Goal: Task Accomplishment & Management: Manage account settings

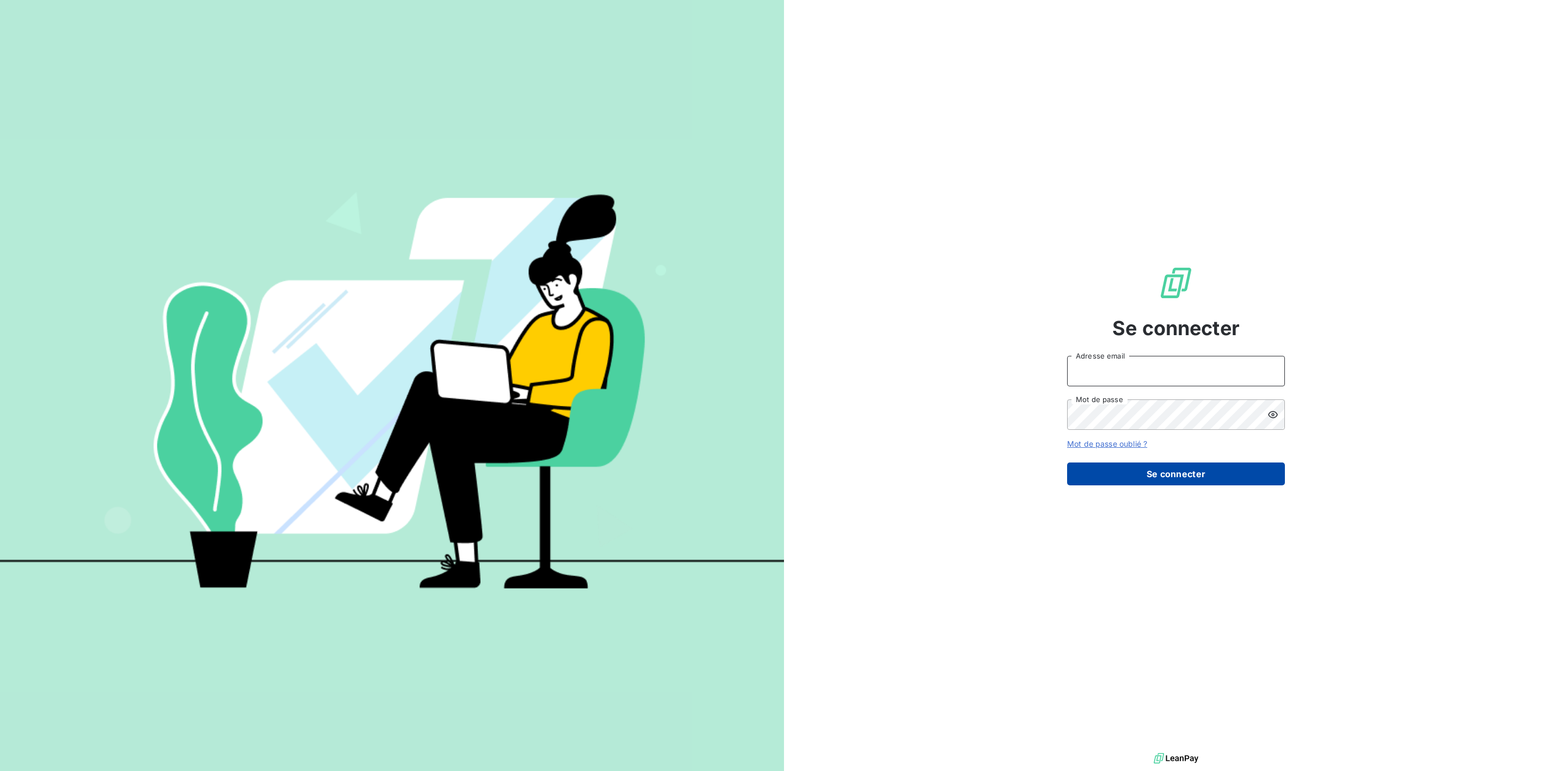
type input "[PERSON_NAME][EMAIL_ADDRESS][PERSON_NAME][DOMAIN_NAME]"
click at [1173, 477] on button "Se connecter" at bounding box center [1176, 474] width 218 height 23
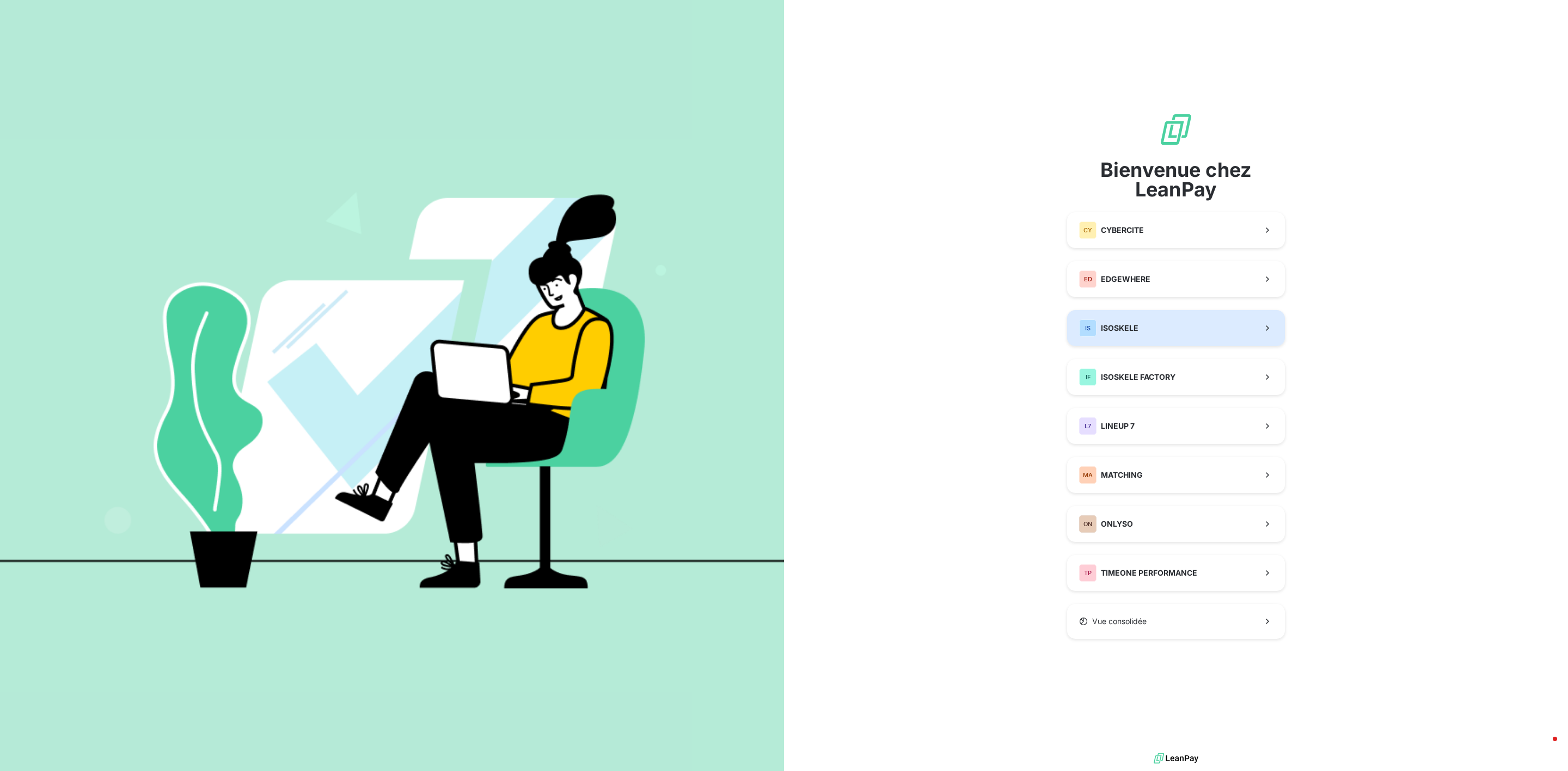
click at [1184, 334] on button "IS ISOSKELE" at bounding box center [1176, 328] width 218 height 36
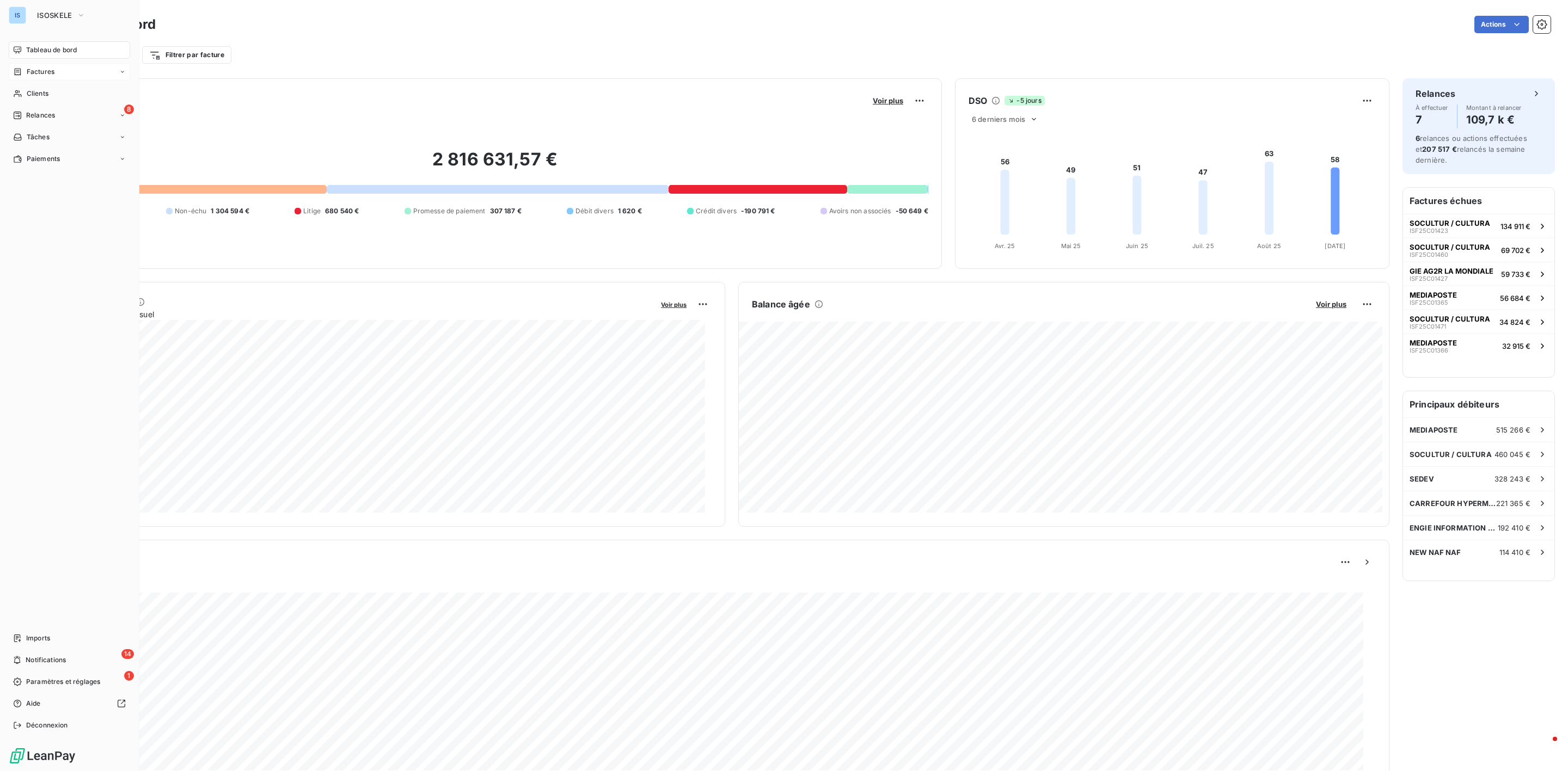
click at [33, 77] on div "Factures" at bounding box center [69, 72] width 122 height 18
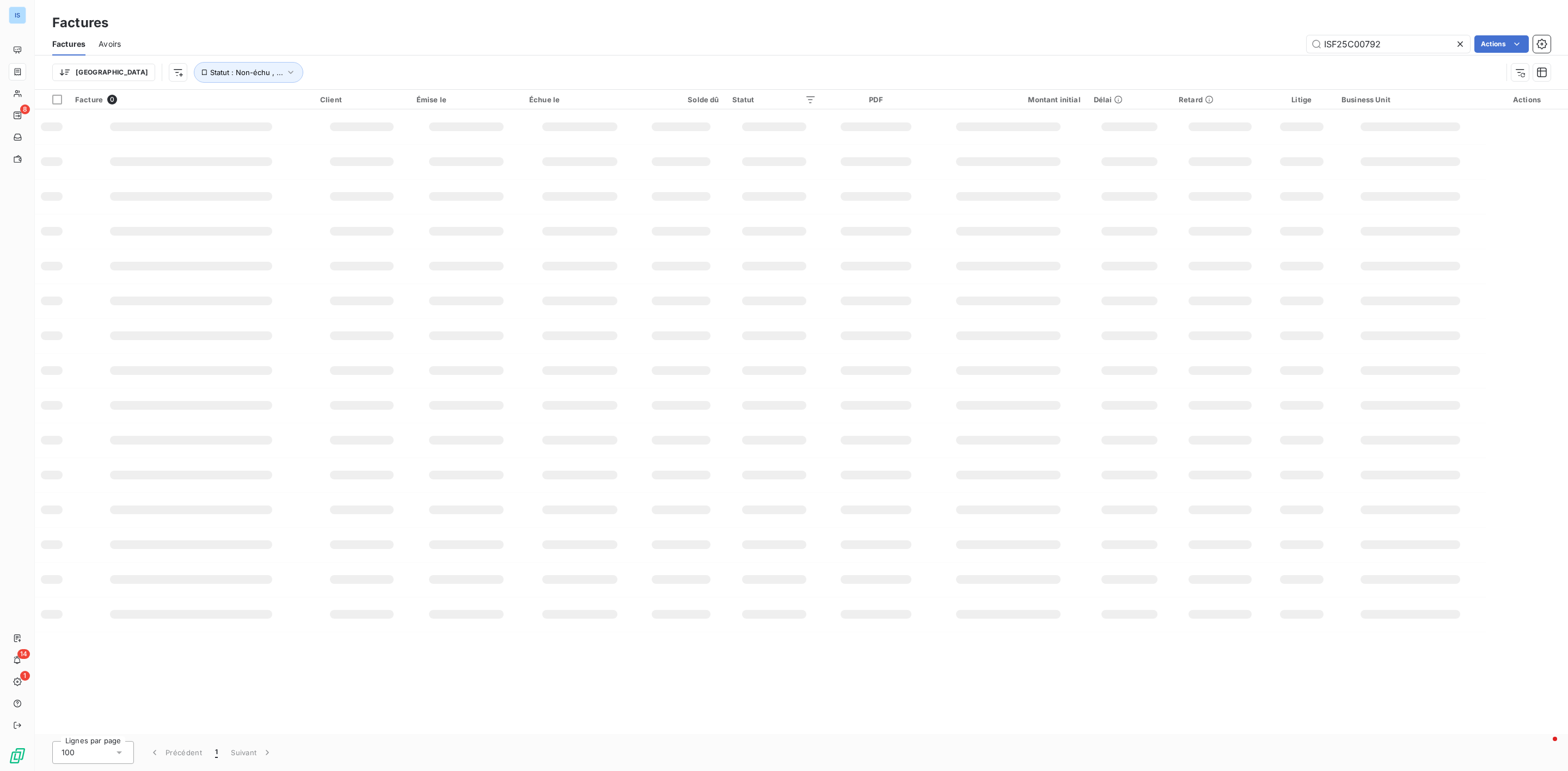
drag, startPoint x: 1396, startPoint y: 43, endPoint x: 1221, endPoint y: 34, distance: 175.2
click at [1221, 35] on div "ISF25C00792 Actions" at bounding box center [842, 44] width 1416 height 18
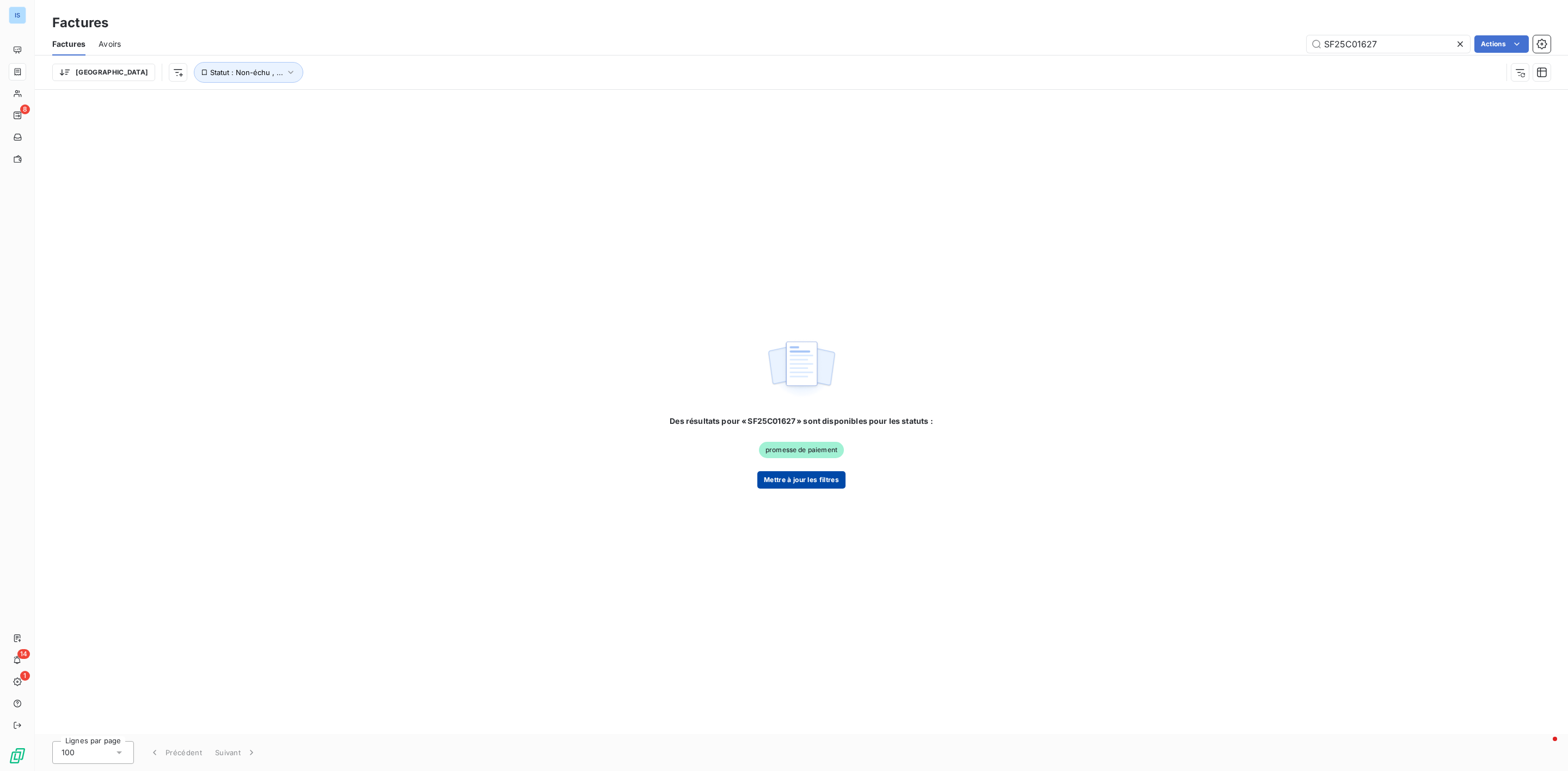
type input "SF25C01627"
click at [775, 479] on button "Mettre à jour les filtres" at bounding box center [801, 480] width 88 height 18
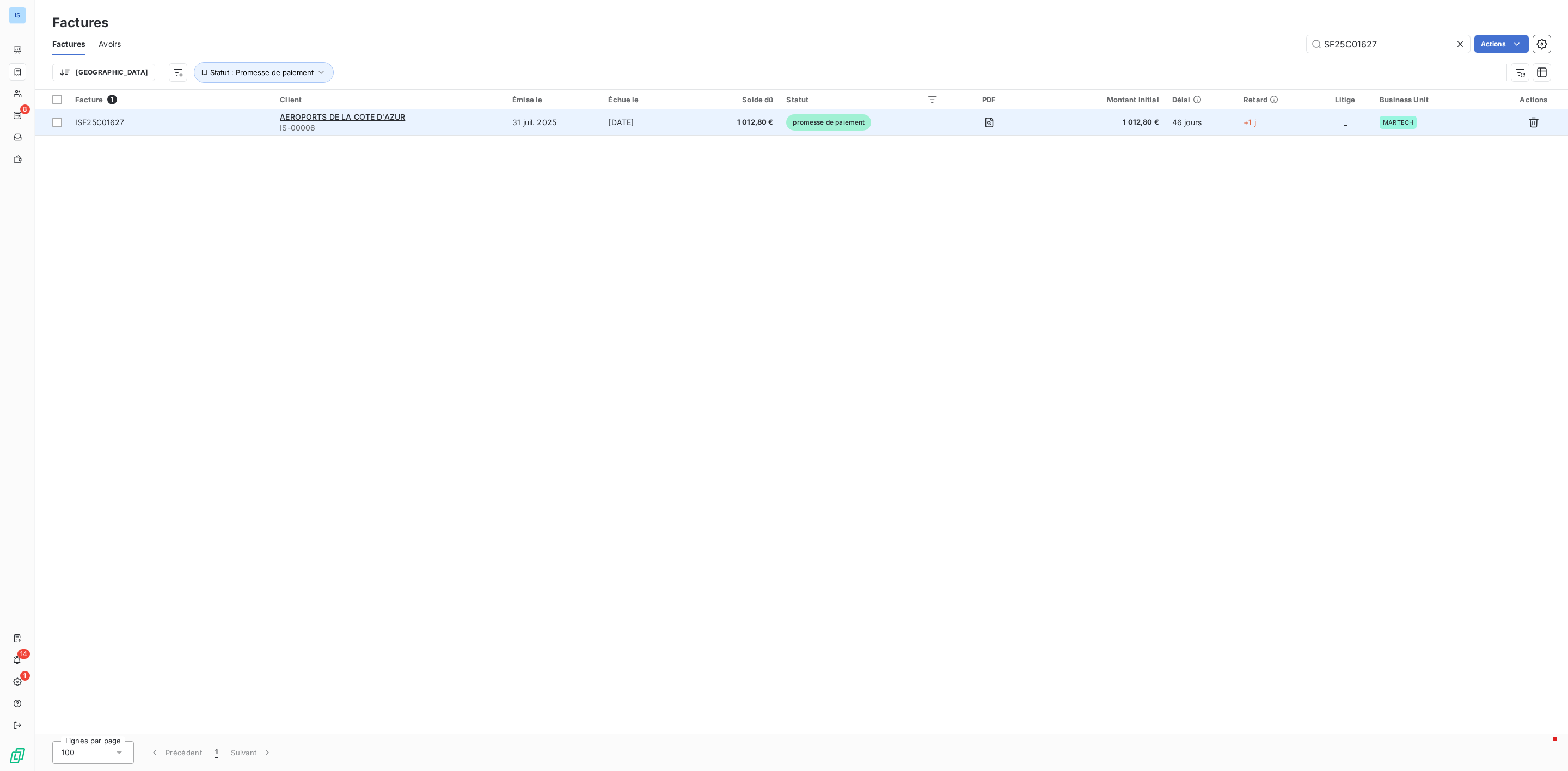
click at [432, 129] on span "IS-00006" at bounding box center [390, 128] width 219 height 11
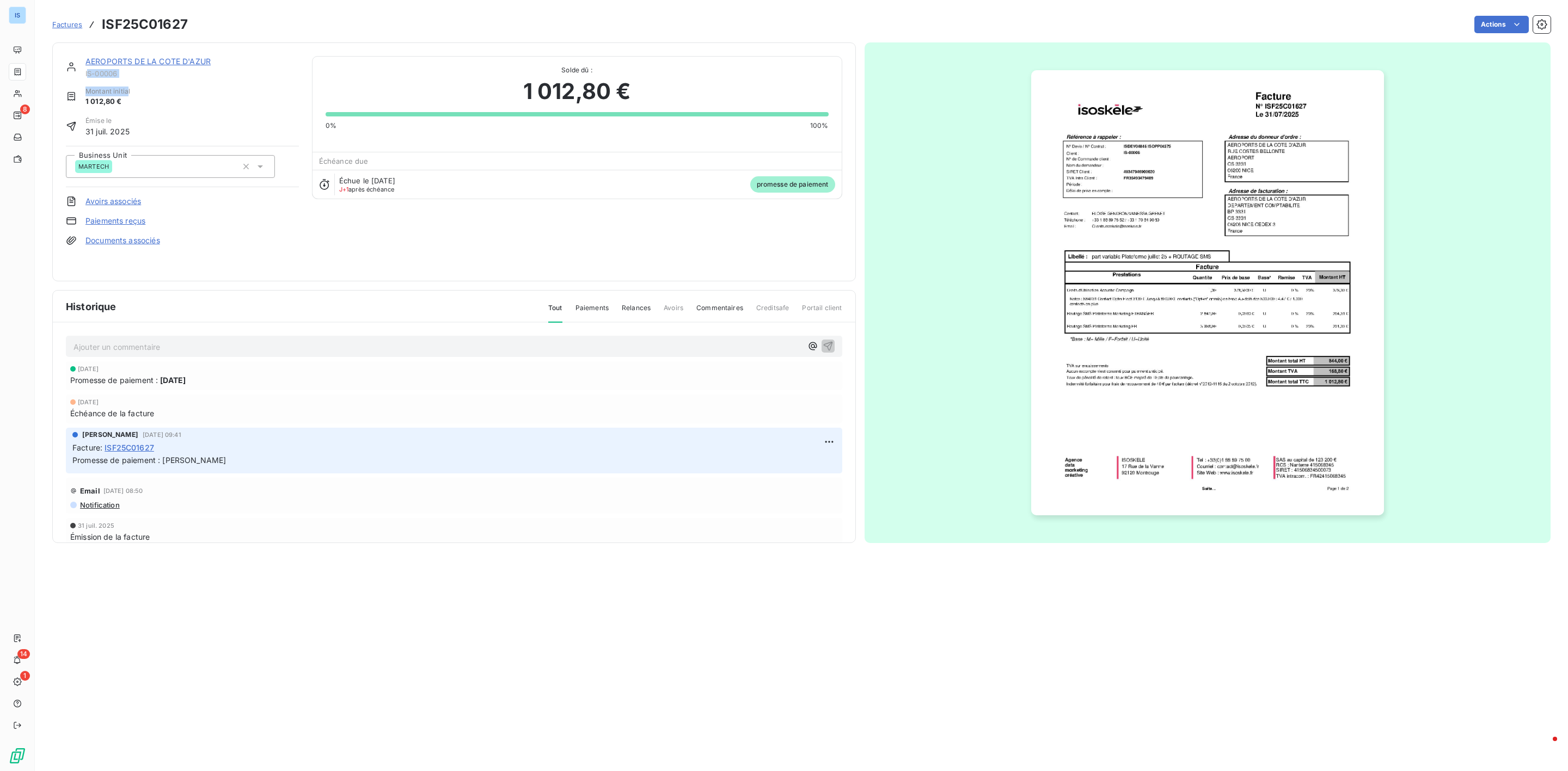
drag, startPoint x: 129, startPoint y: 80, endPoint x: 90, endPoint y: 75, distance: 39.3
click at [90, 75] on div "AEROPORTS DE [PERSON_NAME] D'AZUR IS-00006 Montant initial 1 012,80 € Émise le …" at bounding box center [182, 162] width 233 height 212
click at [183, 90] on div "Montant initial 1 012,80 €" at bounding box center [182, 97] width 233 height 20
drag, startPoint x: 124, startPoint y: 74, endPoint x: 75, endPoint y: 71, distance: 49.1
click at [75, 71] on div "AEROPORTS DE [PERSON_NAME] D'AZUR IS-00006" at bounding box center [182, 66] width 233 height 21
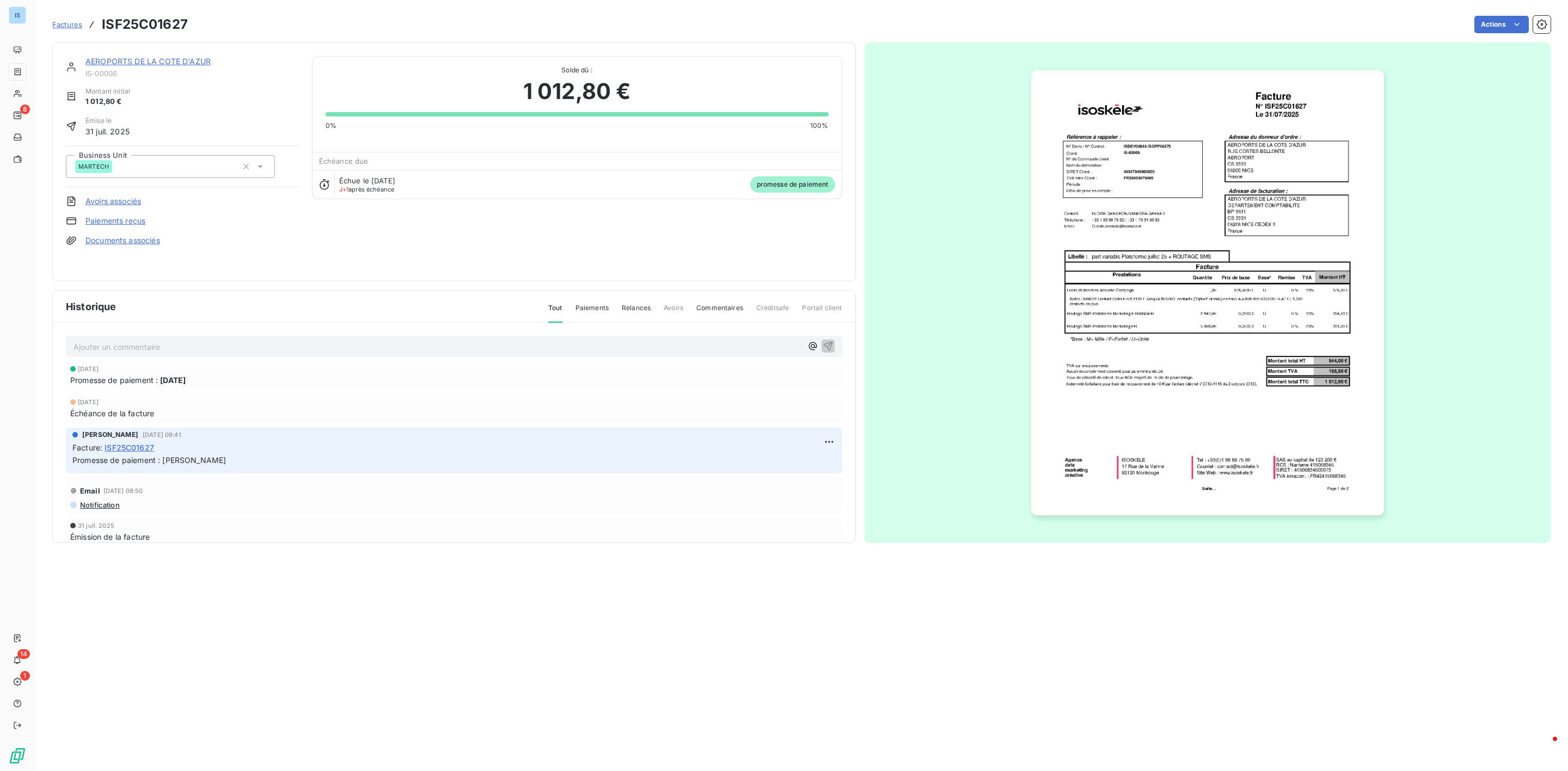
click at [144, 84] on div "AEROPORTS DE [PERSON_NAME] D'AZUR IS-00006 Montant initial 1 012,80 € Émise le …" at bounding box center [182, 162] width 233 height 212
drag, startPoint x: 119, startPoint y: 71, endPoint x: 84, endPoint y: 71, distance: 35.0
click at [84, 71] on div "AEROPORTS DE [PERSON_NAME] D'AZUR IS-00006" at bounding box center [182, 66] width 233 height 21
copy span "IS-00006"
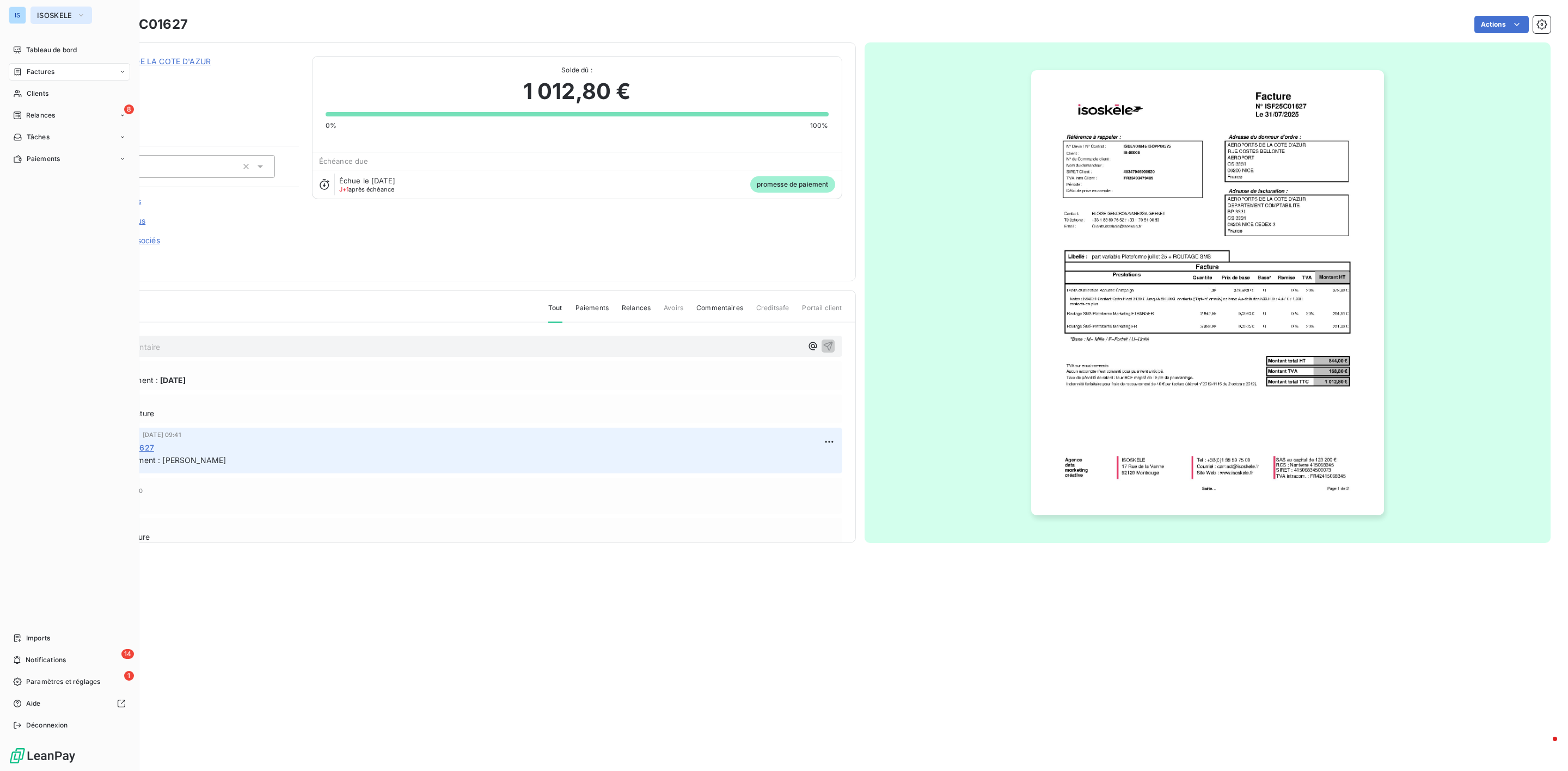
click at [59, 19] on span "ISOSKELE" at bounding box center [55, 15] width 35 height 8
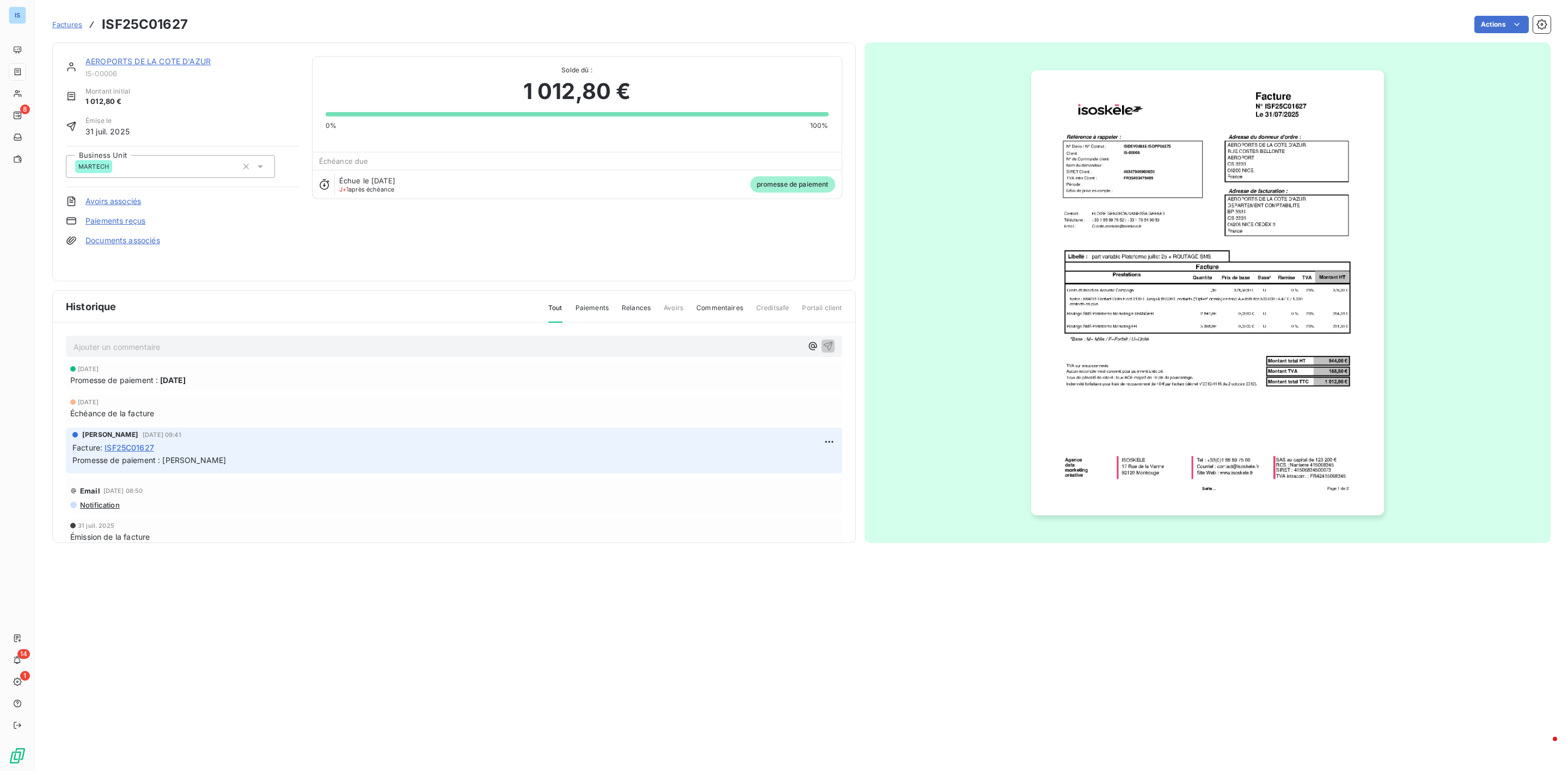
click at [459, 234] on div "AEROPORTS DE [PERSON_NAME] D'AZUR IS-00006 Montant initial 1 012,80 € Émise le …" at bounding box center [454, 162] width 777 height 212
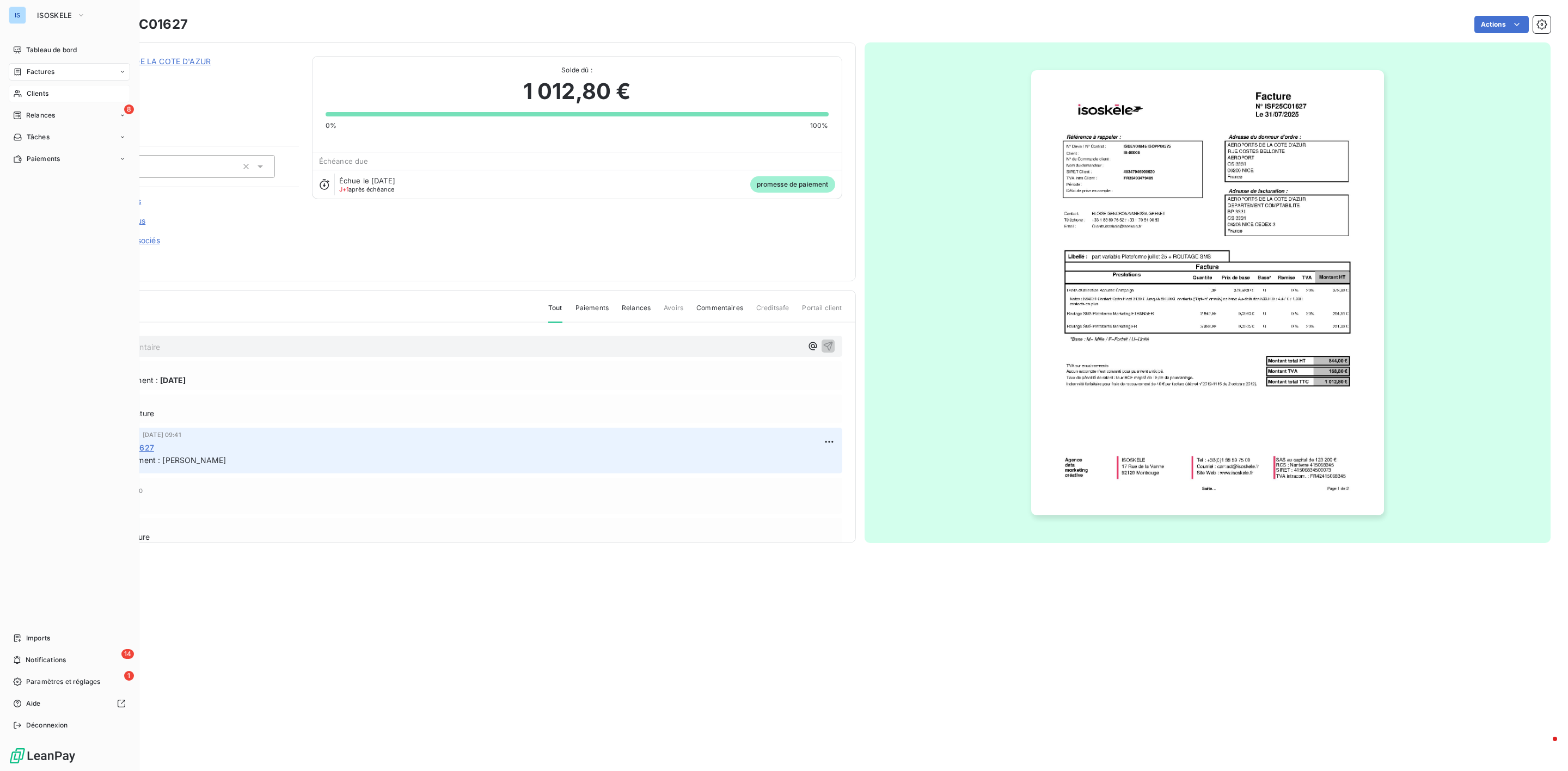
click at [27, 93] on span "Clients" at bounding box center [37, 93] width 21 height 10
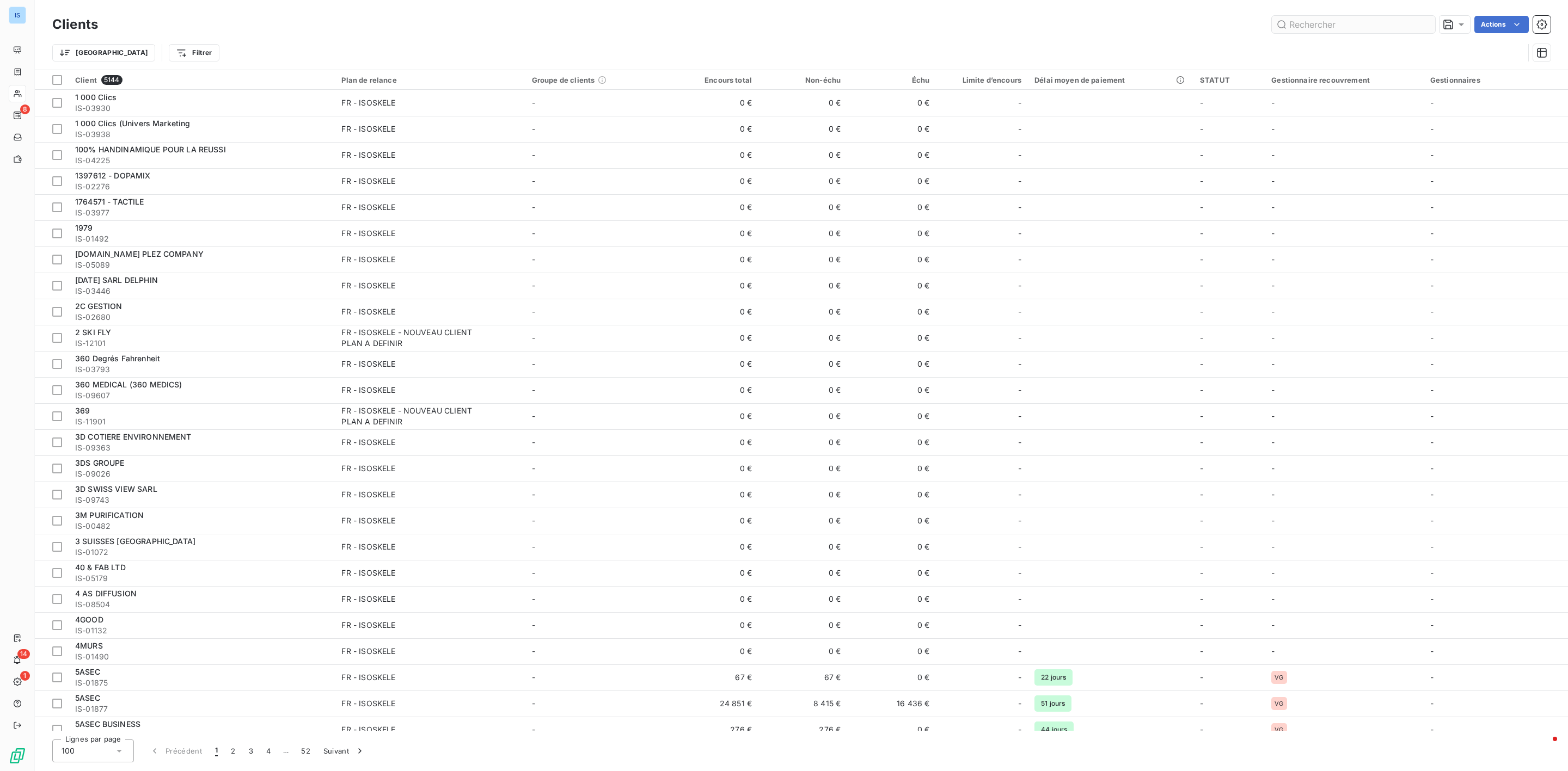
click at [1338, 17] on input "text" at bounding box center [1353, 24] width 164 height 18
click at [1339, 30] on div "Clients Actions" at bounding box center [801, 24] width 1498 height 23
click at [1348, 4] on div "Clients Actions Trier Filtrer" at bounding box center [801, 34] width 1533 height 70
drag, startPoint x: 1343, startPoint y: 17, endPoint x: 1335, endPoint y: 15, distance: 8.2
click at [1338, 17] on input "text" at bounding box center [1353, 24] width 164 height 18
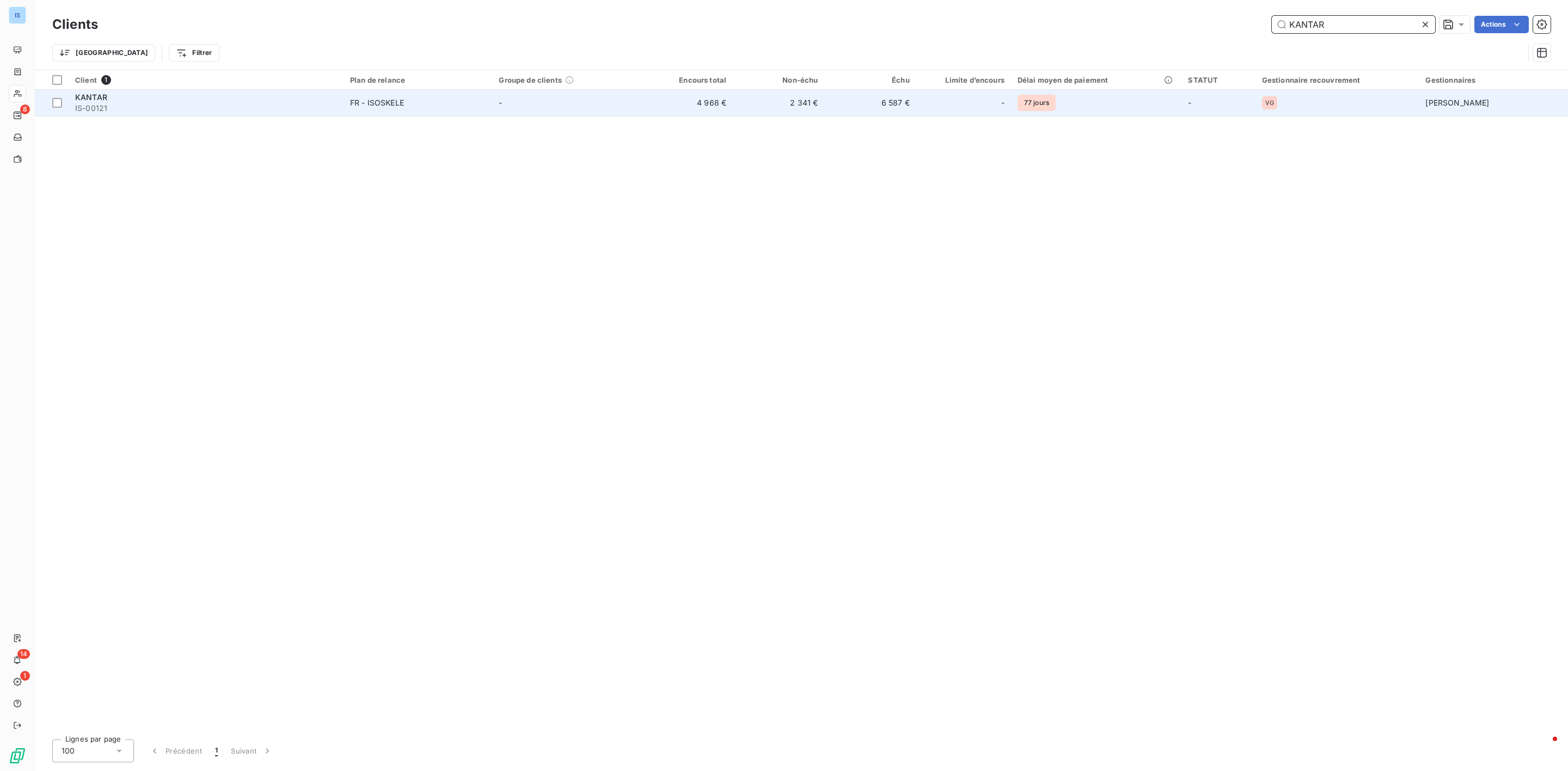
type input "KANTAR"
click at [115, 99] on div "KANTAR" at bounding box center [206, 98] width 262 height 11
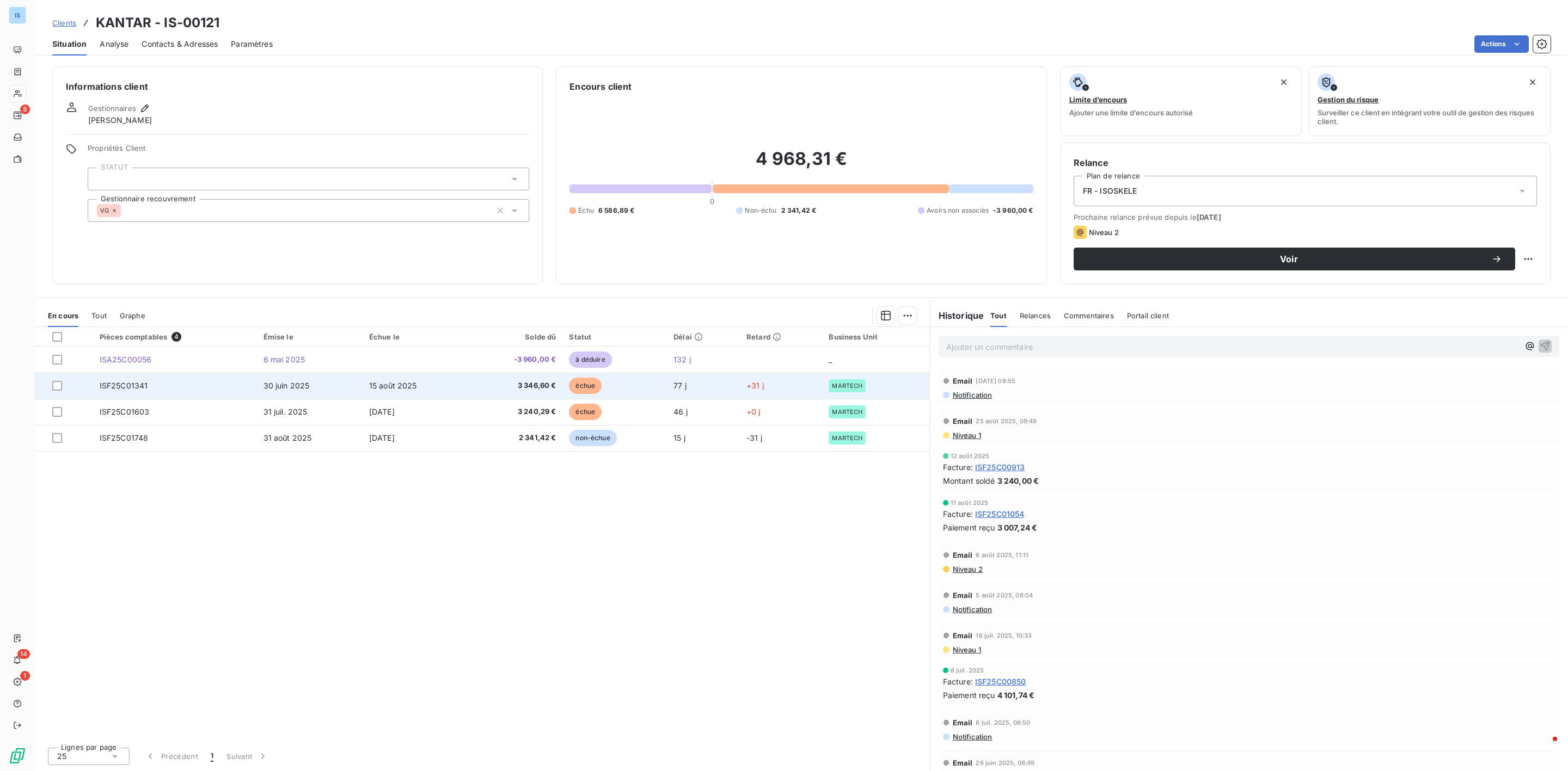
click at [166, 389] on td "ISF25C01341" at bounding box center [175, 386] width 164 height 26
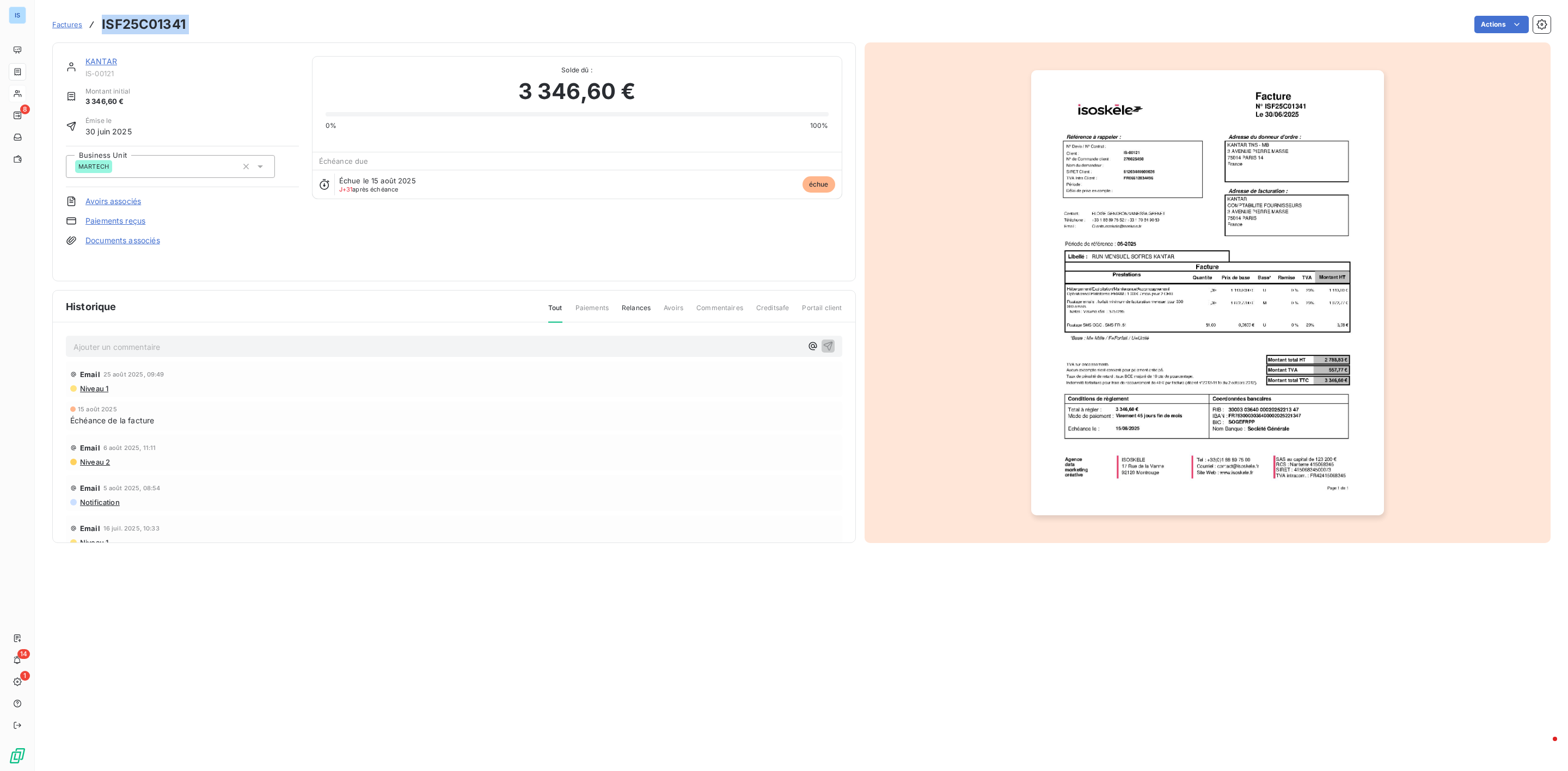
drag, startPoint x: 202, startPoint y: 31, endPoint x: 100, endPoint y: 25, distance: 102.2
click at [100, 25] on div "Factures ISF25C01341 Actions" at bounding box center [801, 24] width 1498 height 23
copy section "ISF25C01341 Actions"
drag, startPoint x: 127, startPoint y: 74, endPoint x: 82, endPoint y: 73, distance: 45.0
click at [82, 73] on div "KANTAR IS-00121" at bounding box center [182, 66] width 233 height 21
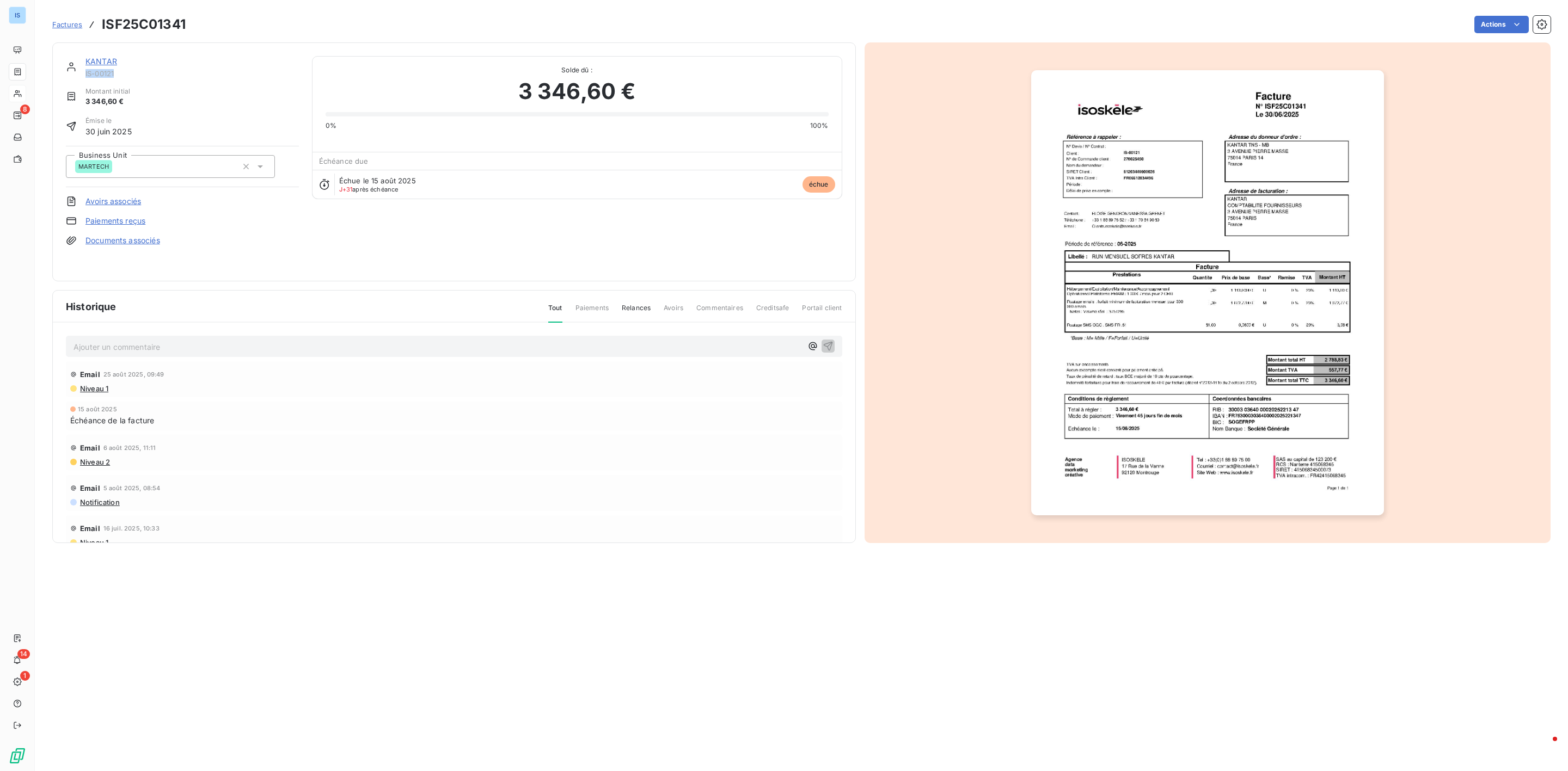
copy span "IS-00121"
click at [60, 26] on span "Factures" at bounding box center [67, 24] width 30 height 8
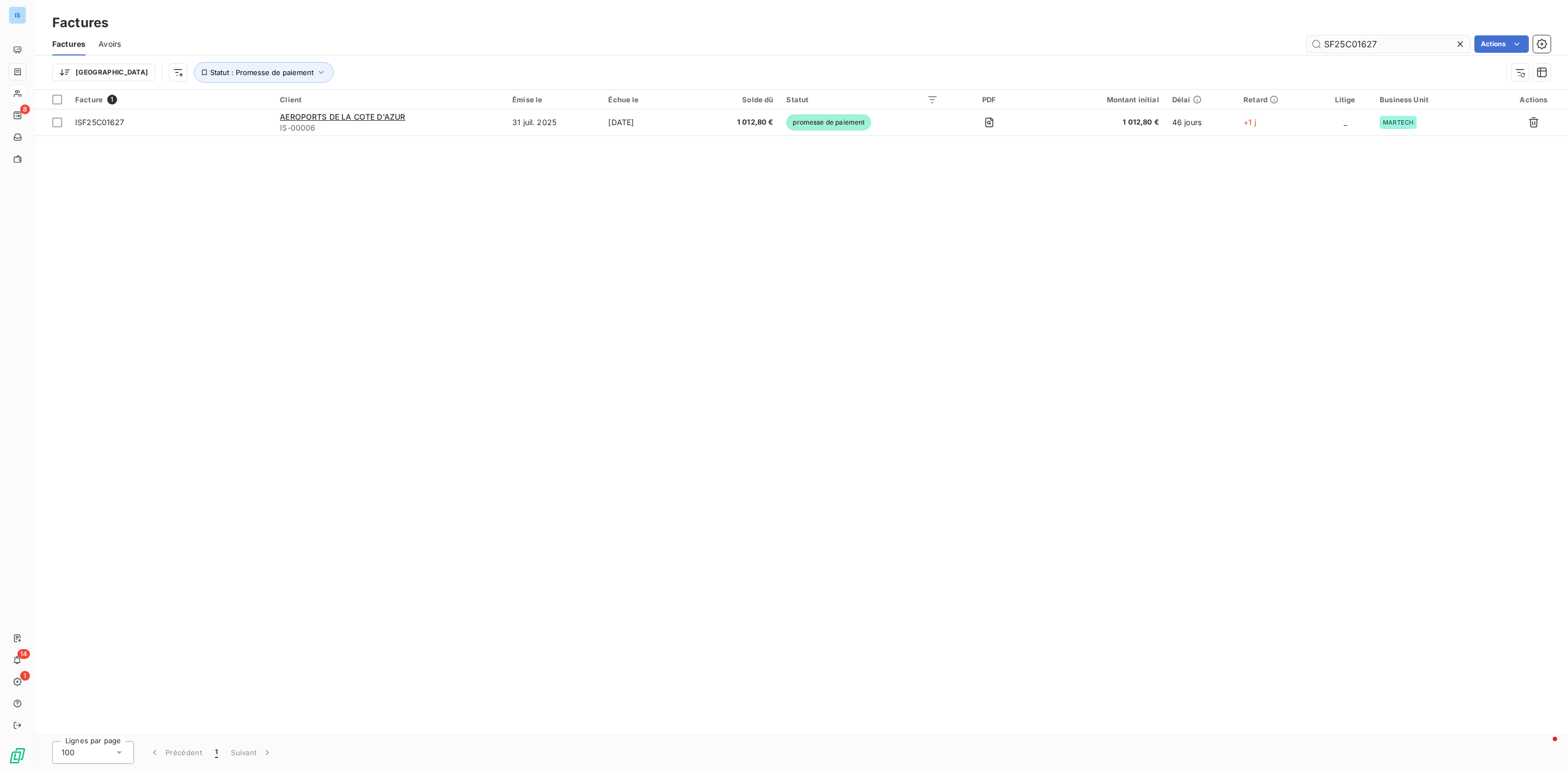
click at [1375, 36] on input "SF25C01627" at bounding box center [1389, 44] width 164 height 18
drag, startPoint x: 1380, startPoint y: 43, endPoint x: 1238, endPoint y: 53, distance: 142.4
click at [1239, 53] on div "Factures Avoirs SF25C01627 Actions" at bounding box center [801, 44] width 1533 height 23
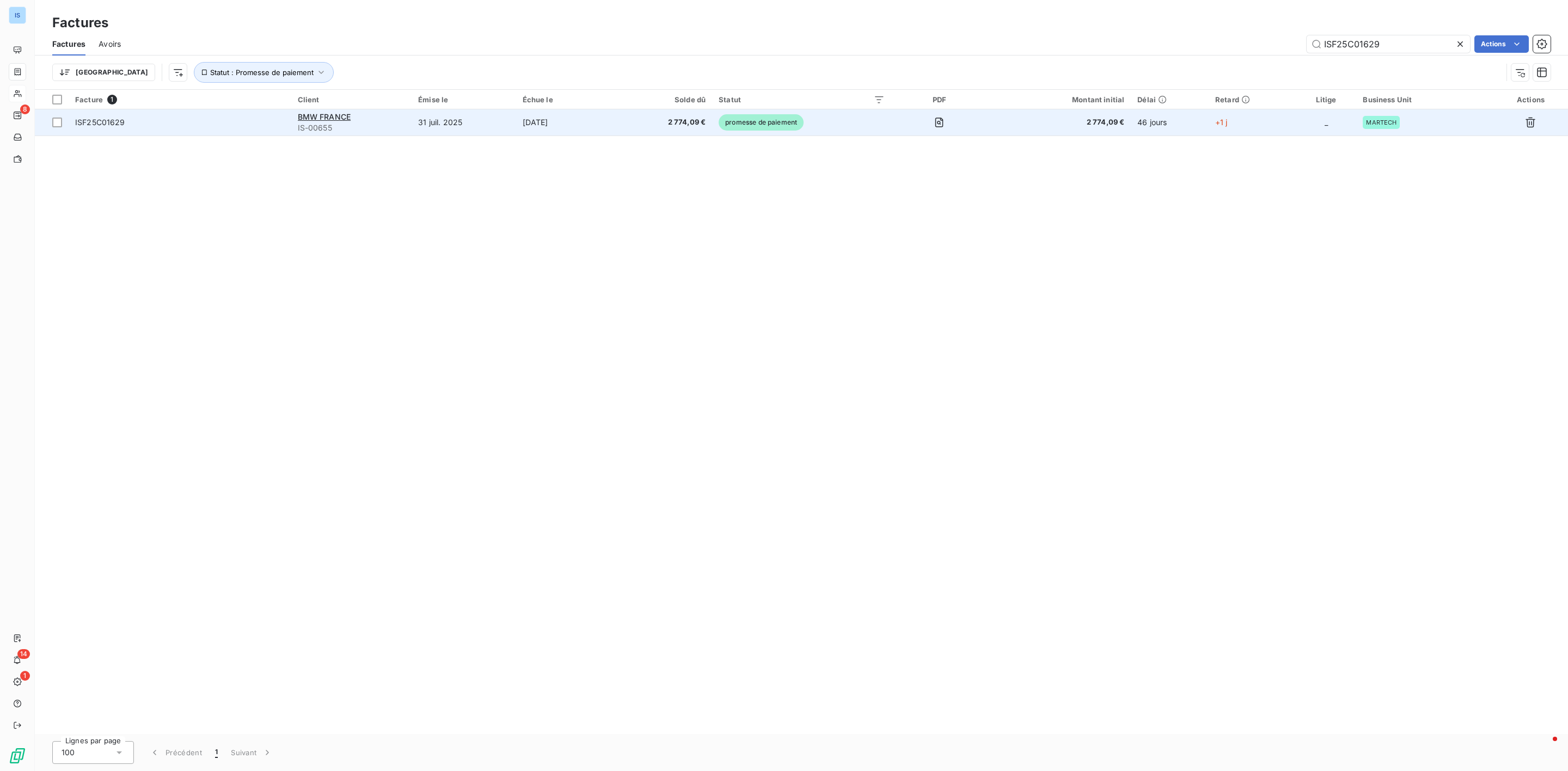
type input "ISF25C01629"
click at [91, 126] on span "ISF25C01629" at bounding box center [100, 122] width 50 height 9
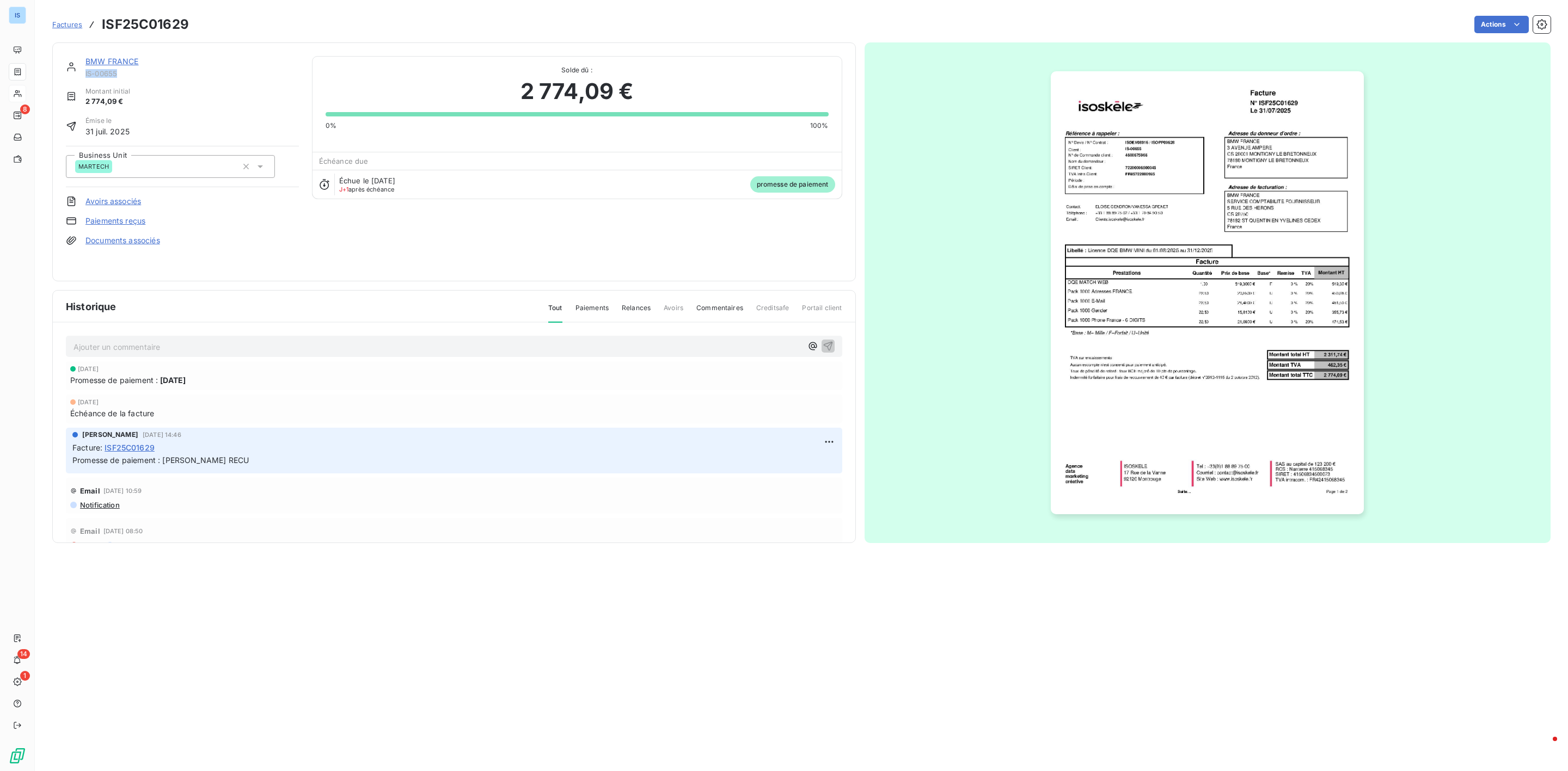
drag, startPoint x: 119, startPoint y: 73, endPoint x: 86, endPoint y: 73, distance: 33.0
click at [86, 73] on span "IS-00655" at bounding box center [192, 73] width 213 height 8
copy span "IS-00655"
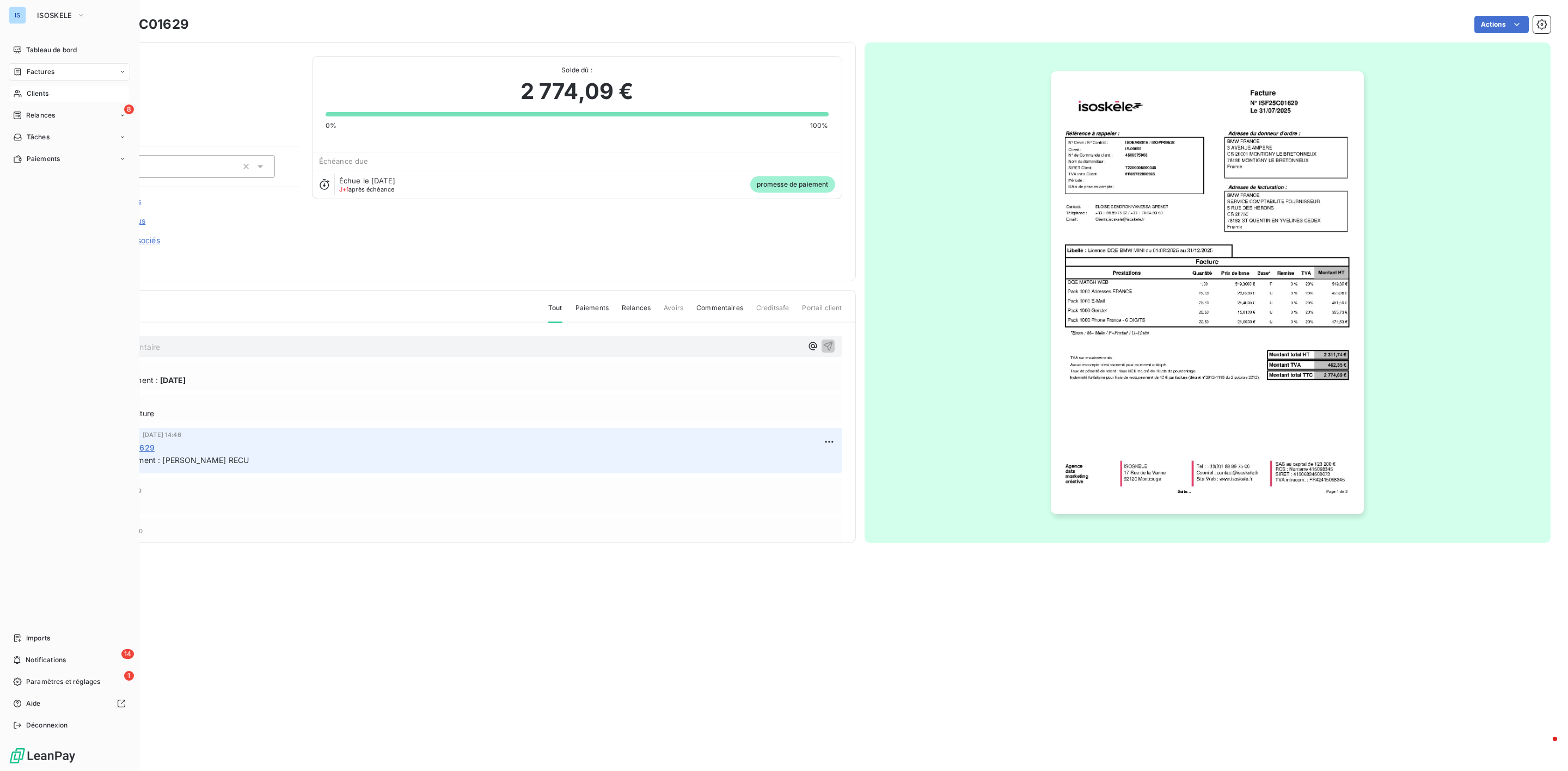
click at [36, 92] on span "Clients" at bounding box center [37, 93] width 21 height 10
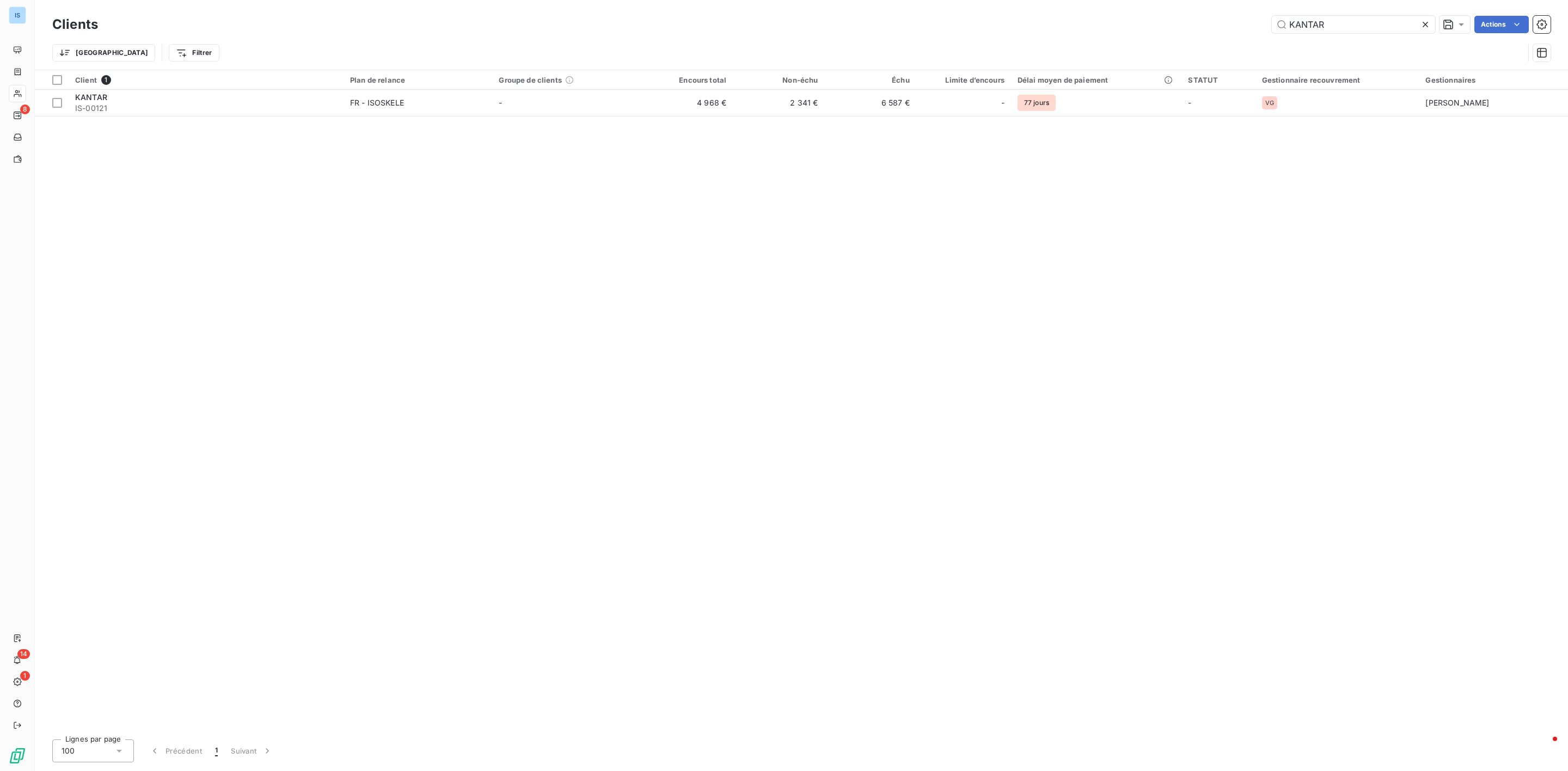
drag, startPoint x: 1320, startPoint y: 30, endPoint x: 1108, endPoint y: 5, distance: 213.5
click at [1108, 5] on div "Clients KANTAR Actions Trier Filtrer" at bounding box center [801, 34] width 1533 height 70
drag, startPoint x: 1348, startPoint y: 30, endPoint x: 1199, endPoint y: 15, distance: 149.8
click at [1213, 15] on div "Clients KANTAR Actions" at bounding box center [801, 24] width 1498 height 23
type input "SOGEC G"
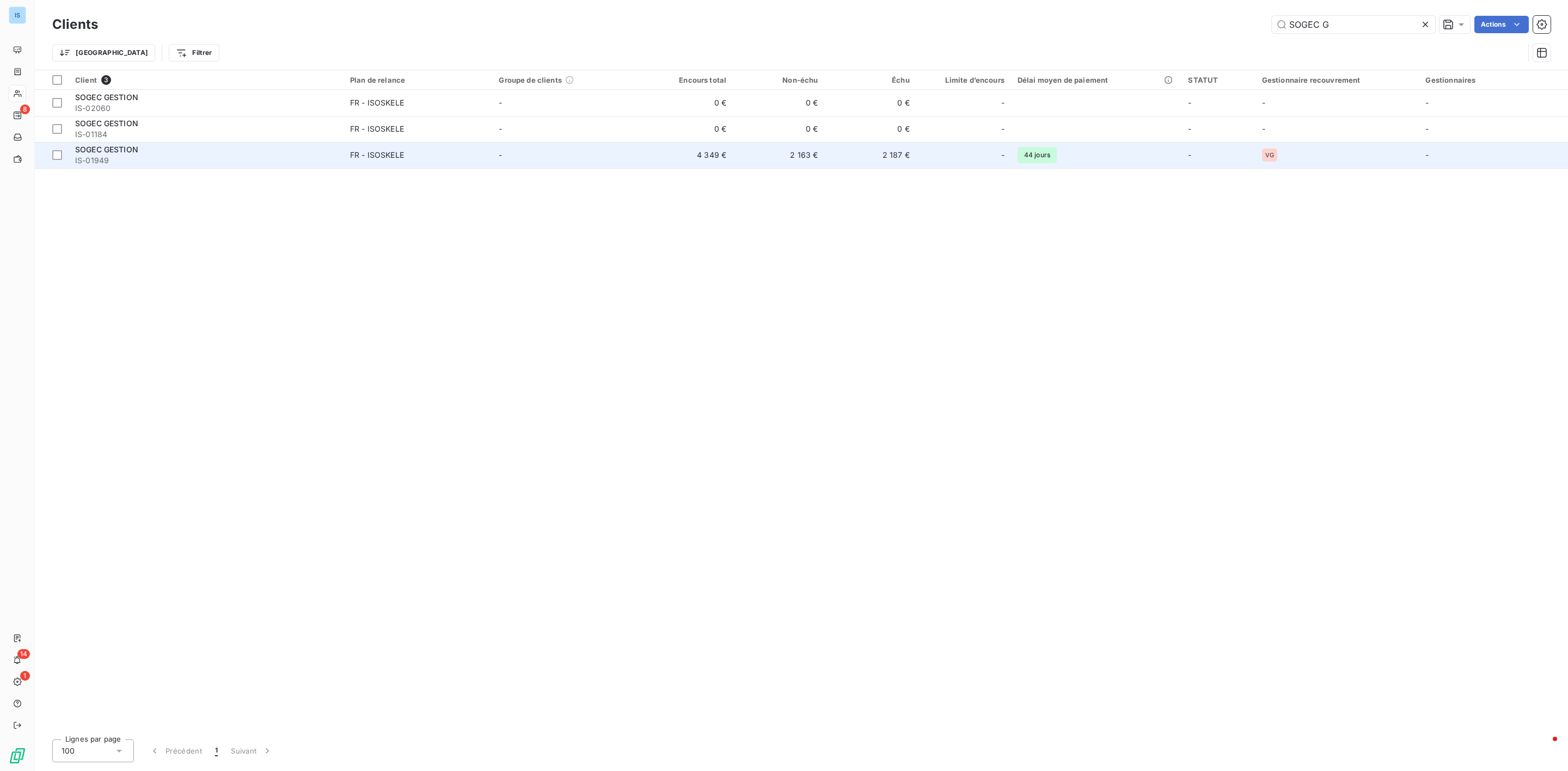
click at [120, 153] on span "SOGEC GESTION" at bounding box center [107, 150] width 63 height 9
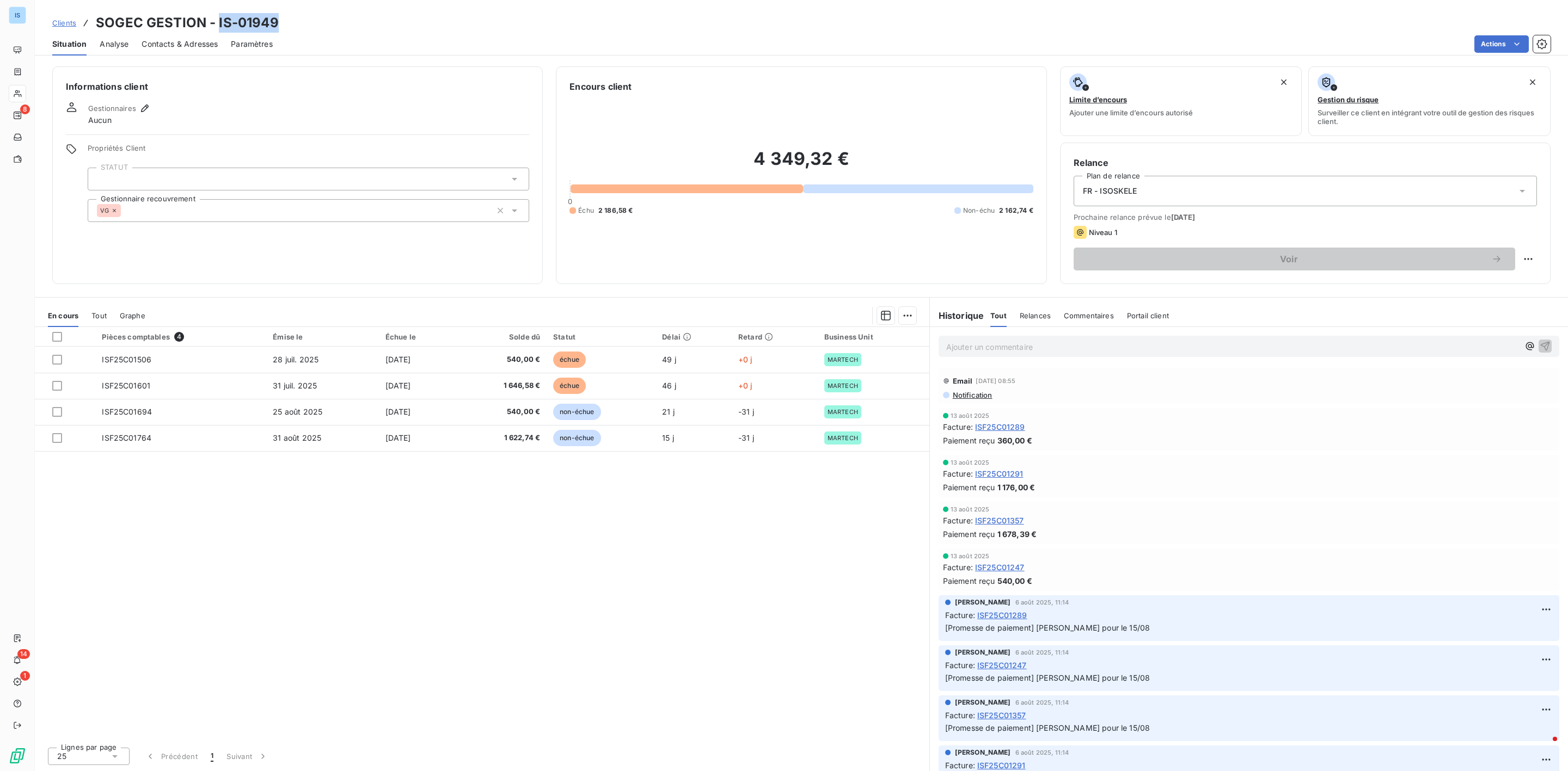
drag, startPoint x: 283, startPoint y: 24, endPoint x: 218, endPoint y: 23, distance: 65.0
click at [218, 23] on div "Clients SOGEC GESTION - IS-01949" at bounding box center [801, 22] width 1533 height 20
copy h3 "IS-01949"
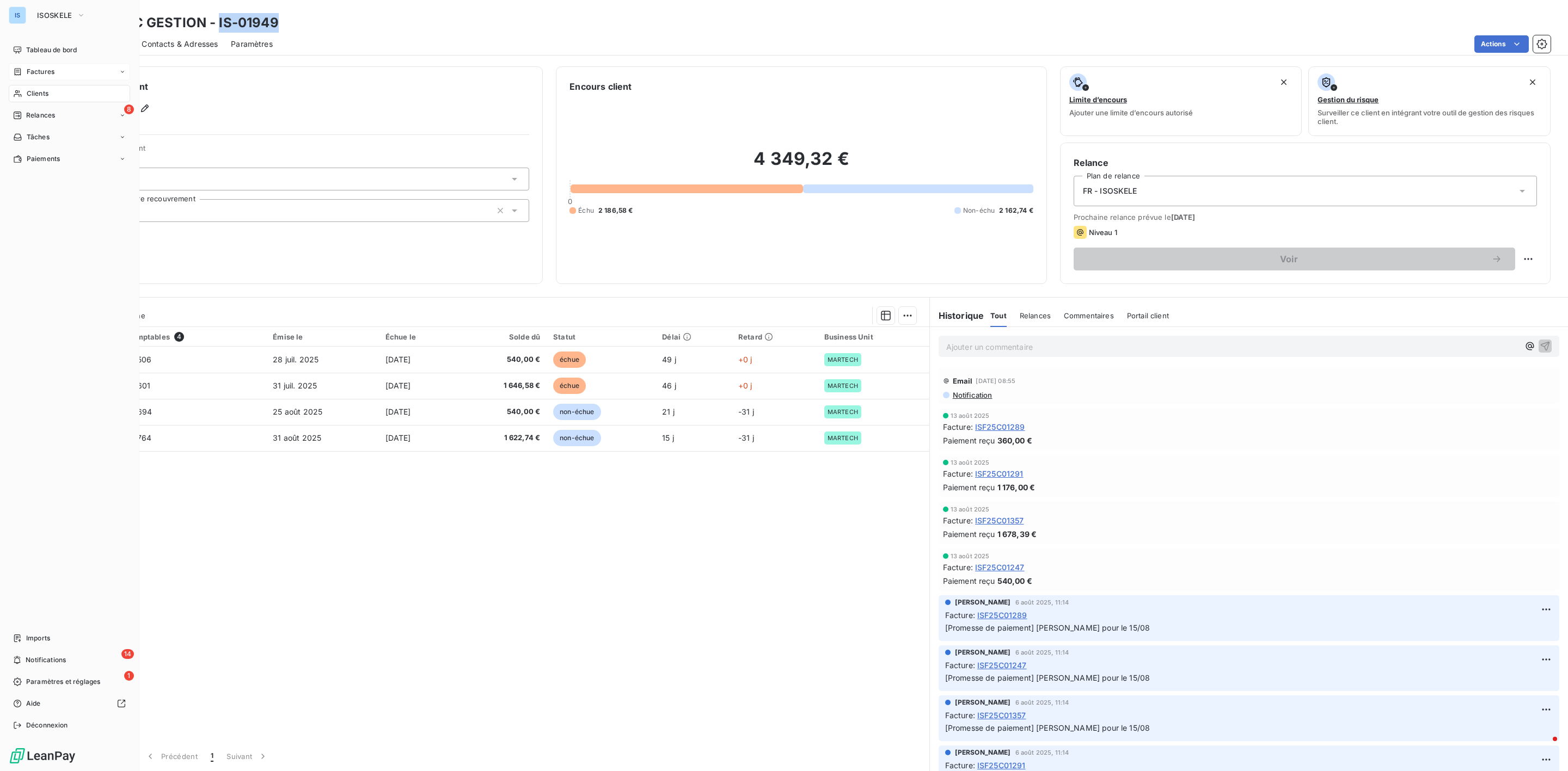
drag, startPoint x: 48, startPoint y: 73, endPoint x: 60, endPoint y: 73, distance: 12.0
click at [48, 73] on span "Factures" at bounding box center [41, 72] width 28 height 10
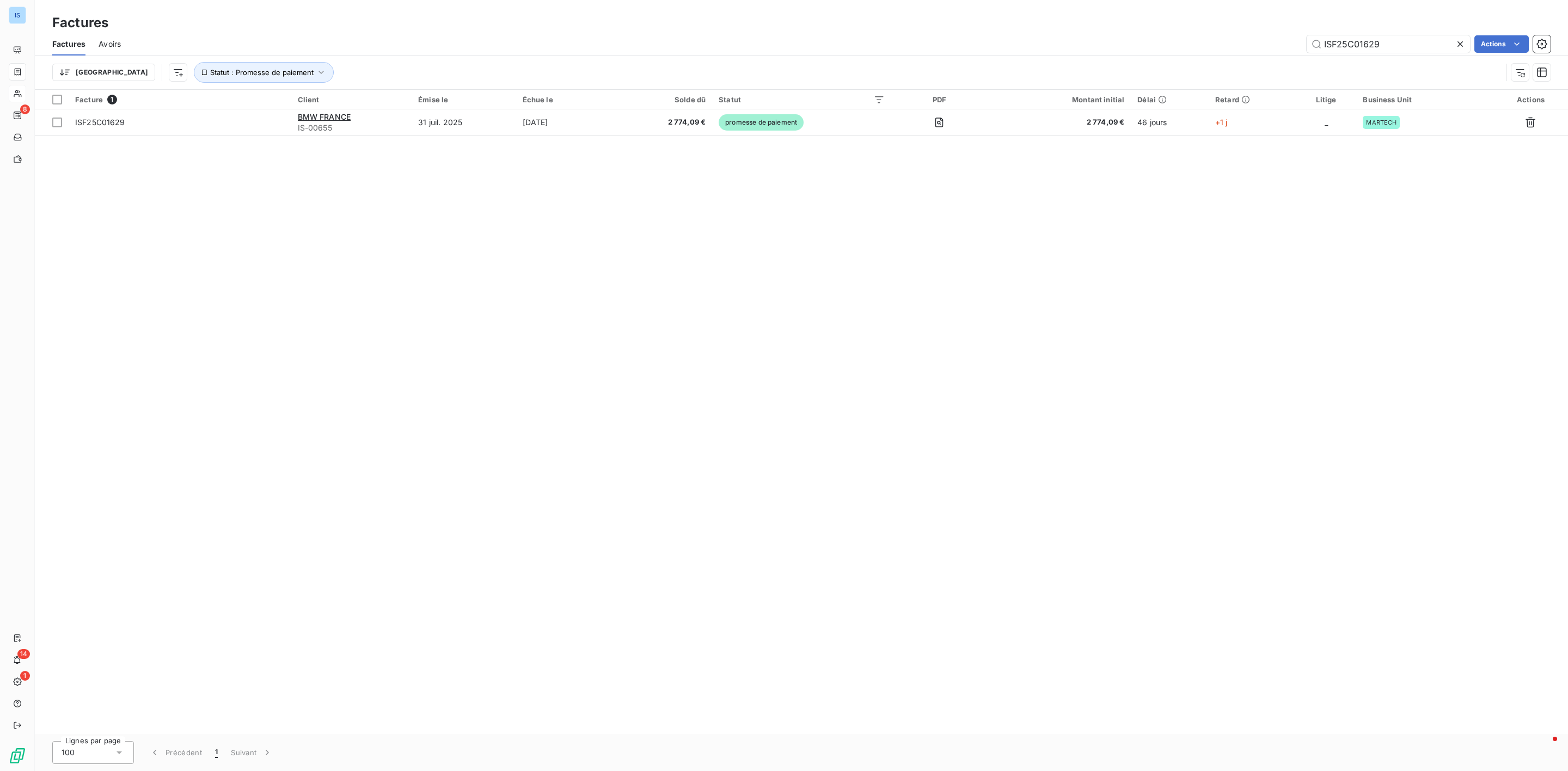
drag, startPoint x: 1395, startPoint y: 48, endPoint x: 1194, endPoint y: 49, distance: 201.0
click at [1194, 49] on div "ISF25C01629 Actions" at bounding box center [842, 44] width 1416 height 18
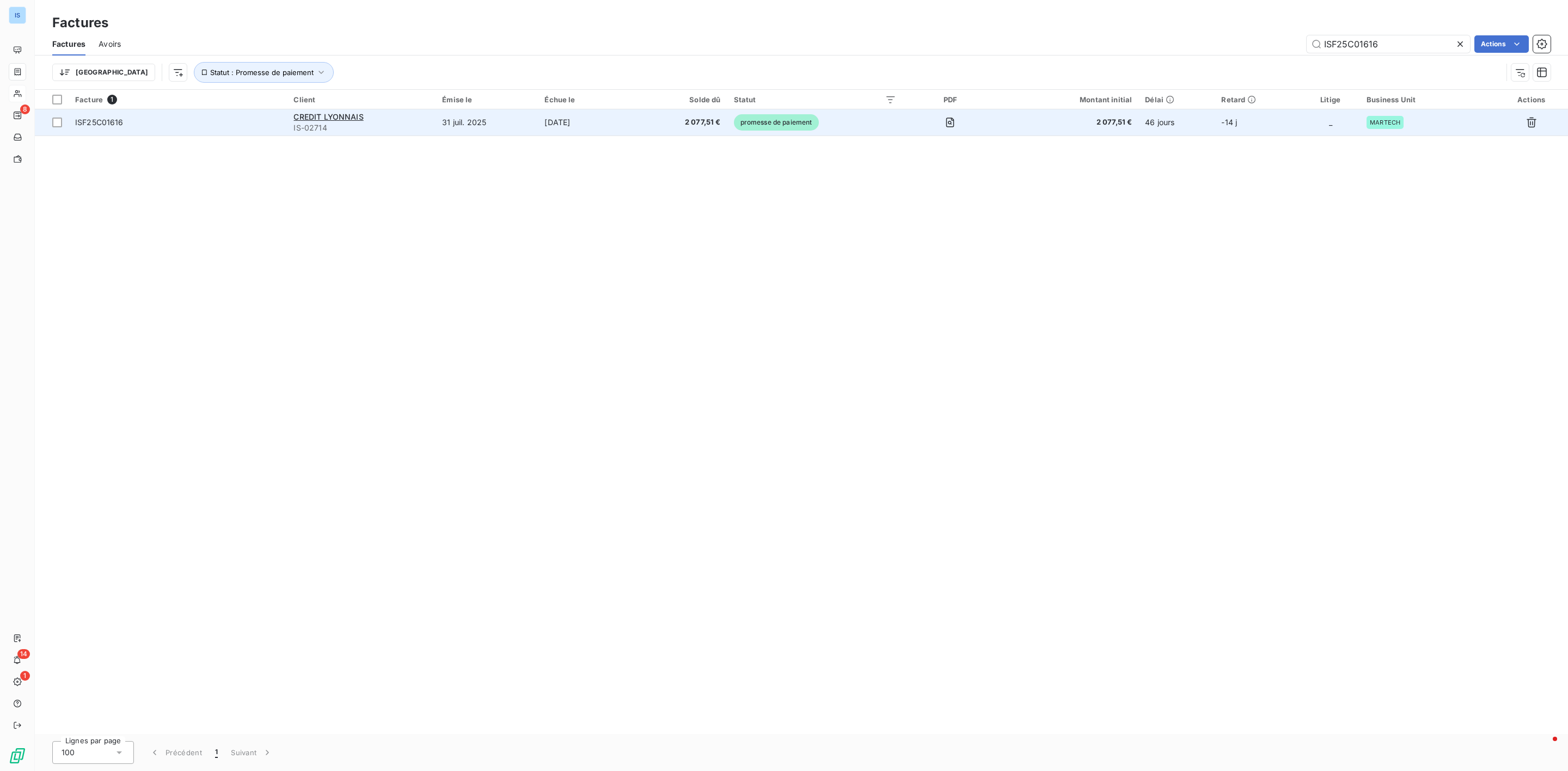
type input "ISF25C01616"
click at [107, 128] on div "ISF25C01616" at bounding box center [100, 123] width 48 height 11
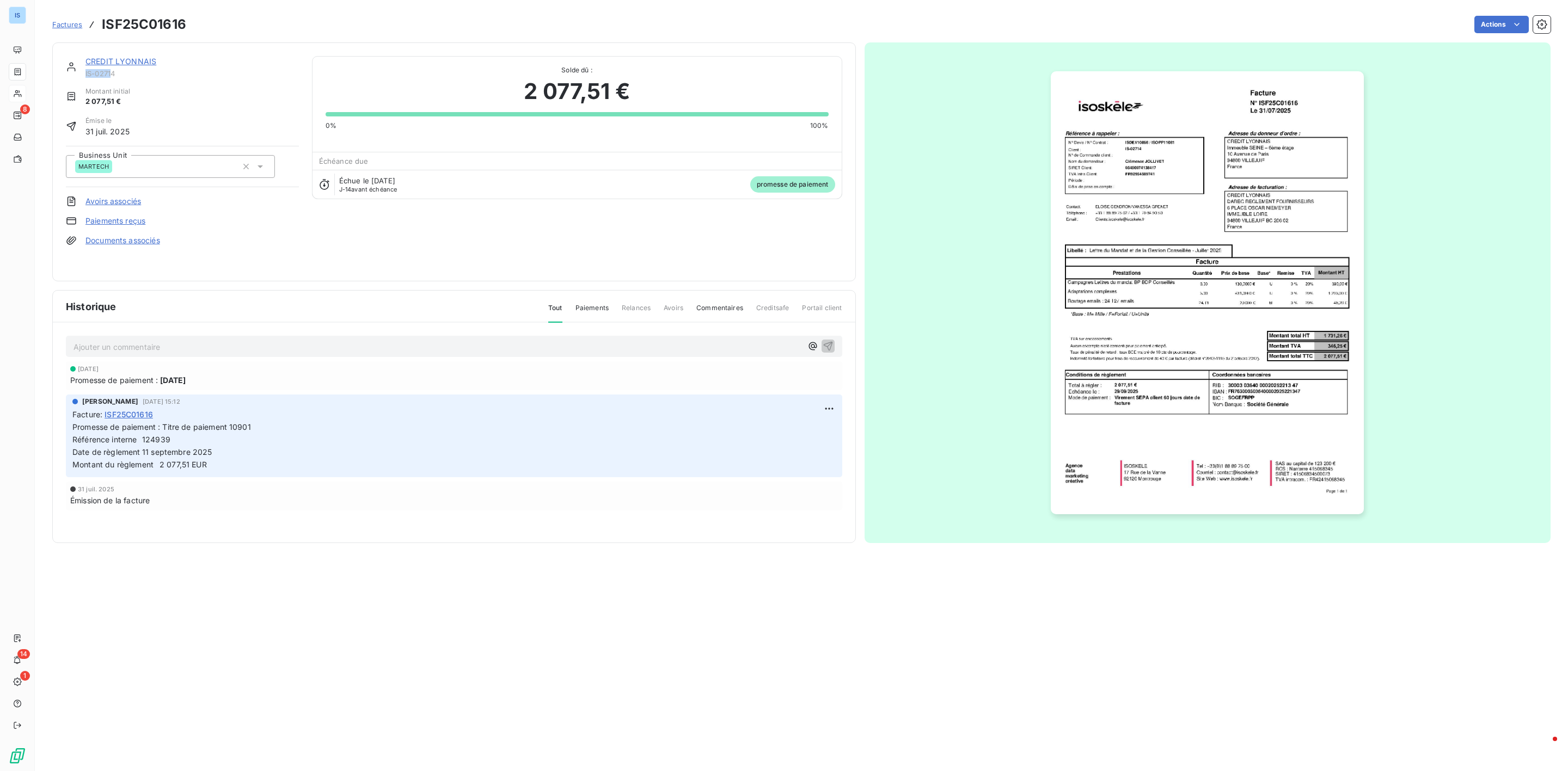
drag, startPoint x: 111, startPoint y: 75, endPoint x: 81, endPoint y: 75, distance: 30.0
click at [81, 75] on div "CREDIT LYONNAIS IS-02714" at bounding box center [182, 66] width 233 height 21
drag, startPoint x: 120, startPoint y: 75, endPoint x: 82, endPoint y: 75, distance: 38.0
click at [82, 75] on div "CREDIT LYONNAIS IS-02714" at bounding box center [182, 66] width 233 height 21
copy span "IS-02714"
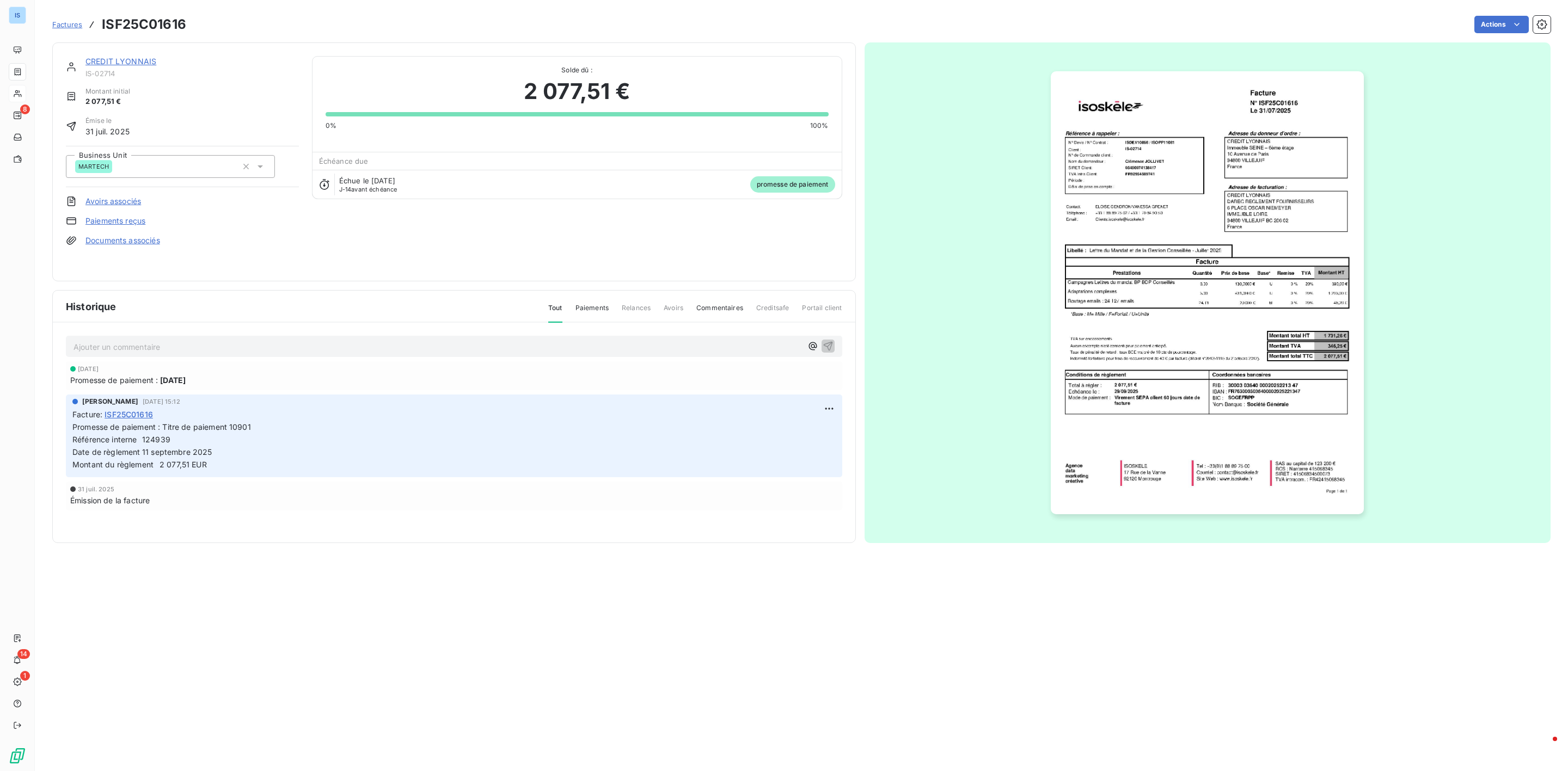
click at [73, 18] on div "Factures ISF25C01616" at bounding box center [119, 24] width 134 height 20
click at [73, 21] on span "Factures" at bounding box center [67, 24] width 30 height 8
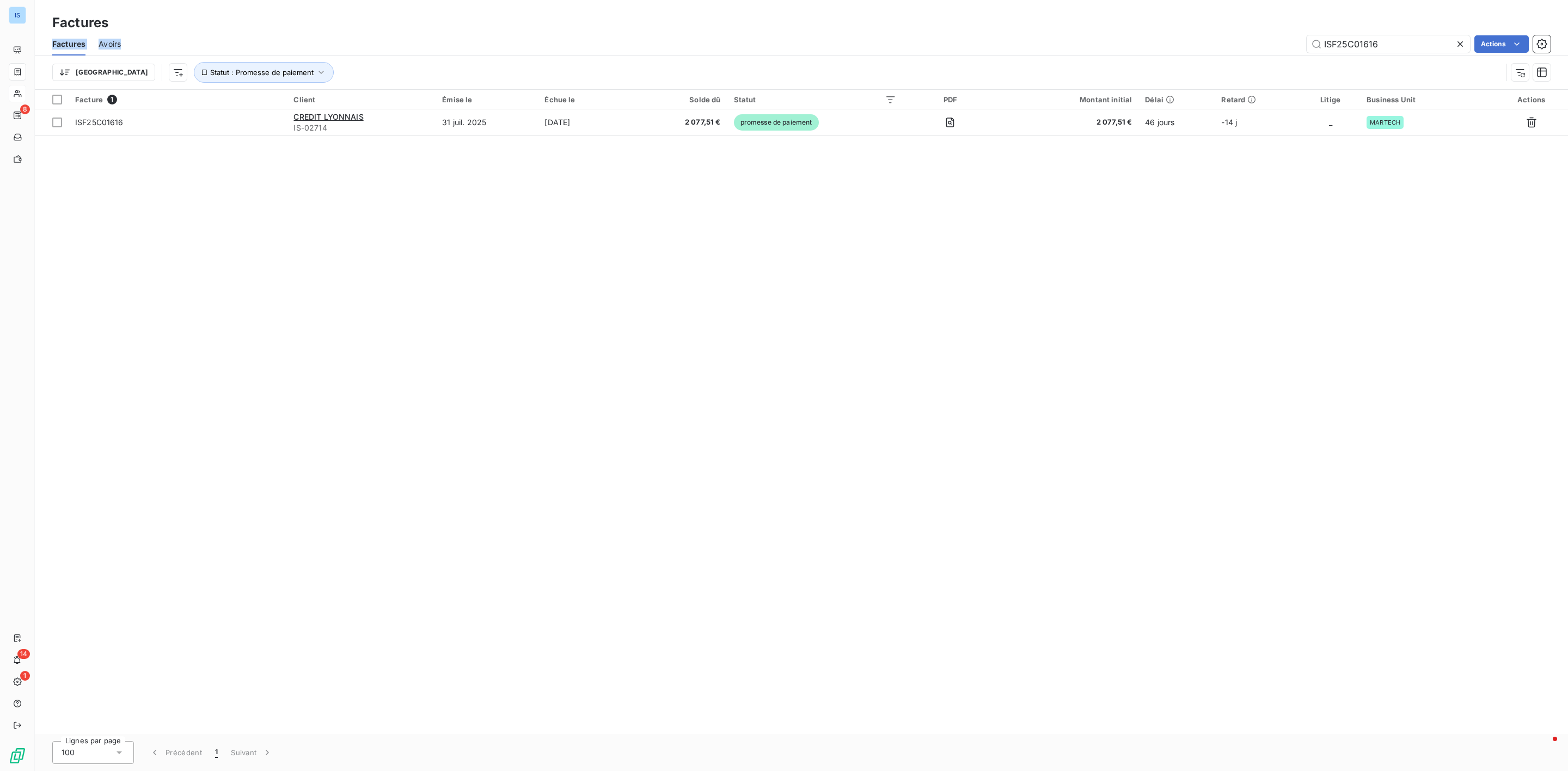
drag, startPoint x: 1389, startPoint y: 38, endPoint x: 1044, endPoint y: 20, distance: 345.5
click at [1044, 20] on div "Factures Factures Avoirs ISF25C01616 Actions Trier Statut : Promesse de paiement" at bounding box center [801, 45] width 1533 height 90
click at [1406, 47] on input "ISF25C01616" at bounding box center [1389, 44] width 164 height 18
drag, startPoint x: 1406, startPoint y: 47, endPoint x: 1224, endPoint y: 46, distance: 182.0
click at [1224, 46] on div "ISF25C01616 Actions" at bounding box center [842, 44] width 1416 height 18
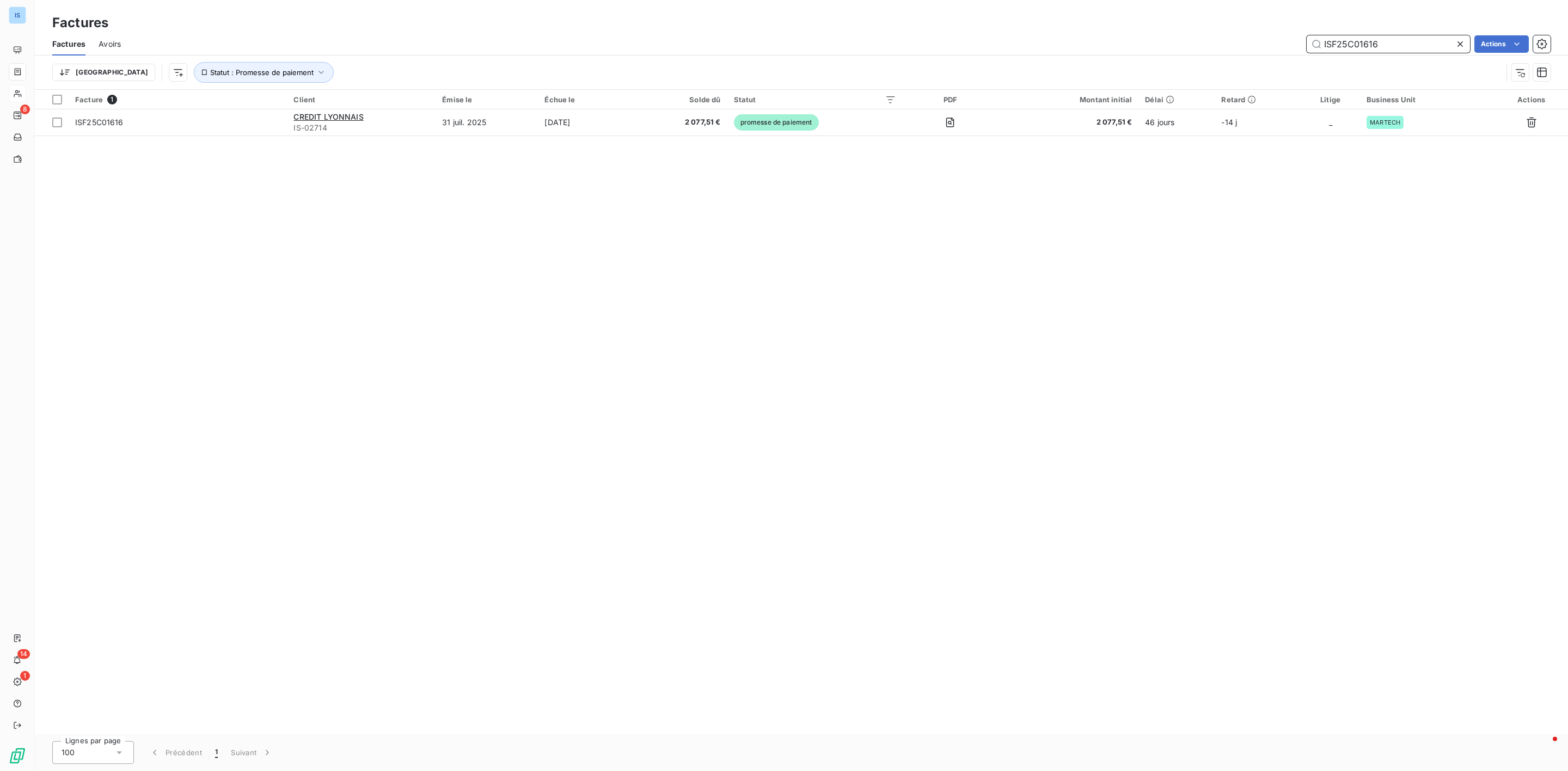
paste input "454"
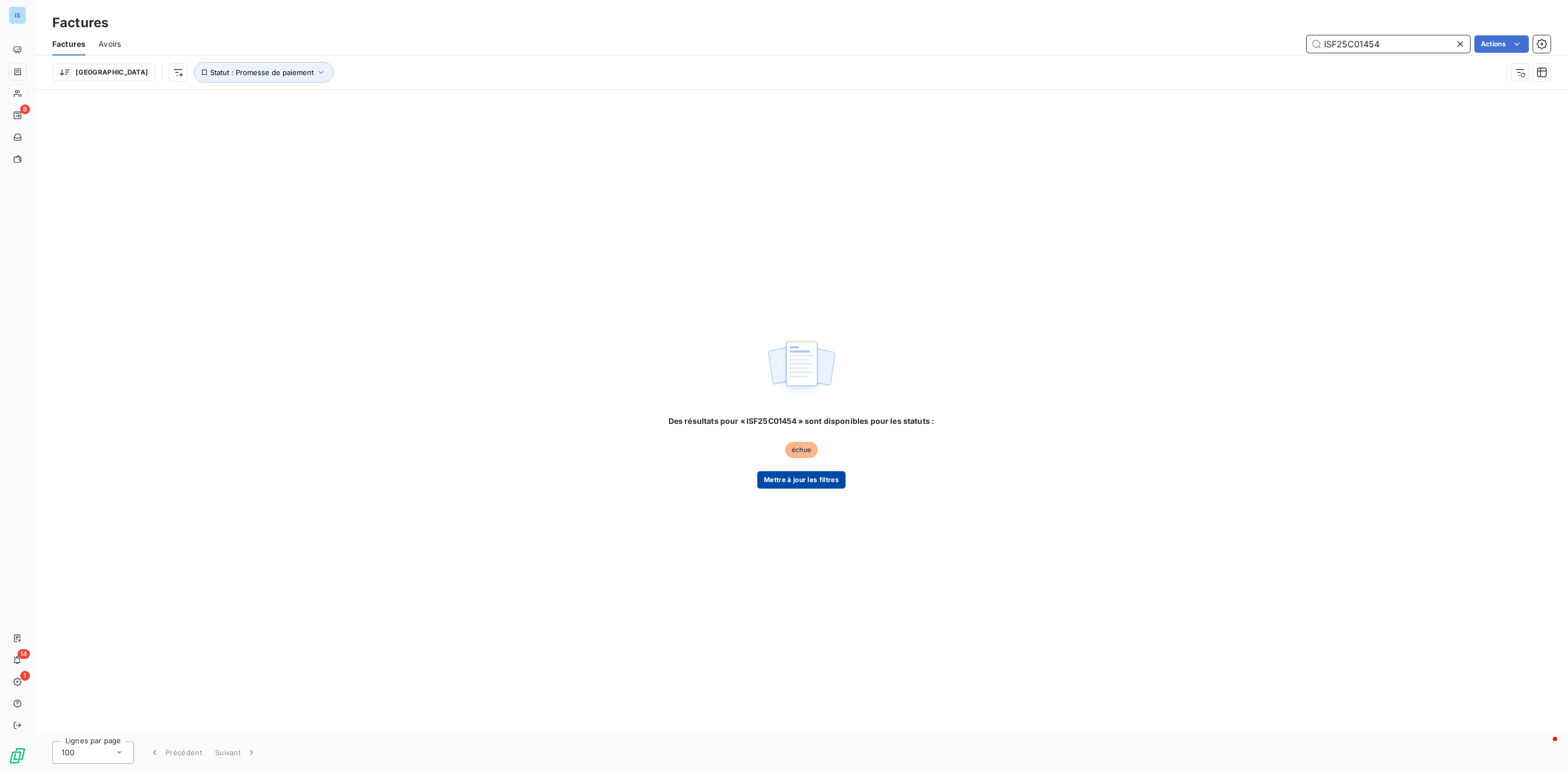
type input "ISF25C01454"
click at [803, 484] on button "Mettre à jour les filtres" at bounding box center [801, 480] width 88 height 18
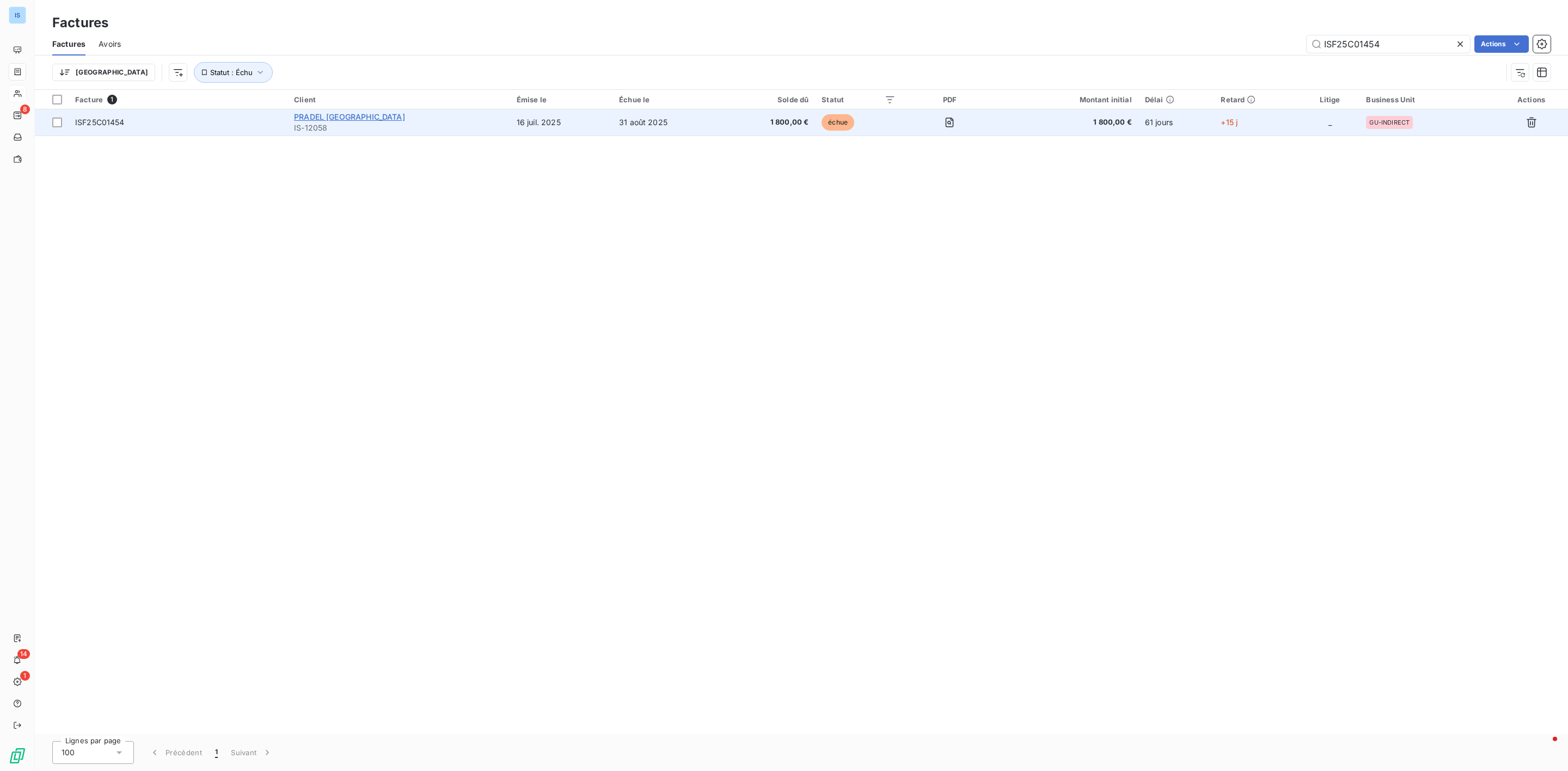
click at [338, 114] on span "PRADEL [GEOGRAPHIC_DATA]" at bounding box center [349, 117] width 111 height 9
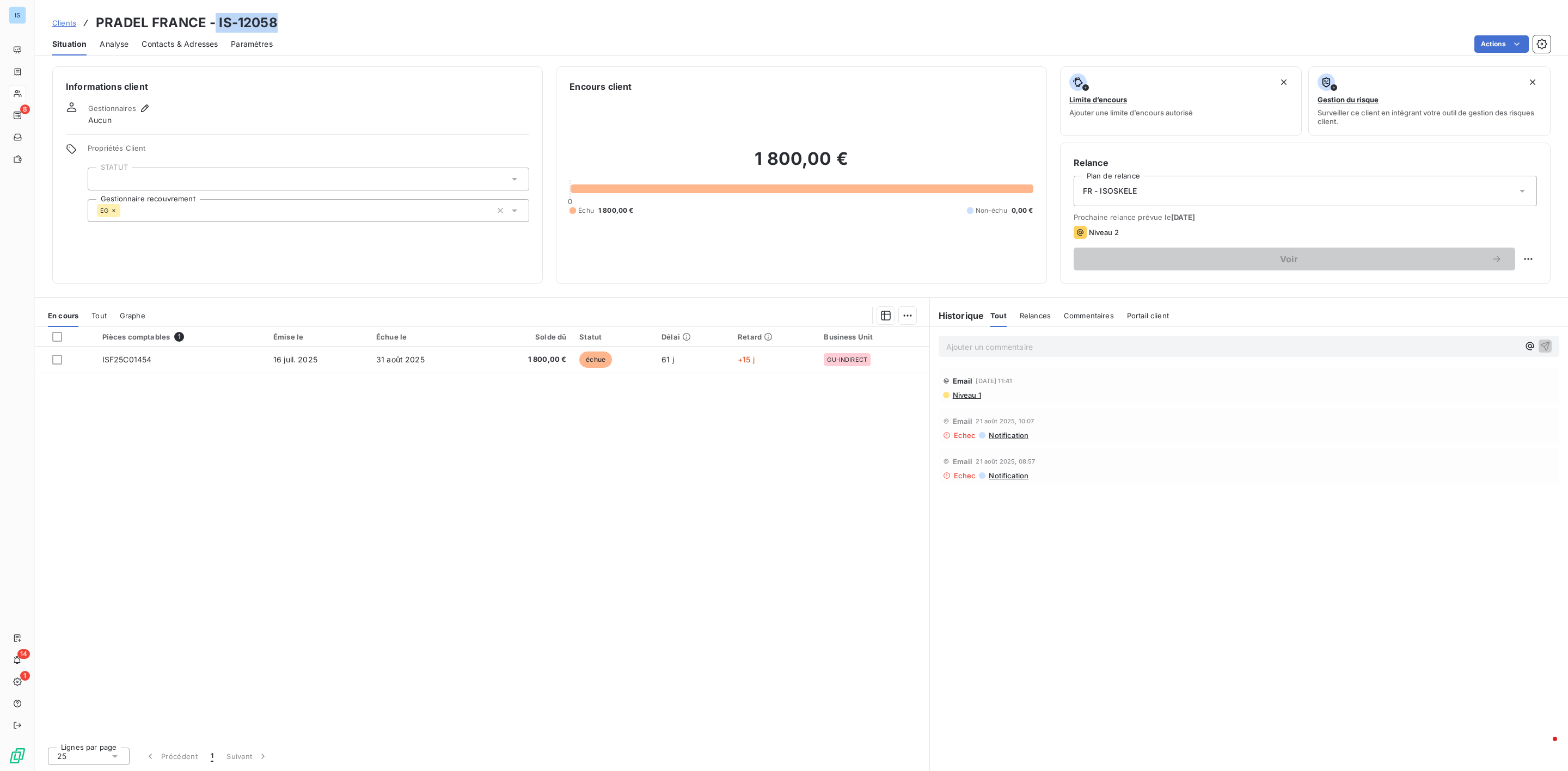
drag, startPoint x: 285, startPoint y: 30, endPoint x: 214, endPoint y: 24, distance: 71.3
click at [214, 24] on div "Clients PRADEL FRANCE - IS-12058" at bounding box center [801, 22] width 1533 height 20
copy h3 "IS-12058"
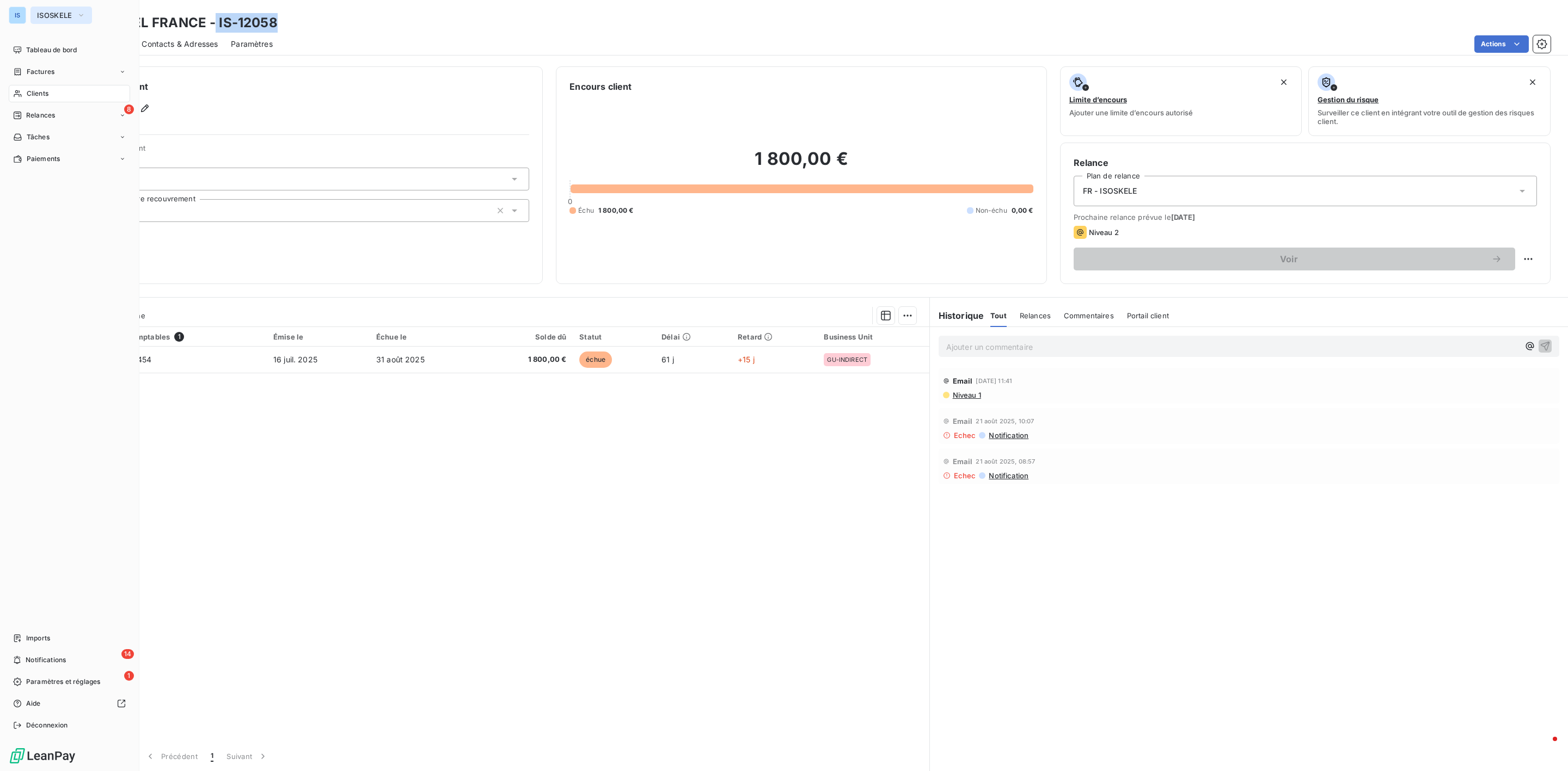
click at [49, 17] on span "ISOSKELE" at bounding box center [55, 15] width 35 height 8
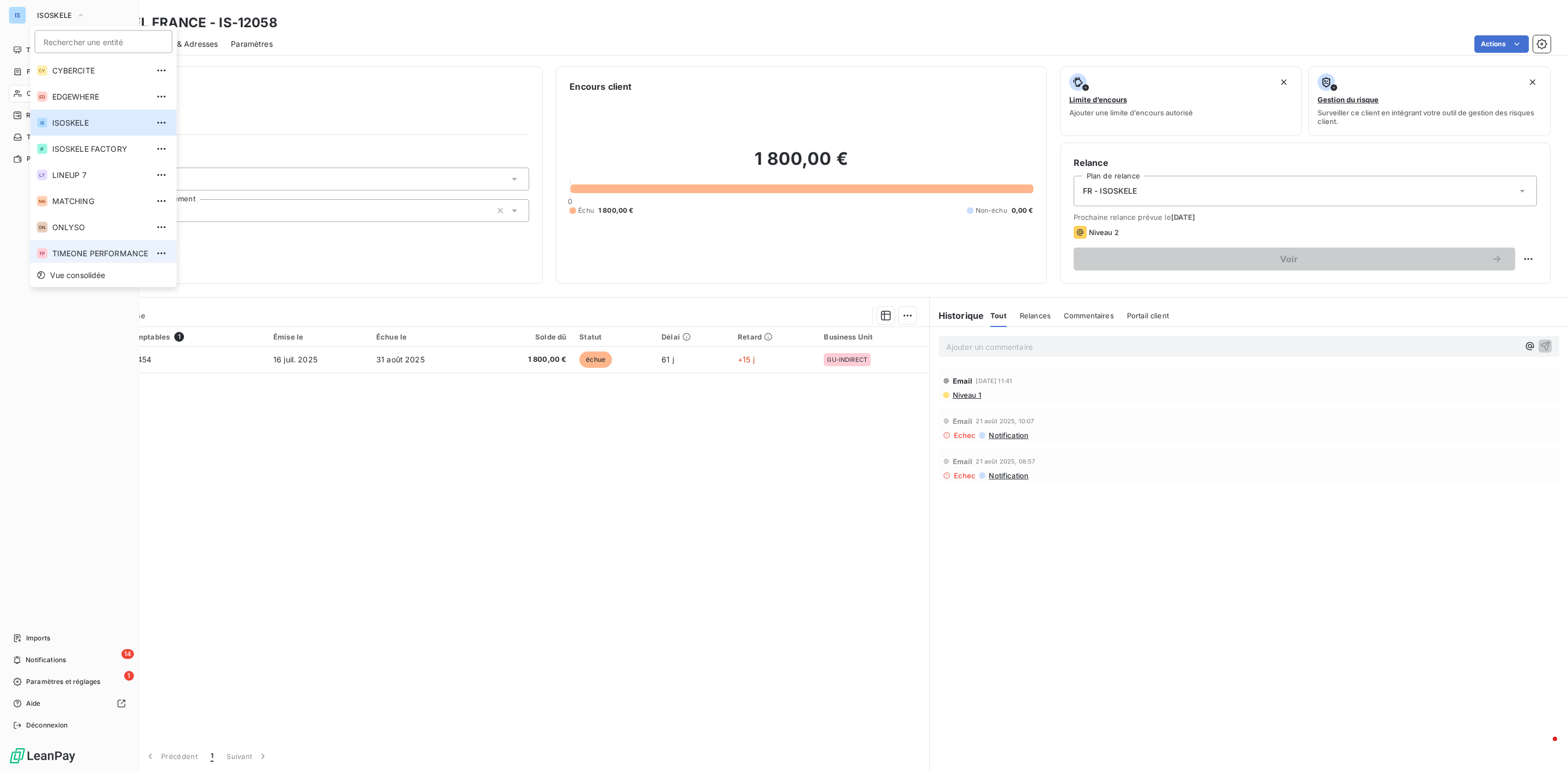
scroll to position [4, 0]
click at [82, 258] on li "TP TIMEONE PERFORMANCE" at bounding box center [103, 250] width 146 height 26
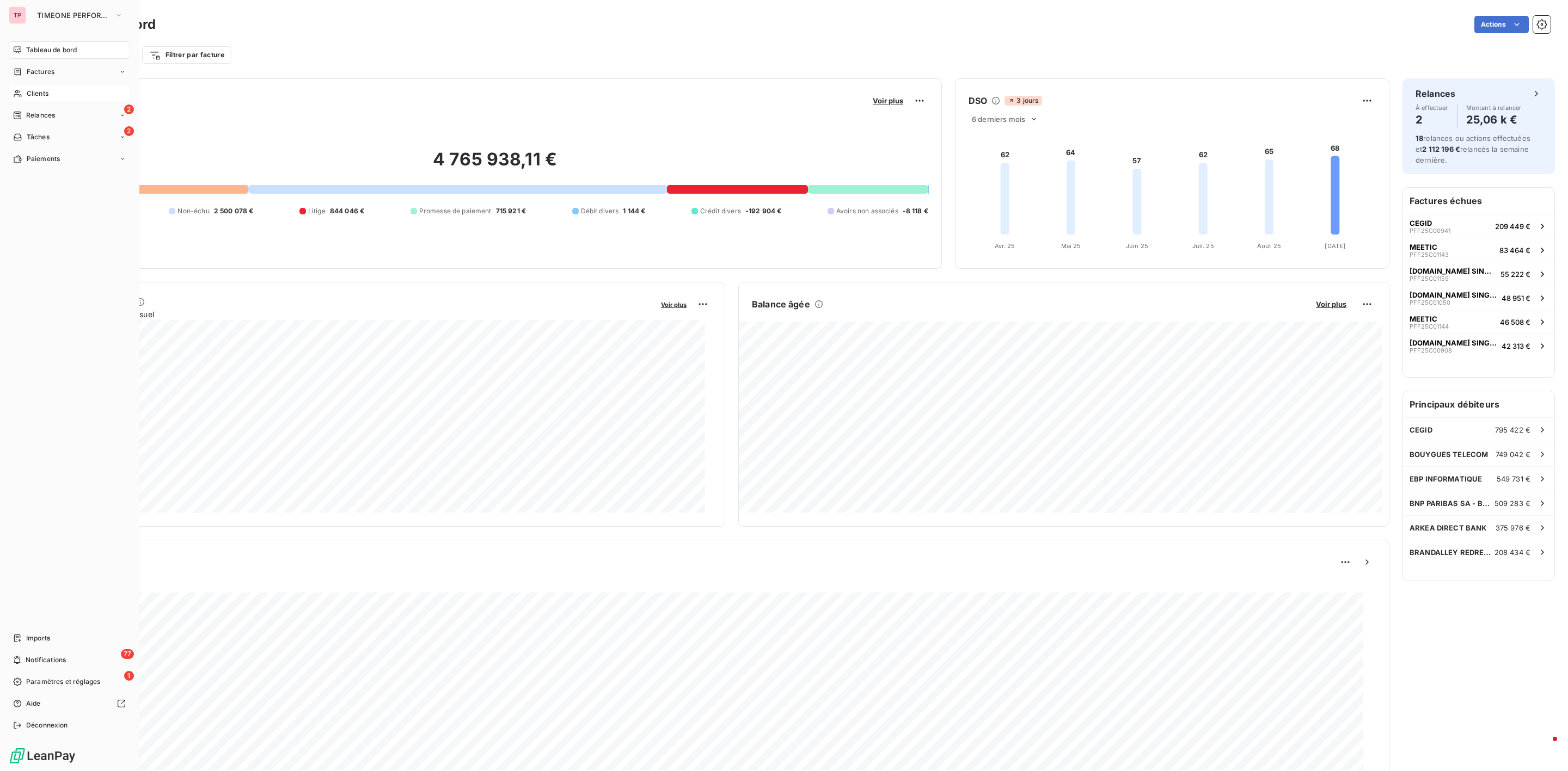
drag, startPoint x: 33, startPoint y: 90, endPoint x: 82, endPoint y: 98, distance: 49.6
click at [33, 90] on span "Clients" at bounding box center [37, 93] width 21 height 10
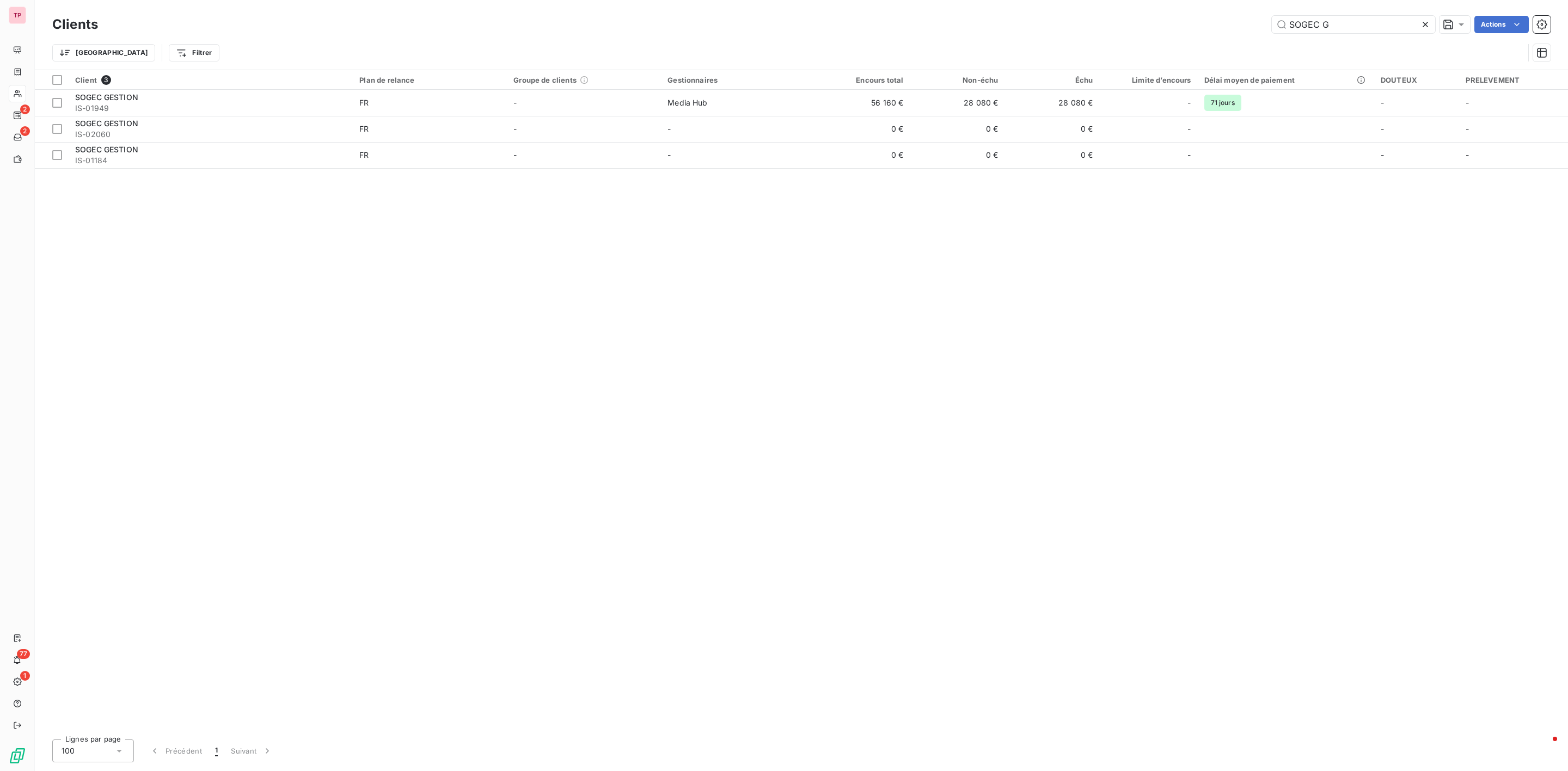
drag, startPoint x: 1357, startPoint y: 26, endPoint x: 1199, endPoint y: 6, distance: 159.3
click at [1199, 6] on div "Clients SOGEC G Actions Trier Filtrer" at bounding box center [801, 34] width 1533 height 70
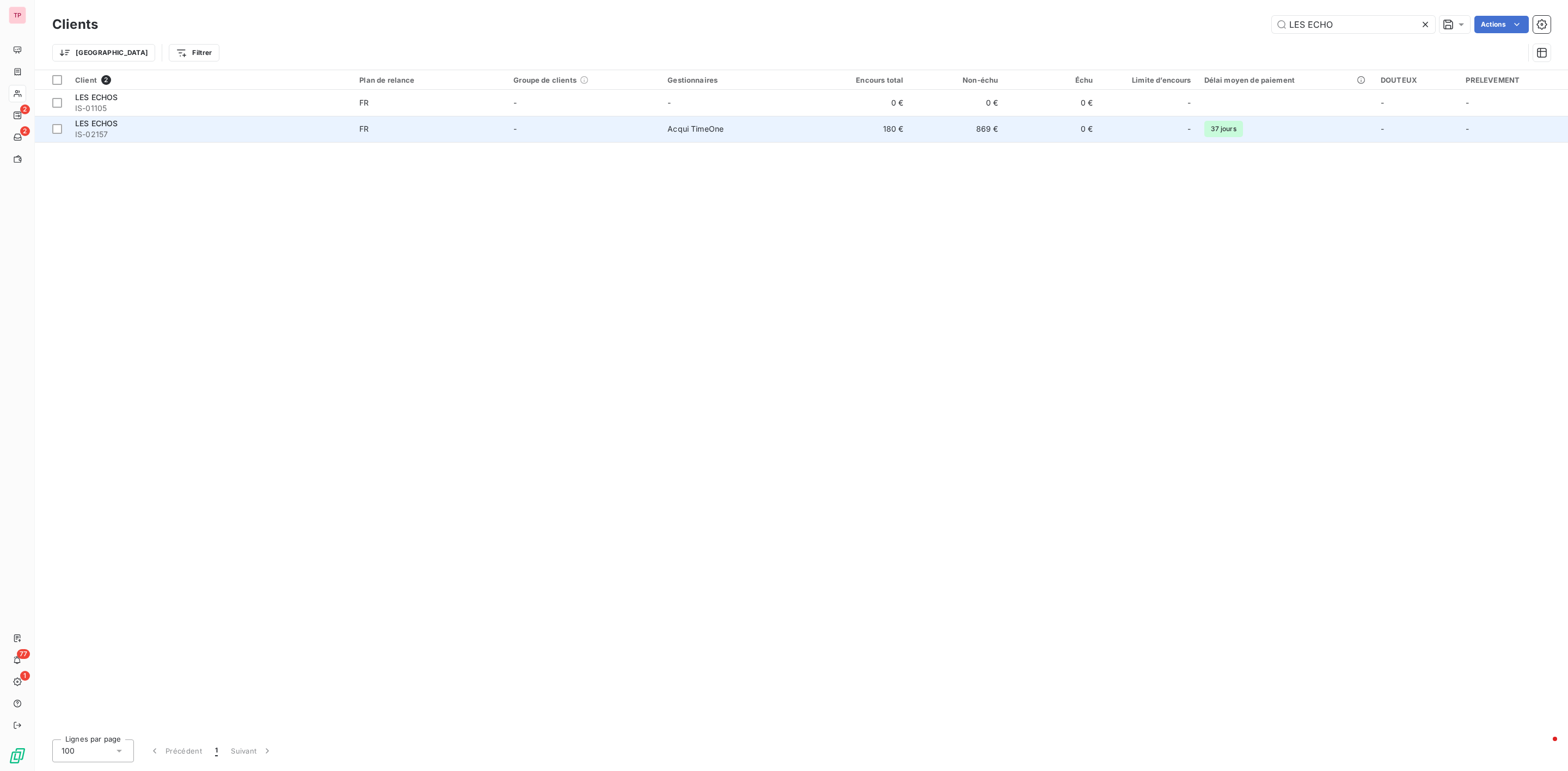
type input "LES ECHO"
click at [216, 123] on div "LES ECHOS" at bounding box center [210, 124] width 271 height 11
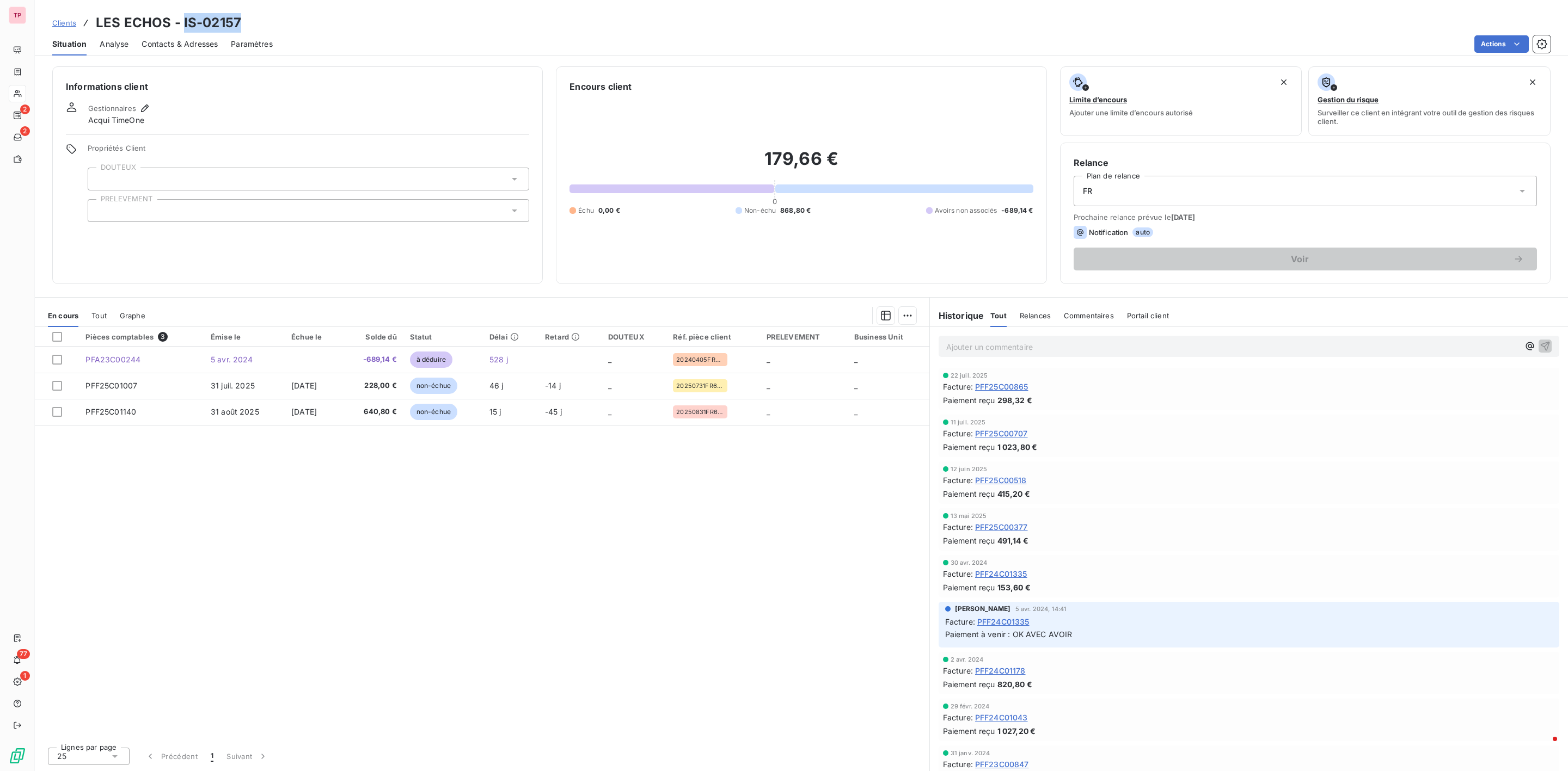
drag, startPoint x: 261, startPoint y: 30, endPoint x: 181, endPoint y: 30, distance: 80.0
click at [181, 30] on div "Clients LES ECHOS - IS-02157" at bounding box center [801, 22] width 1533 height 20
copy h3 "IS-02157"
click at [124, 389] on span "PFF25C01007" at bounding box center [112, 386] width 52 height 9
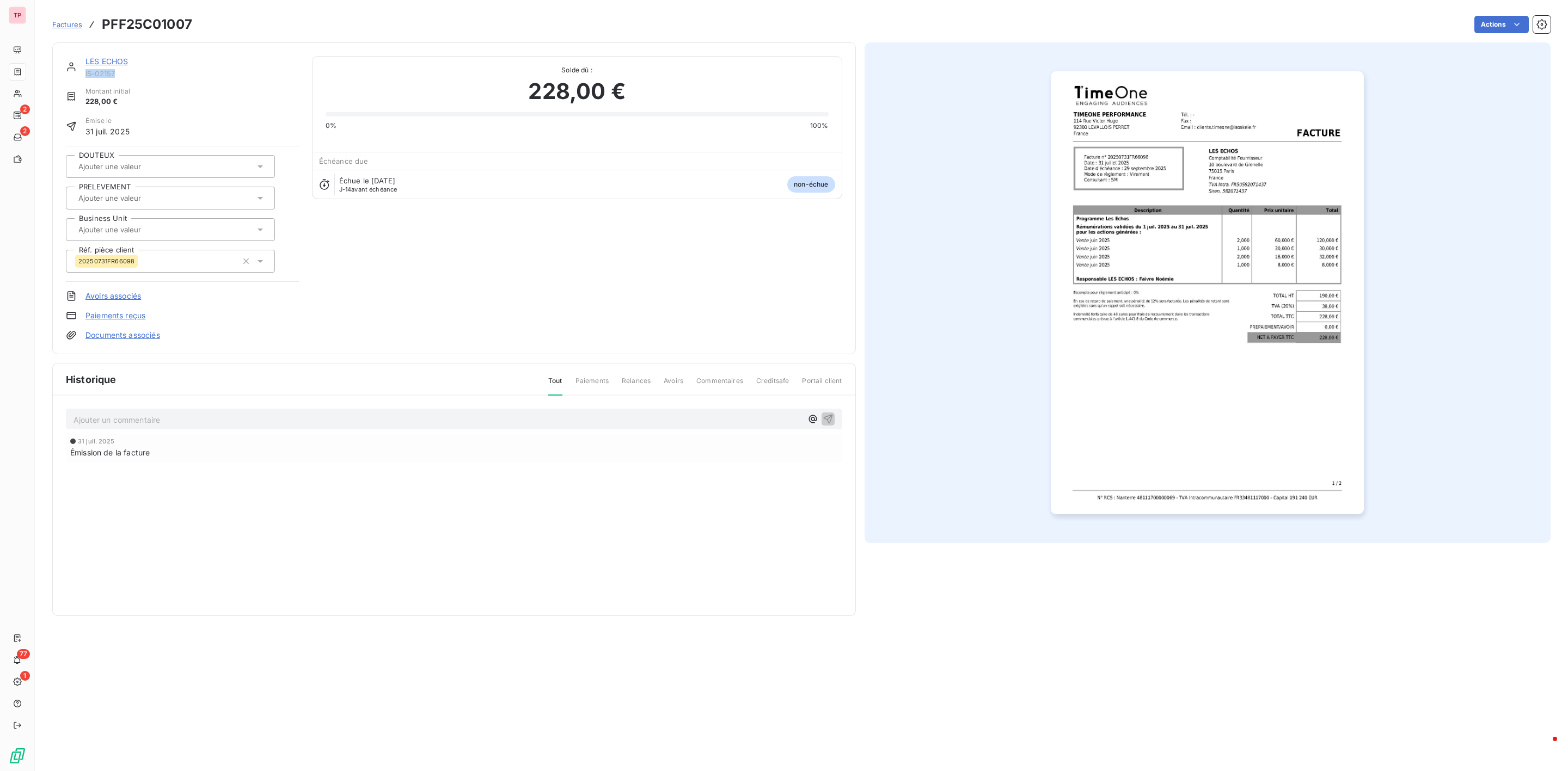
drag, startPoint x: 125, startPoint y: 72, endPoint x: 86, endPoint y: 71, distance: 39.0
click at [86, 71] on span "IS-02157" at bounding box center [192, 73] width 213 height 8
click at [1207, 224] on img "button" at bounding box center [1207, 293] width 313 height 443
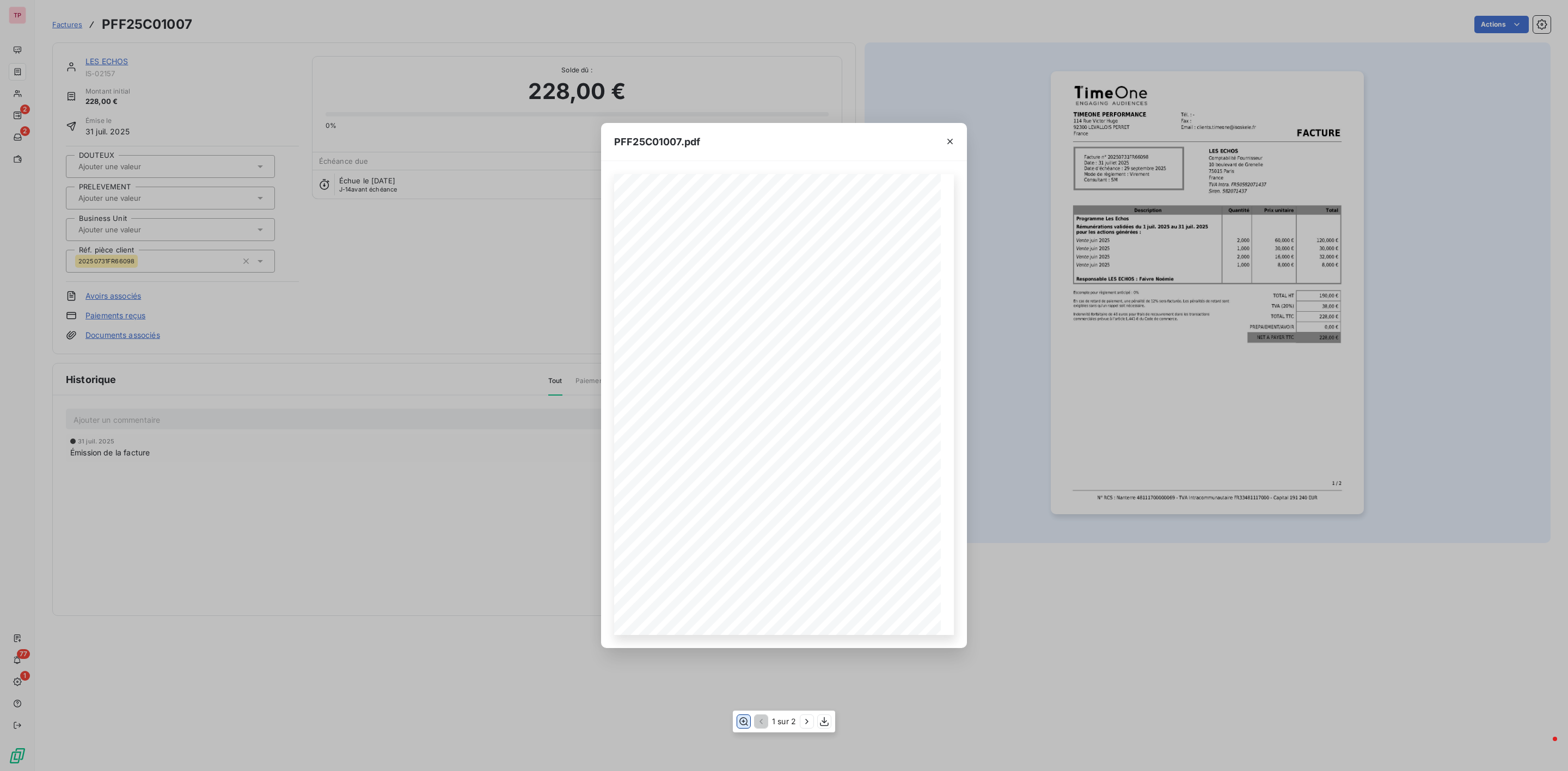
click at [744, 725] on icon "button" at bounding box center [743, 721] width 8 height 8
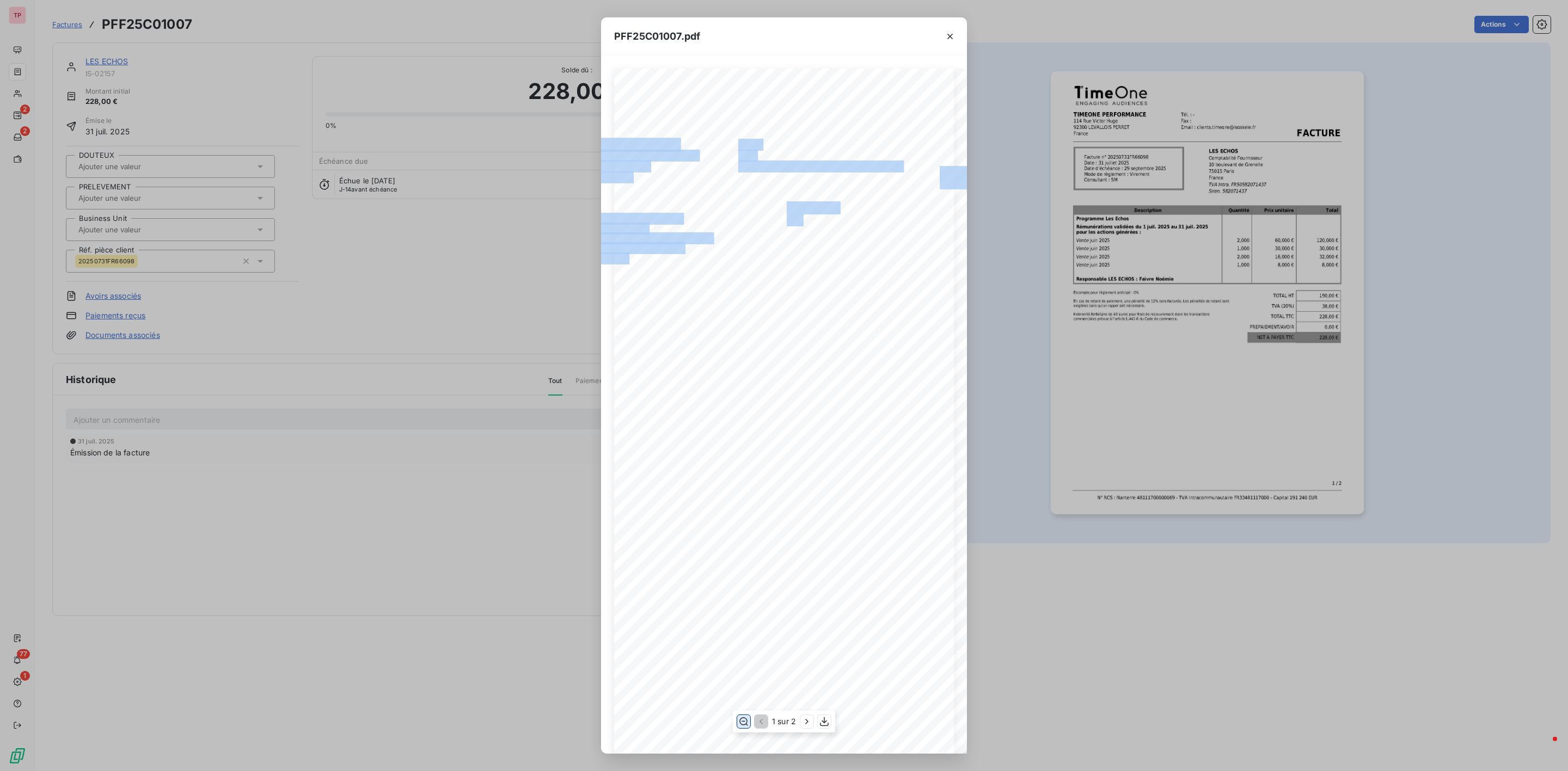
click at [745, 214] on div "TIMEONE PERFORMANCE [STREET_ADDRESS][PERSON_NAME] Tél. : - Fax : Email : [EMAIL…" at bounding box center [783, 454] width 339 height 770
click at [744, 720] on icon "button" at bounding box center [744, 722] width 11 height 11
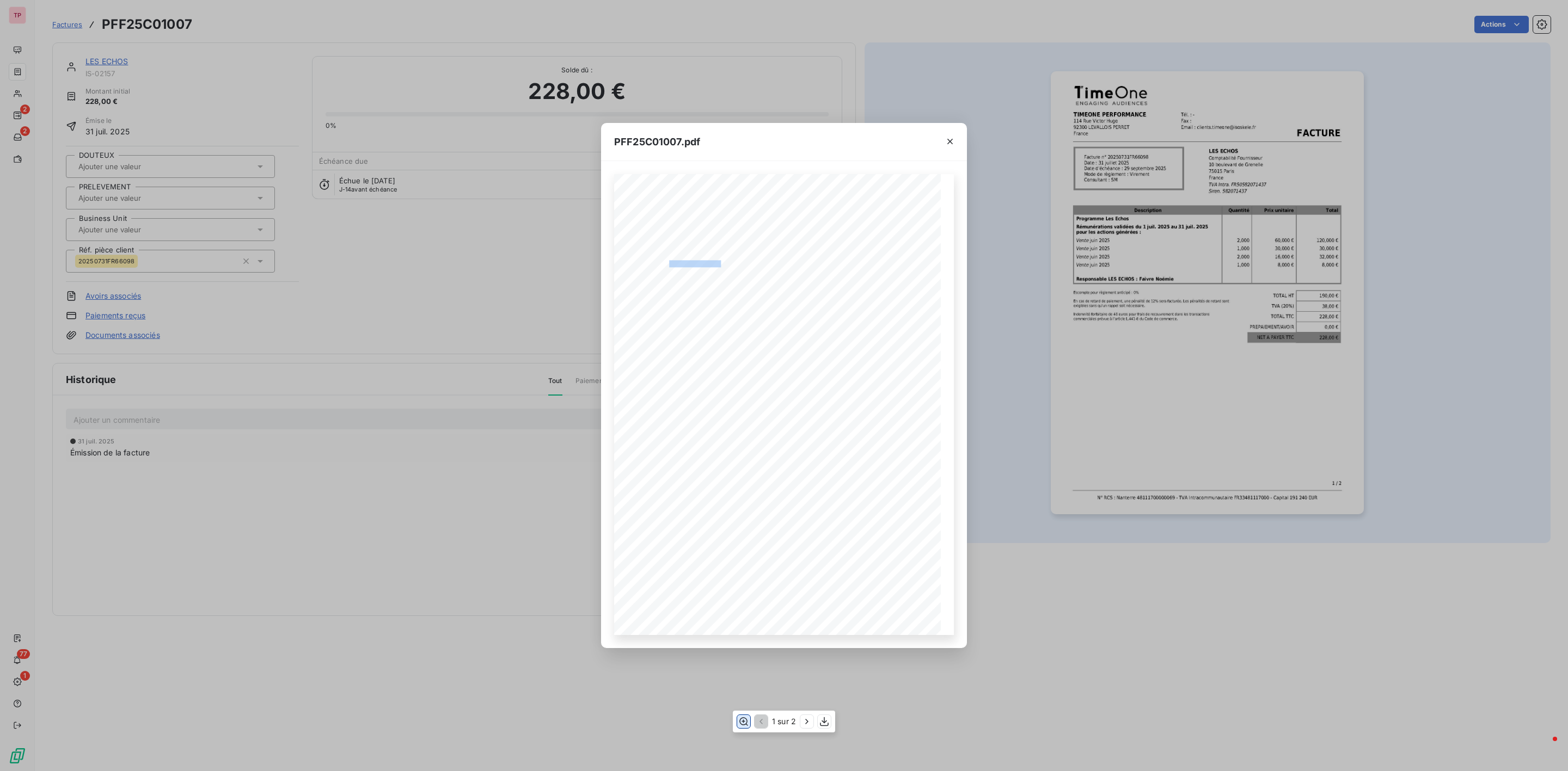
drag, startPoint x: 671, startPoint y: 263, endPoint x: 720, endPoint y: 261, distance: 49.0
click at [720, 261] on span "Facture n° 20250731FR66098" at bounding box center [690, 262] width 69 height 5
copy span "e n° 20250731FR6609"
click at [672, 339] on span "pour les actions générées :" at bounding box center [681, 340] width 68 height 5
click at [739, 724] on icon "button" at bounding box center [743, 721] width 8 height 8
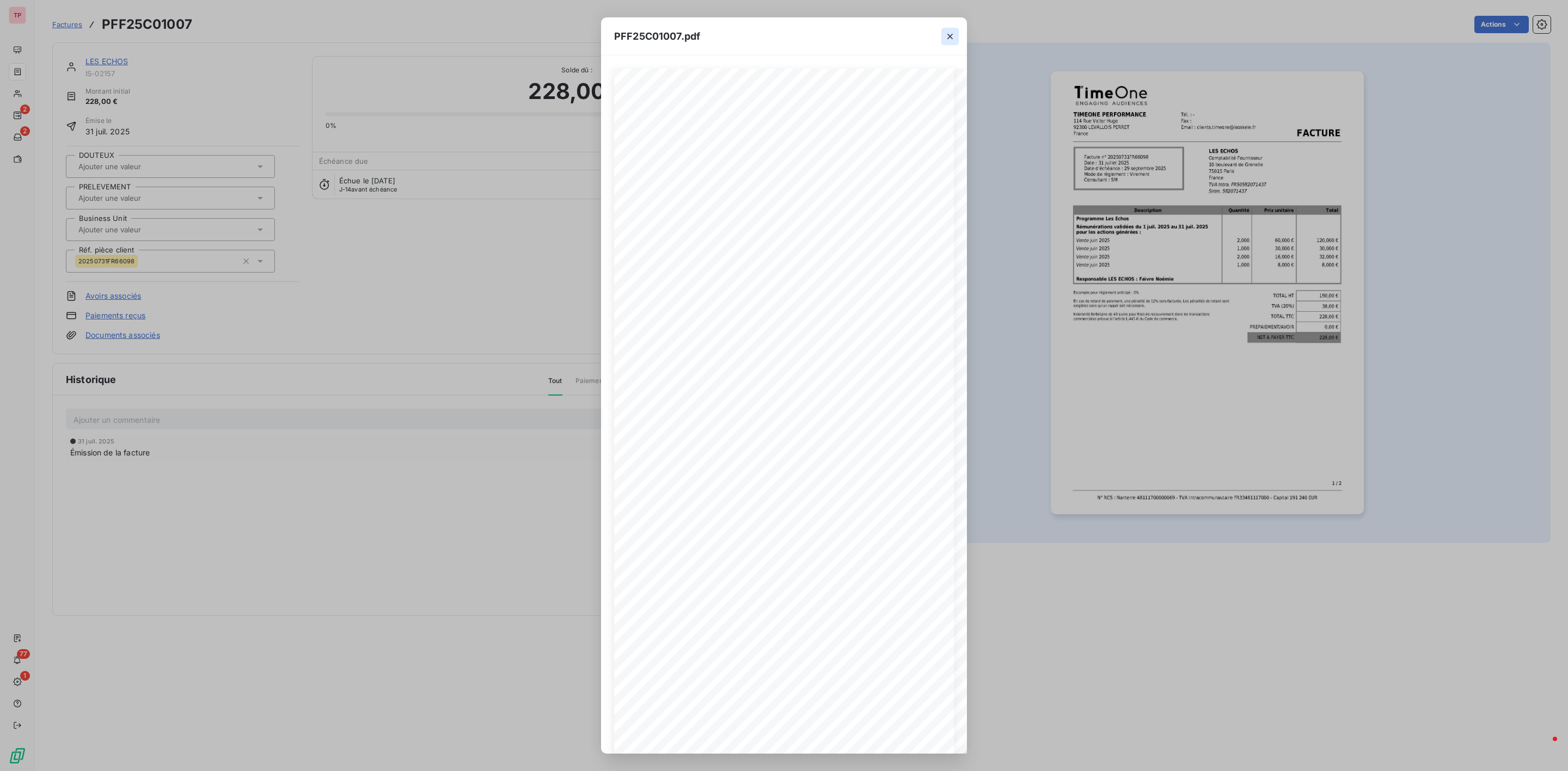
click at [947, 38] on icon "button" at bounding box center [950, 36] width 11 height 11
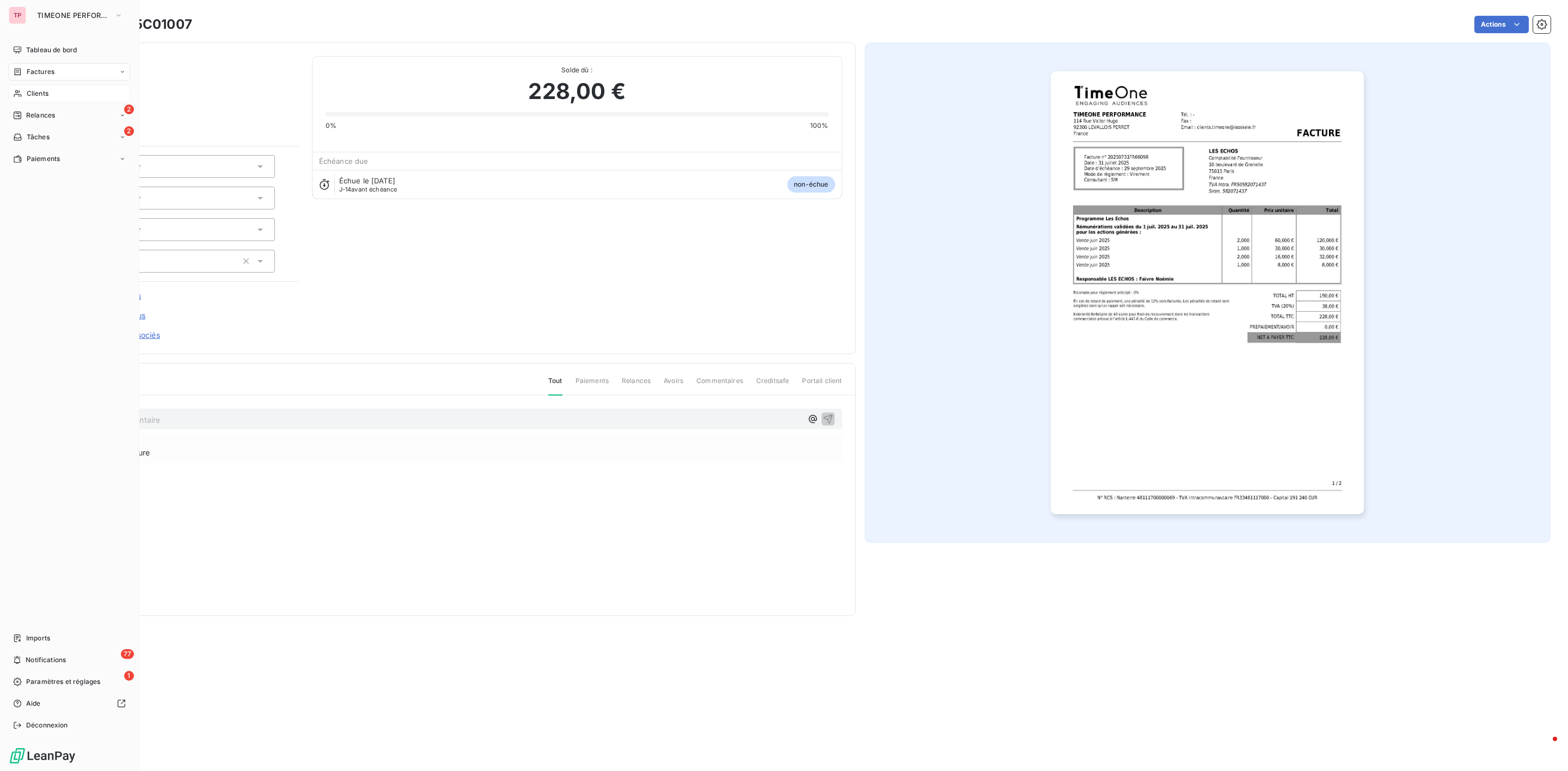
click at [41, 100] on div "Clients" at bounding box center [69, 93] width 122 height 18
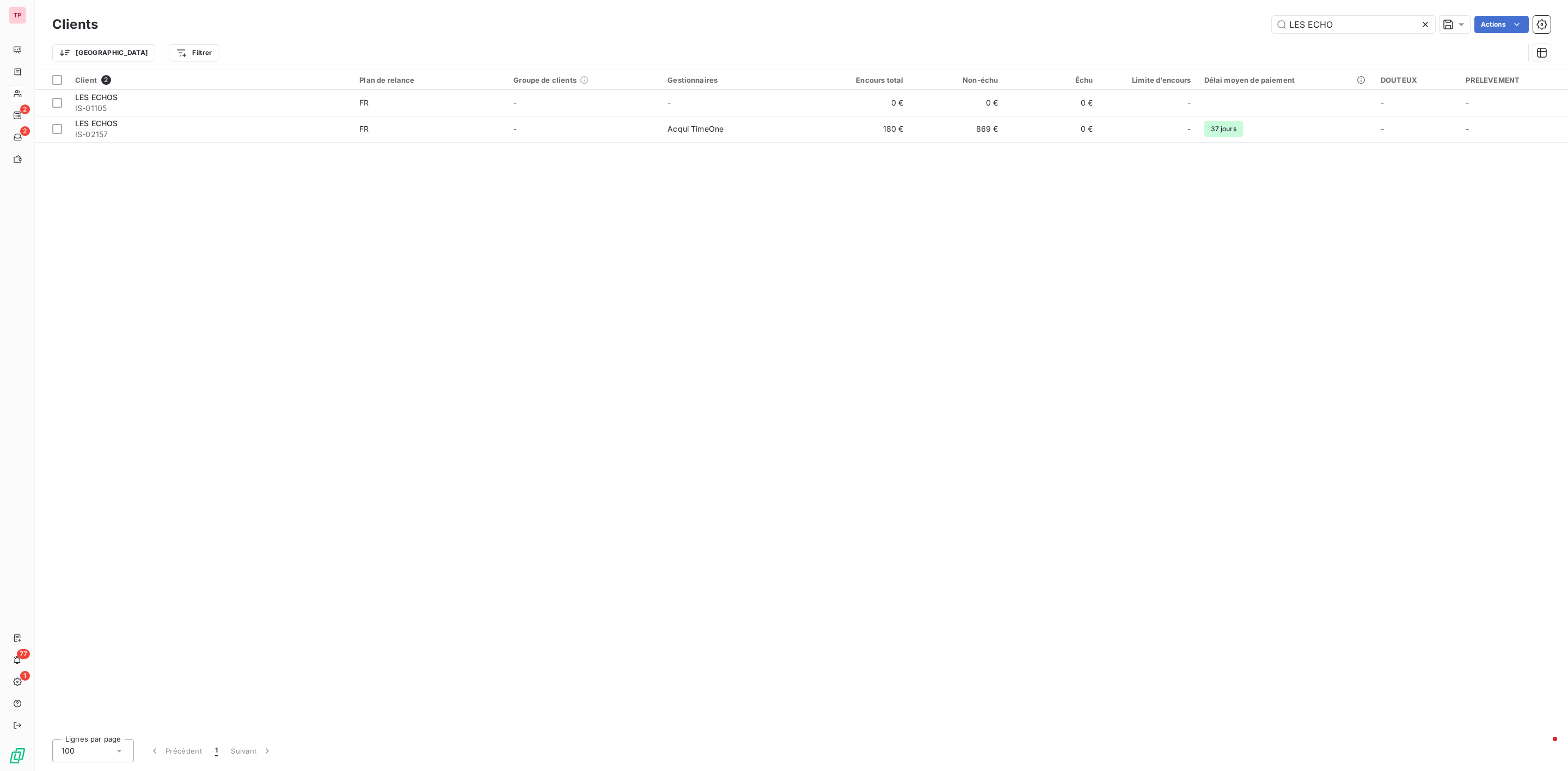
drag, startPoint x: 1356, startPoint y: 25, endPoint x: 1132, endPoint y: 0, distance: 225.4
click at [1132, 0] on div "Clients LES ECHO Actions Trier Filtrer" at bounding box center [801, 34] width 1533 height 70
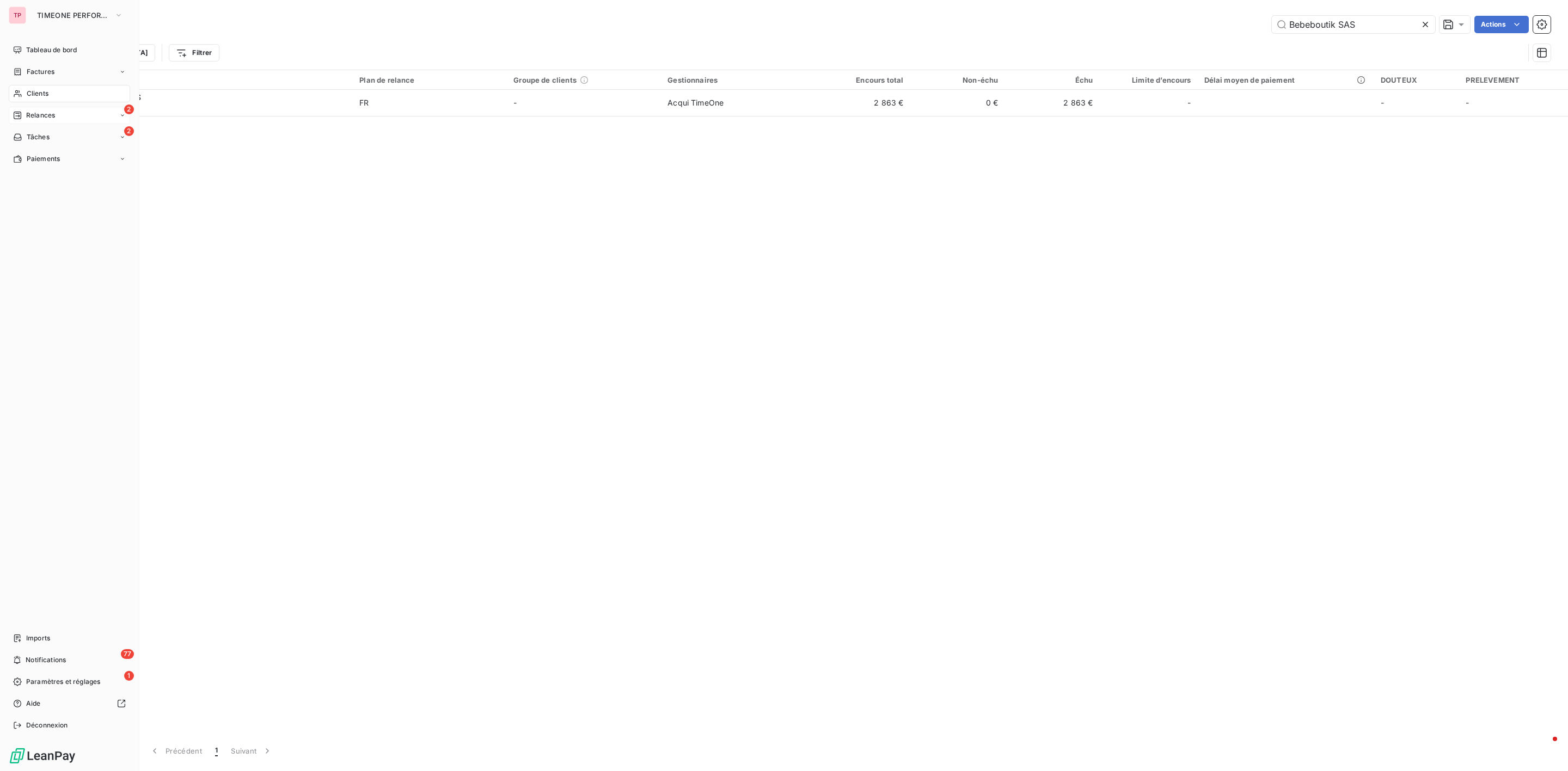
type input "Bebeboutik SAS"
click at [82, 112] on div "2 Relances" at bounding box center [69, 115] width 122 height 18
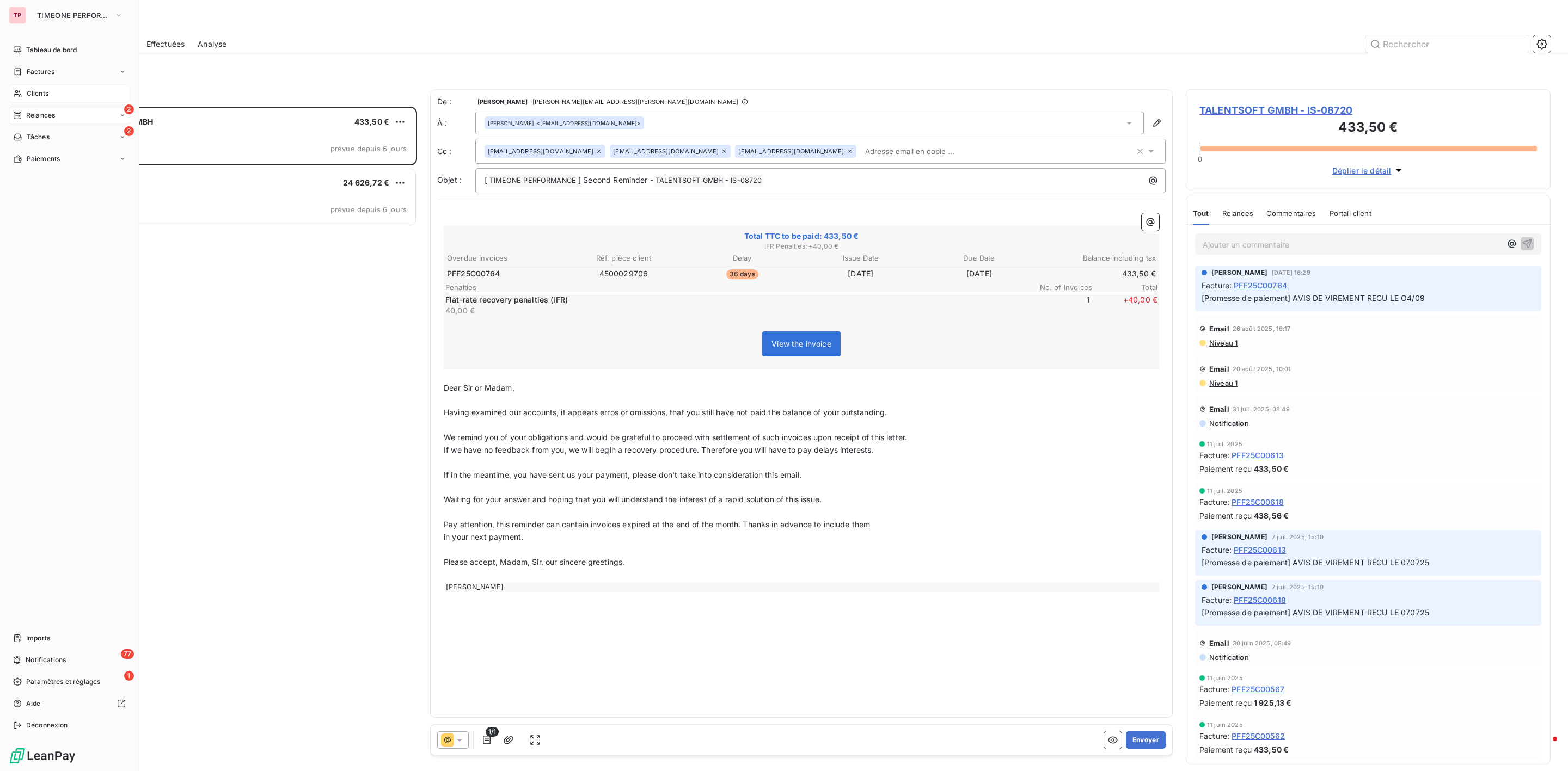
scroll to position [653, 352]
click at [37, 95] on span "Clients" at bounding box center [37, 93] width 21 height 10
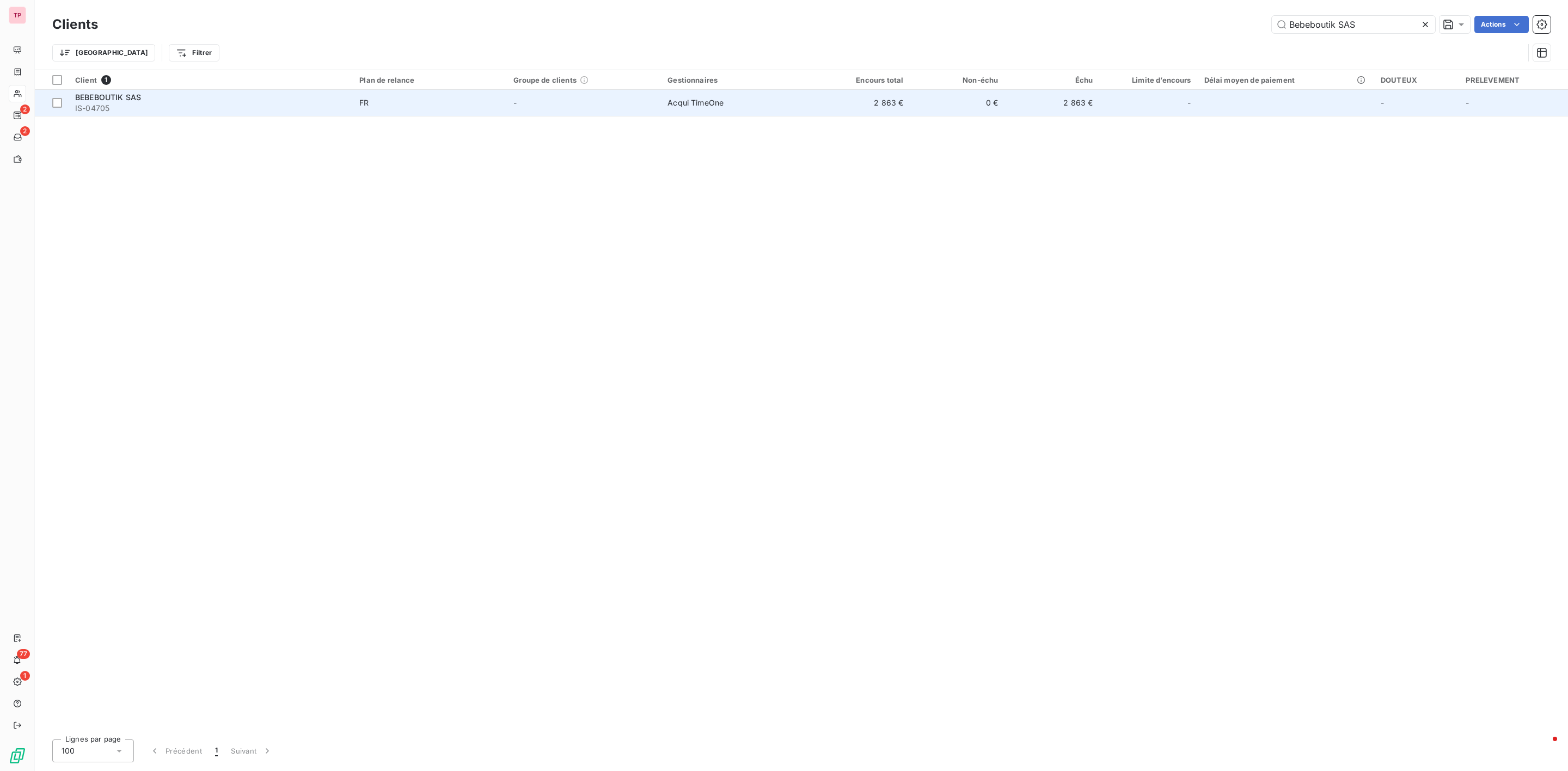
click at [117, 107] on span "IS-04705" at bounding box center [210, 109] width 271 height 11
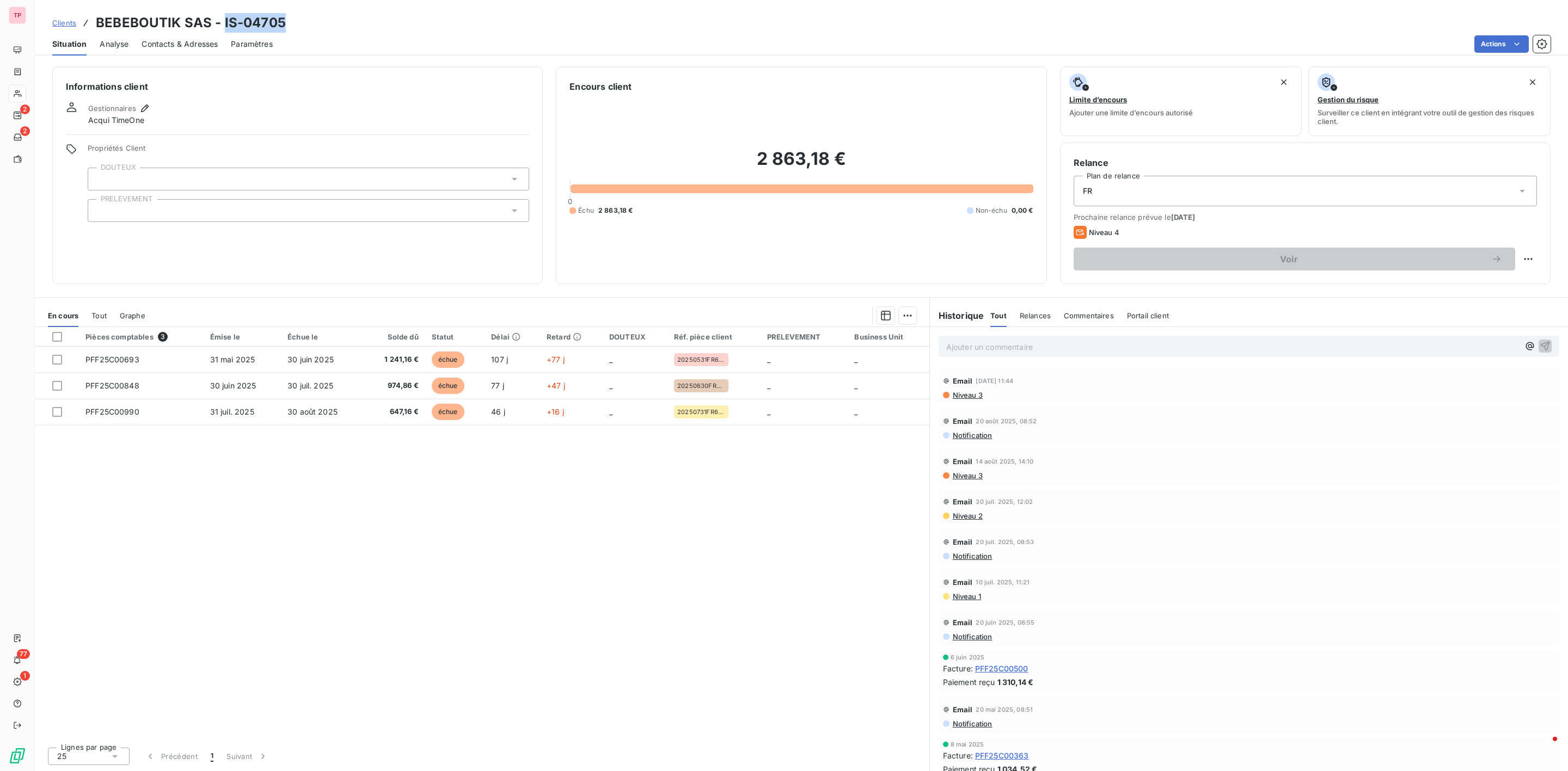
drag, startPoint x: 299, startPoint y: 21, endPoint x: 221, endPoint y: 19, distance: 78.0
click at [221, 19] on div "Clients BEBEBOUTIK SAS - IS-04705" at bounding box center [801, 22] width 1533 height 20
copy h3 "IS-04705"
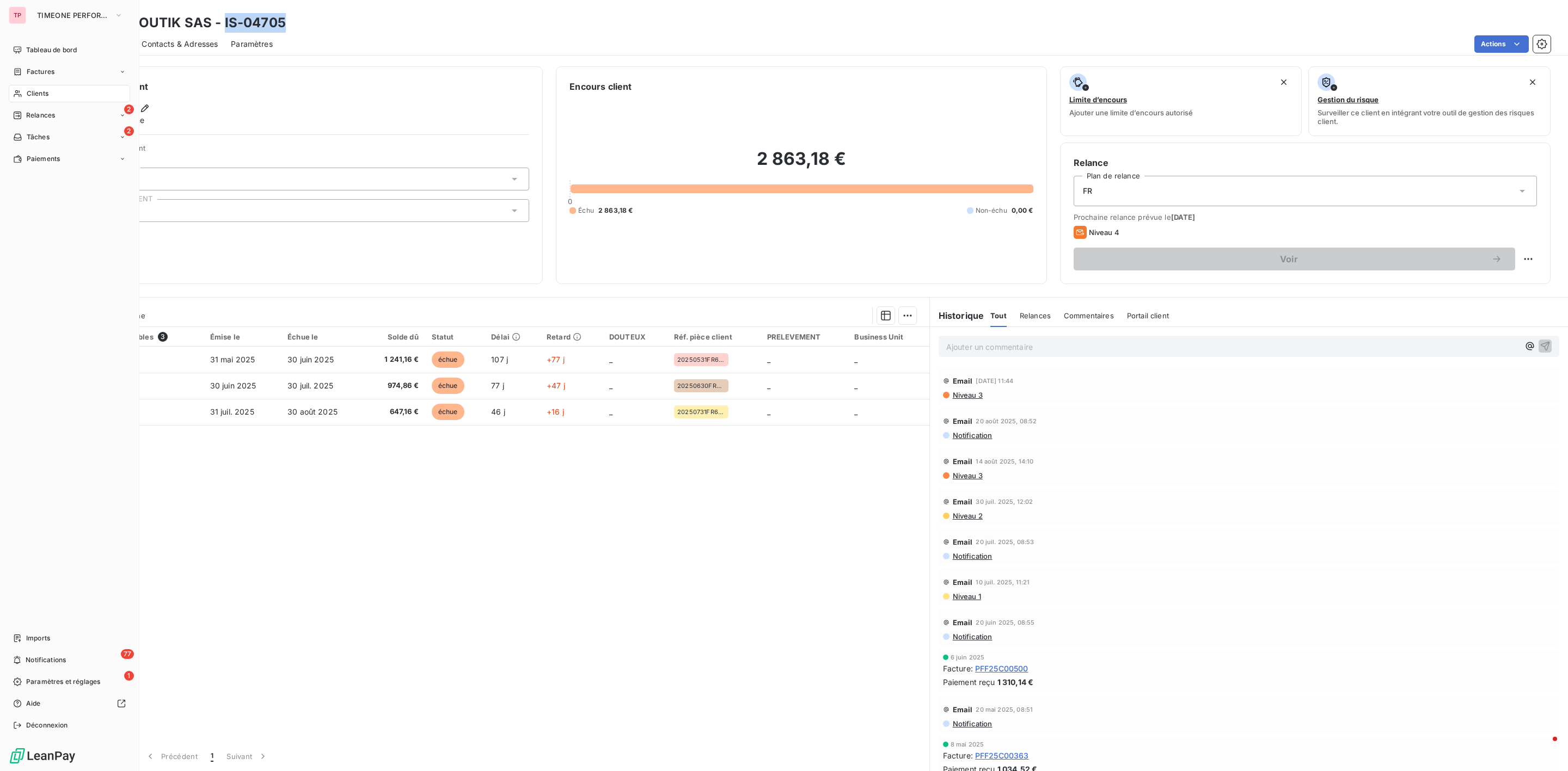
drag, startPoint x: 34, startPoint y: 92, endPoint x: 40, endPoint y: 97, distance: 7.8
click at [34, 92] on span "Clients" at bounding box center [37, 93] width 21 height 10
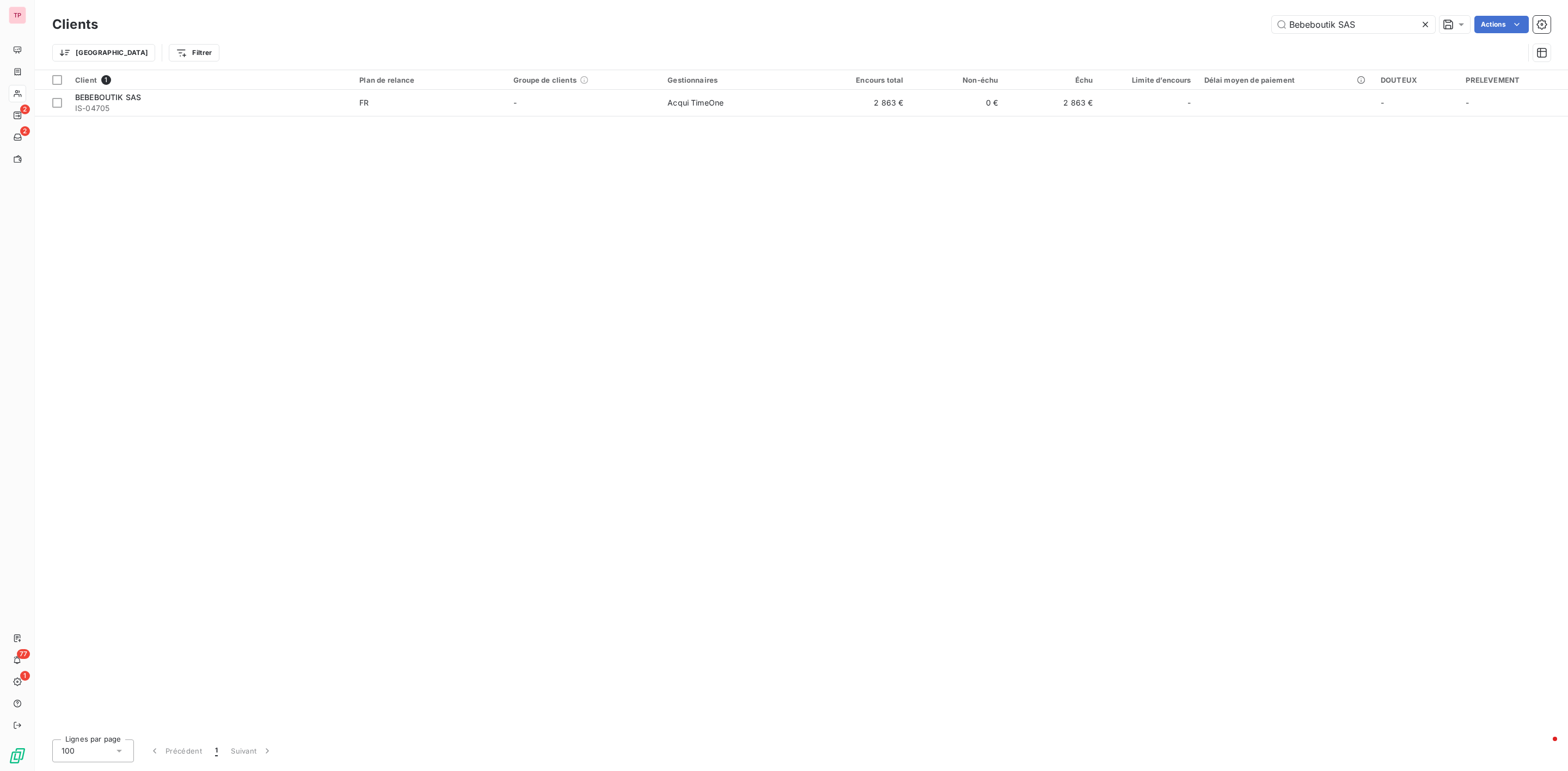
drag, startPoint x: 1387, startPoint y: 23, endPoint x: 926, endPoint y: -47, distance: 466.3
click at [926, 0] on html "TP 2 2 77 1 Clients Bebeboutik SAS Actions Trier Filtrer Client 1 Plan de relan…" at bounding box center [784, 385] width 1568 height 771
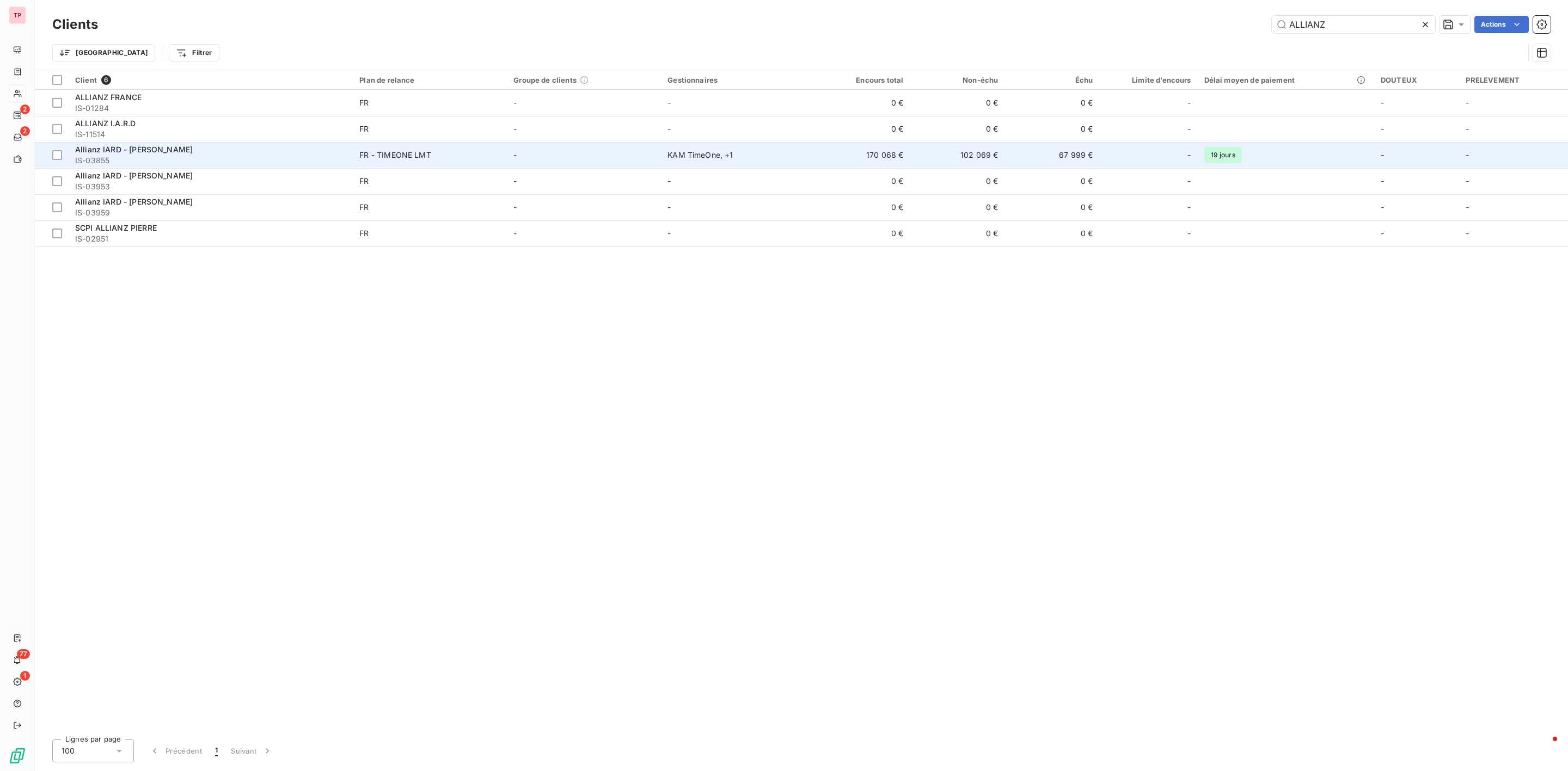
type input "ALLIANZ"
click at [179, 142] on td "Allianz IARD - [PERSON_NAME] IS-03855" at bounding box center [211, 155] width 285 height 26
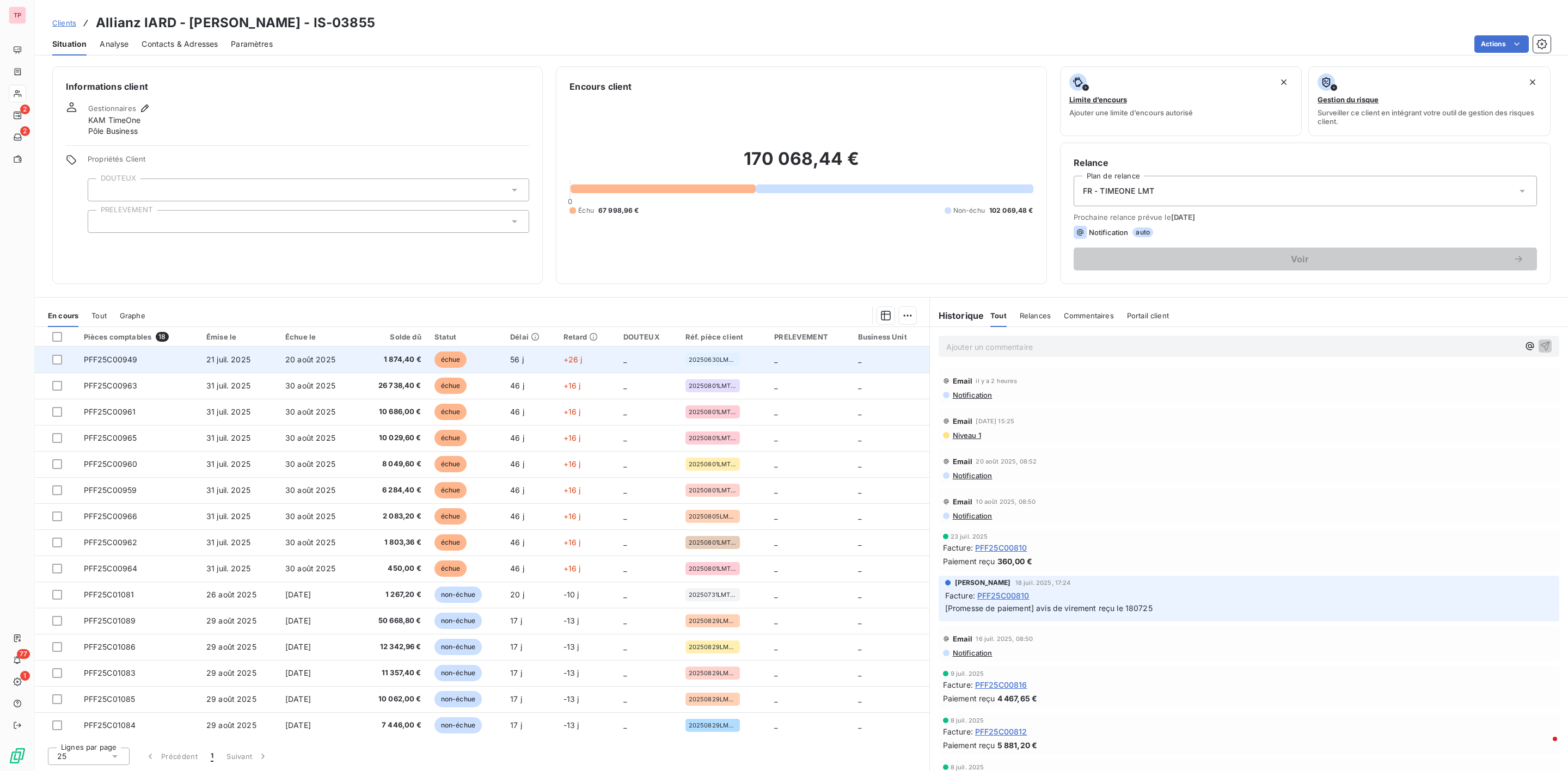
click at [134, 361] on span "PFF25C00949" at bounding box center [111, 360] width 54 height 9
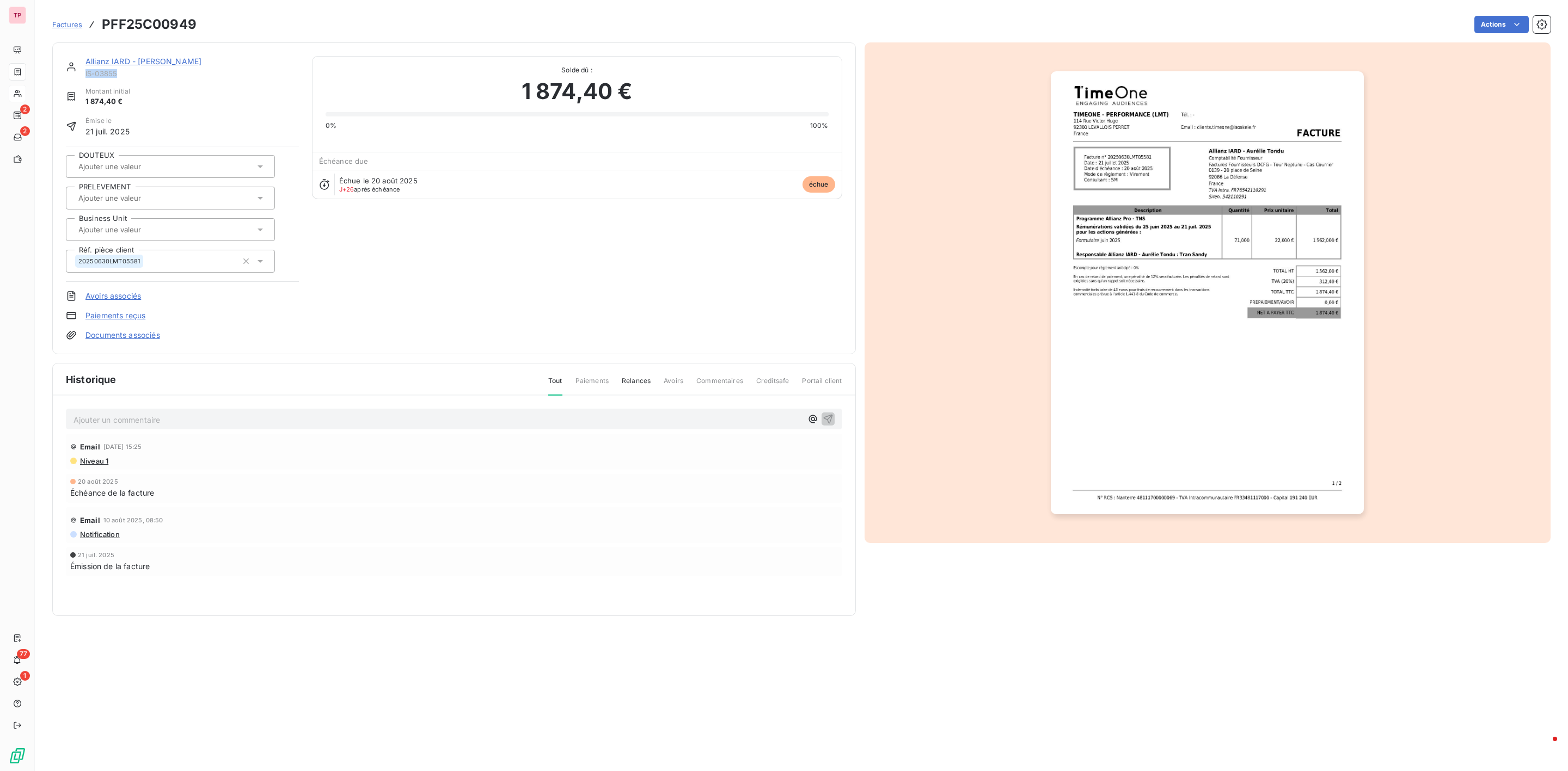
drag, startPoint x: 124, startPoint y: 71, endPoint x: 84, endPoint y: 72, distance: 40.0
click at [84, 72] on div "Allianz IARD - [PERSON_NAME] IS-03855" at bounding box center [182, 66] width 233 height 21
click at [1164, 171] on img "button" at bounding box center [1207, 293] width 313 height 443
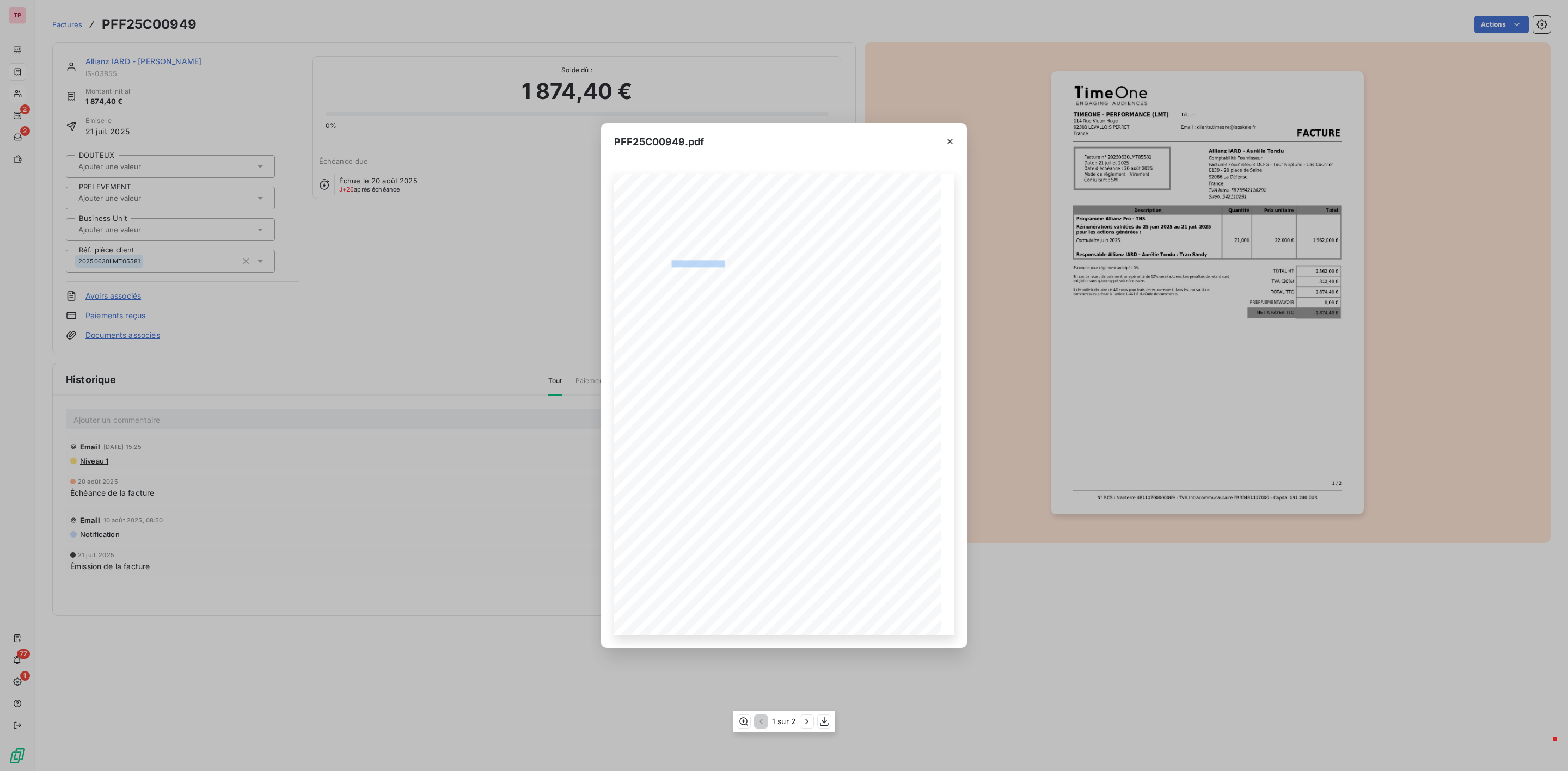
drag, startPoint x: 724, startPoint y: 264, endPoint x: 671, endPoint y: 260, distance: 53.2
click at [671, 260] on span "Facture n° 20250630LMT05581" at bounding box center [691, 262] width 72 height 5
click at [744, 720] on icon "button" at bounding box center [744, 722] width 11 height 11
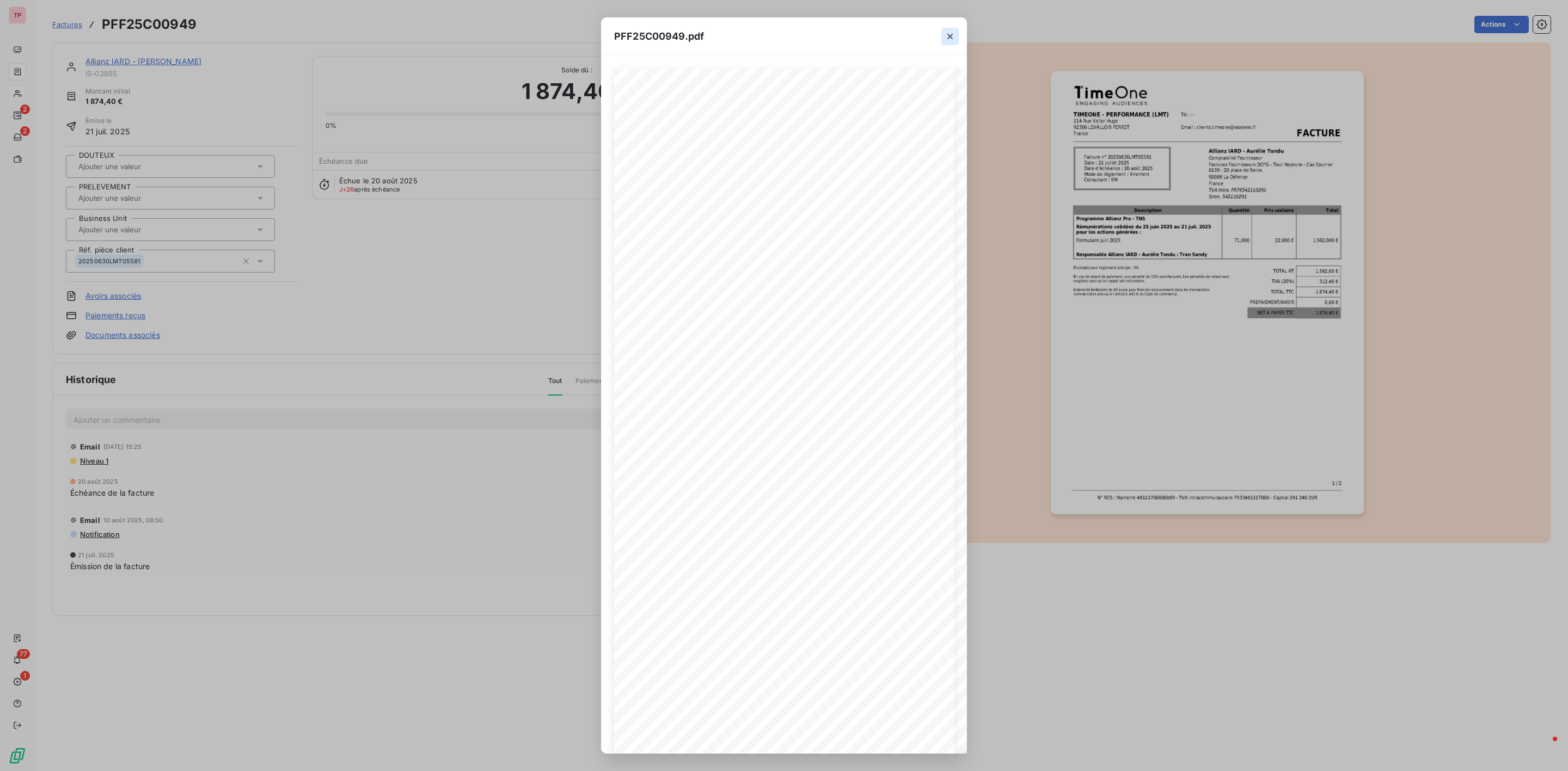
click at [951, 39] on icon "button" at bounding box center [950, 36] width 11 height 11
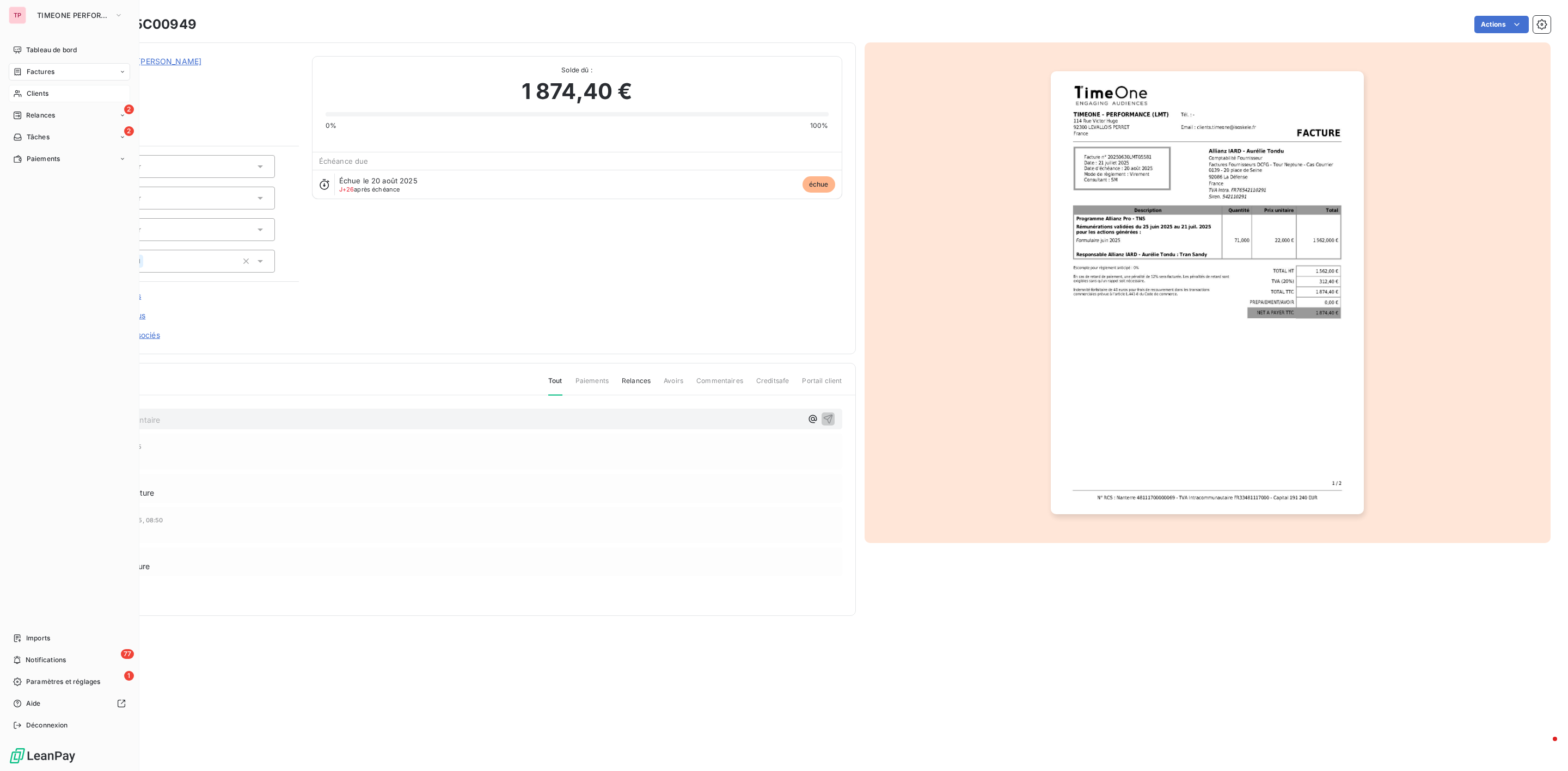
click at [40, 94] on span "Clients" at bounding box center [37, 93] width 21 height 10
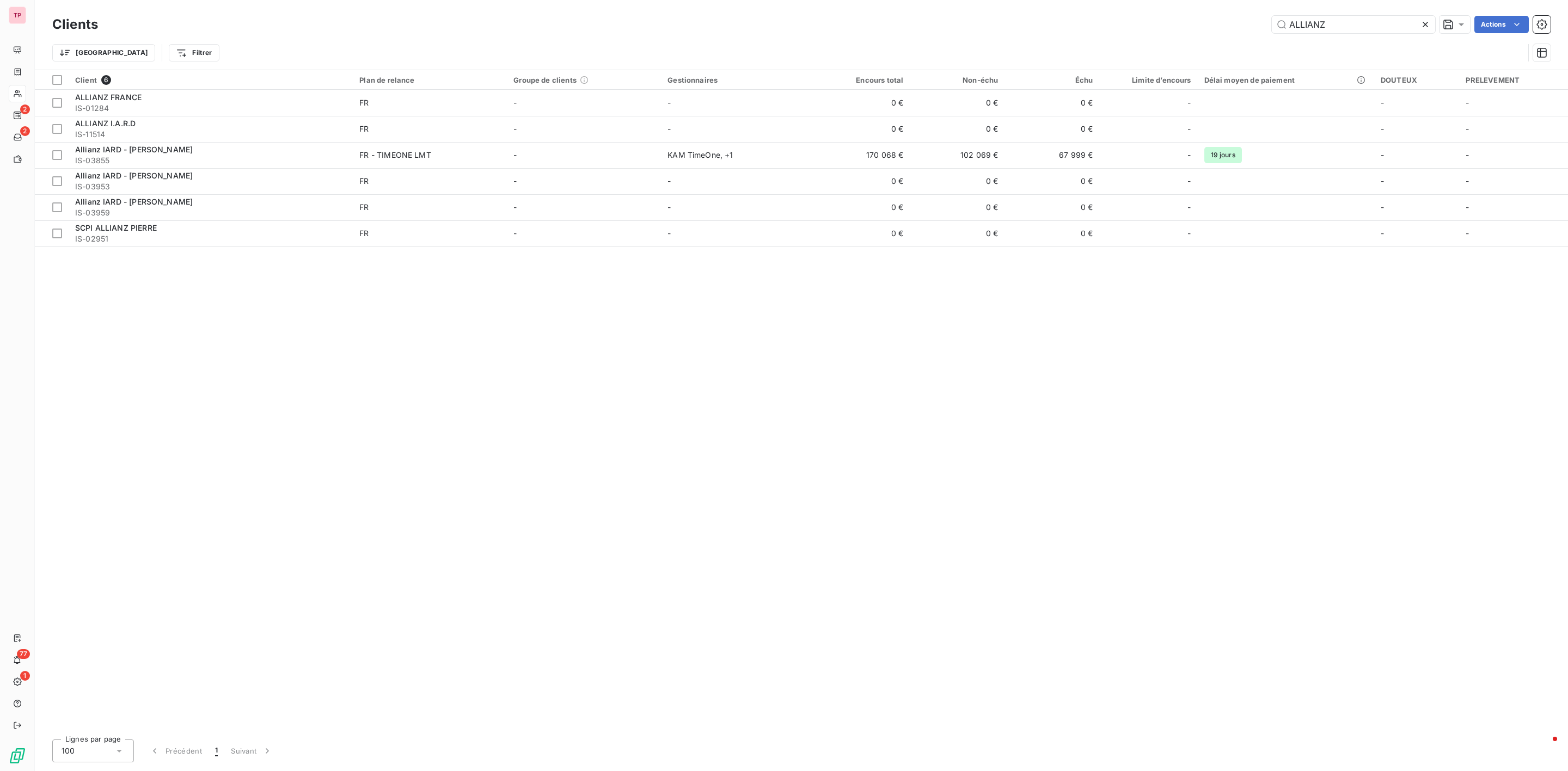
drag, startPoint x: 1349, startPoint y: 23, endPoint x: 1142, endPoint y: -3, distance: 208.6
click at [1142, 0] on html "TP 2 2 77 1 Clients ALLIANZ Actions Trier Filtrer Client 6 Plan de relance Grou…" at bounding box center [784, 385] width 1568 height 771
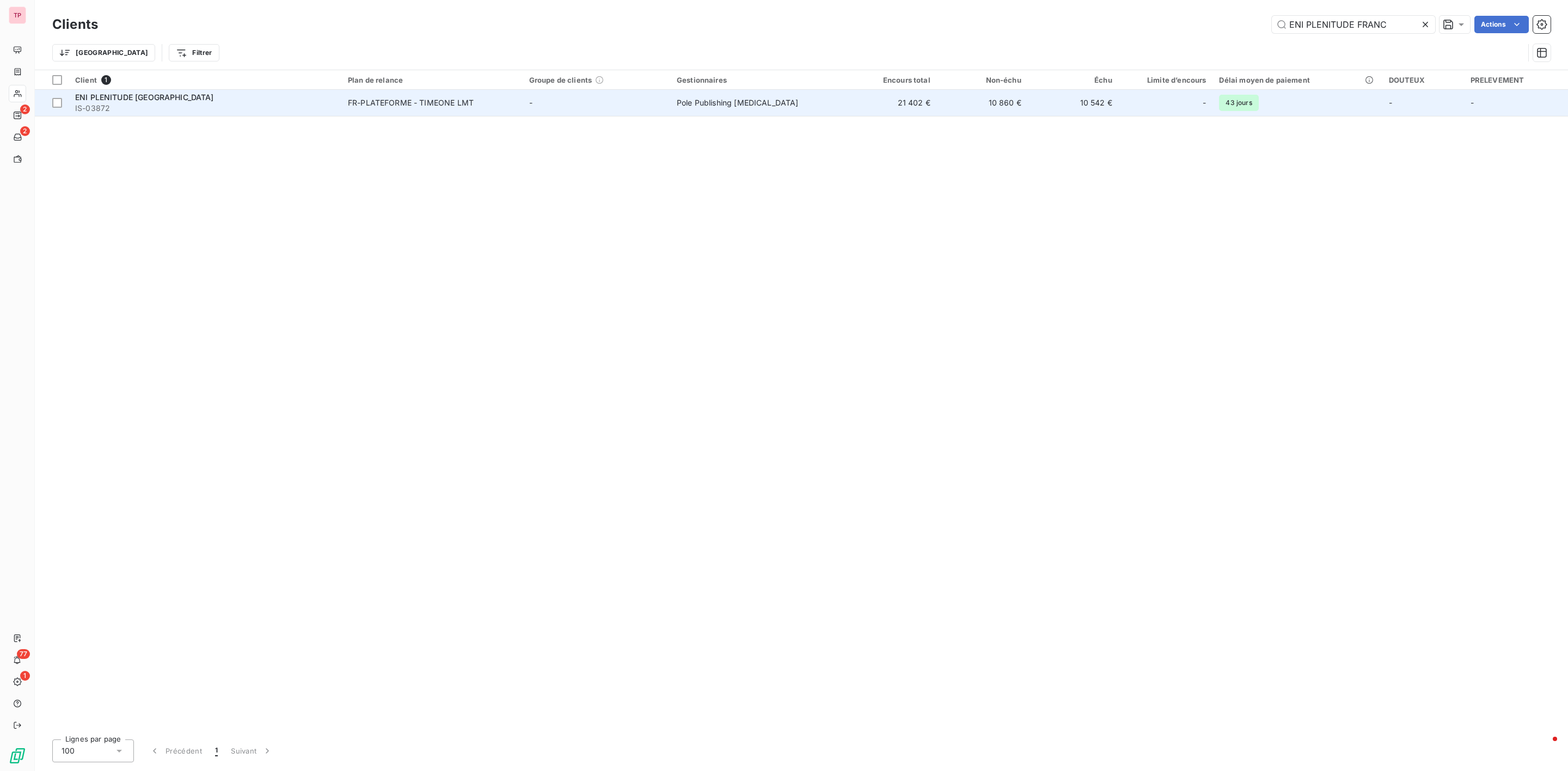
type input "ENI PLENITUDE FRANC"
click at [148, 101] on div "ENI PLENITUDE [GEOGRAPHIC_DATA]" at bounding box center [205, 98] width 259 height 11
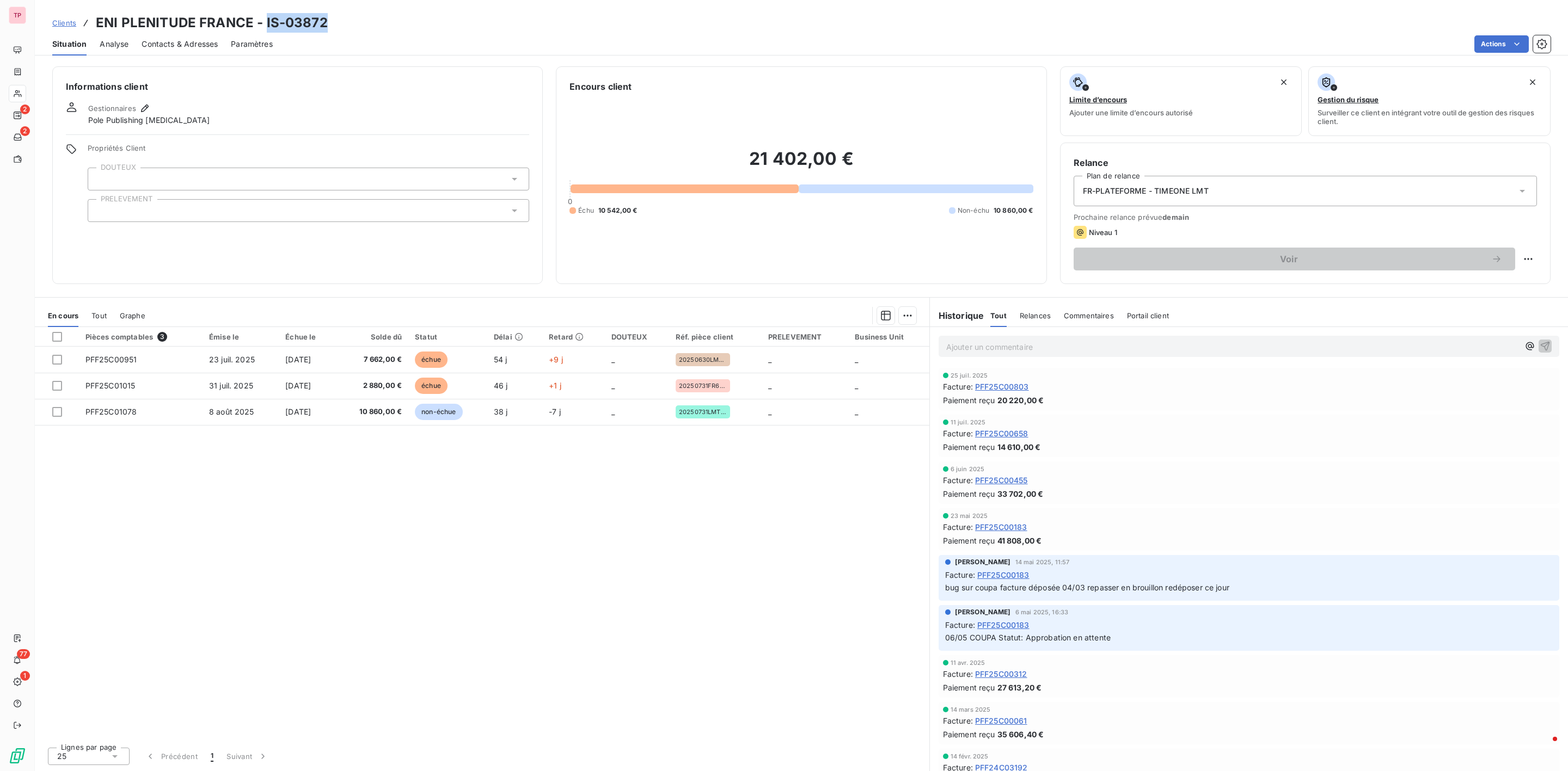
drag, startPoint x: 330, startPoint y: 23, endPoint x: 263, endPoint y: 25, distance: 67.0
click at [263, 25] on div "Clients ENI PLENITUDE FRANCE - IS-03872" at bounding box center [801, 22] width 1533 height 20
click at [60, 23] on span "Clients" at bounding box center [64, 22] width 24 height 8
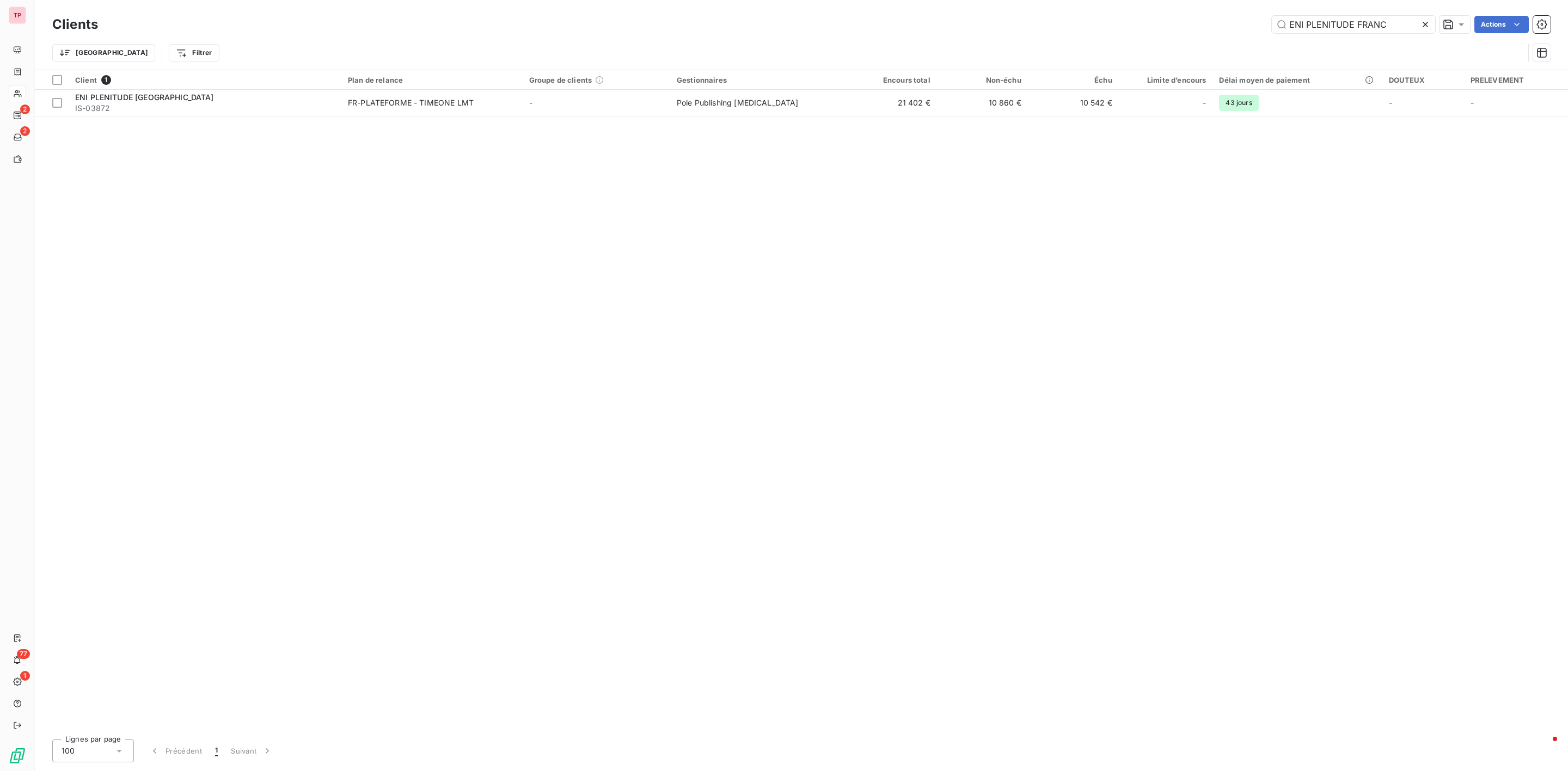
drag, startPoint x: 1389, startPoint y: 25, endPoint x: 1043, endPoint y: 2, distance: 346.8
click at [1043, 2] on div "Clients ENI PLENITUDE FRANC Actions Trier Filtrer" at bounding box center [801, 34] width 1533 height 70
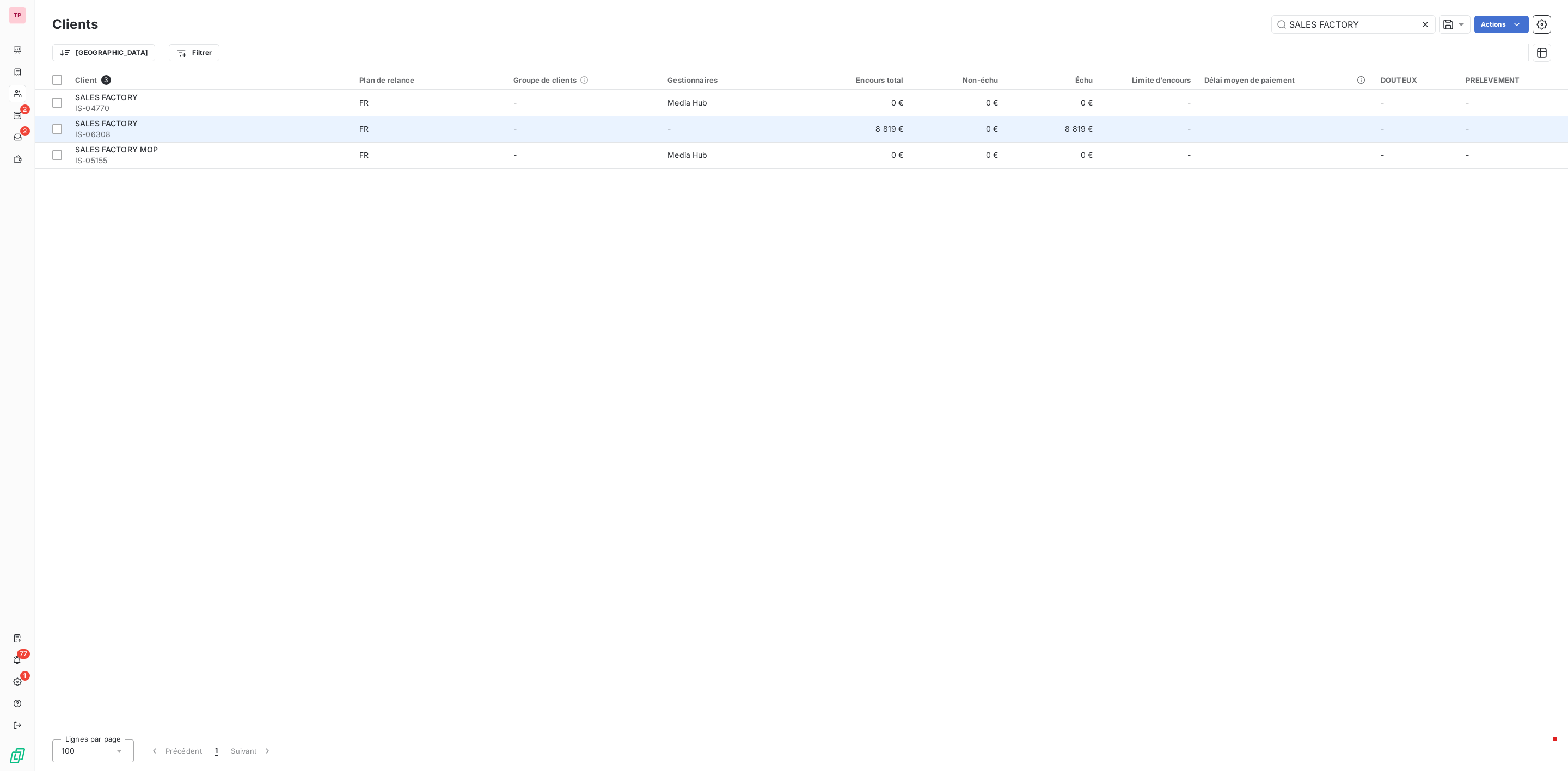
type input "SALES FACTORY"
click at [123, 131] on span "IS-06308" at bounding box center [210, 135] width 271 height 11
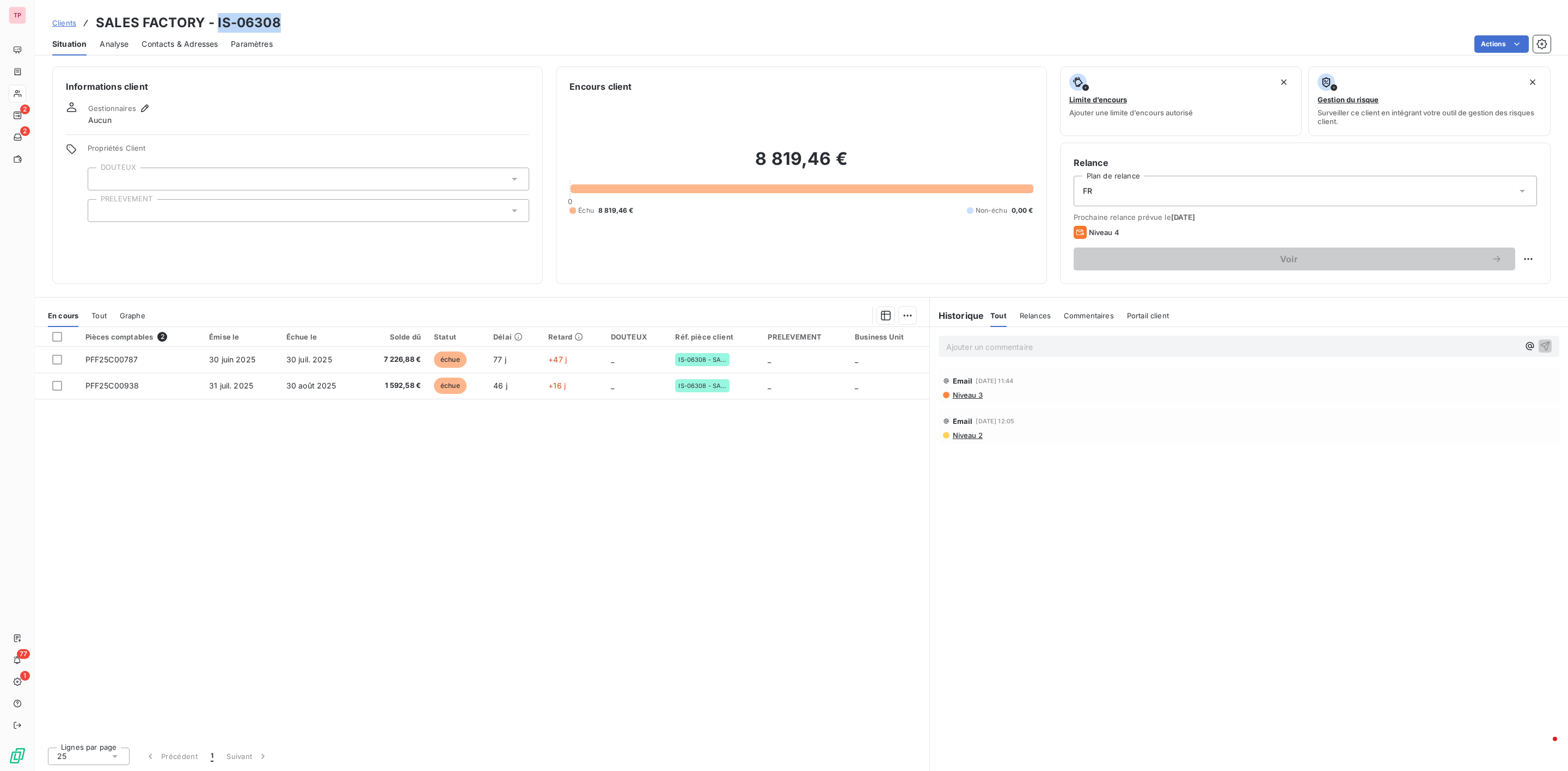
drag, startPoint x: 276, startPoint y: 24, endPoint x: 215, endPoint y: 24, distance: 61.0
click at [215, 24] on div "Clients SALES FACTORY - IS-06308" at bounding box center [801, 22] width 1533 height 20
drag, startPoint x: 155, startPoint y: 20, endPoint x: 111, endPoint y: 19, distance: 44.0
click at [155, 20] on h3 "SALES FACTORY - IS-06308" at bounding box center [188, 22] width 185 height 20
drag, startPoint x: 95, startPoint y: 24, endPoint x: 201, endPoint y: 28, distance: 106.1
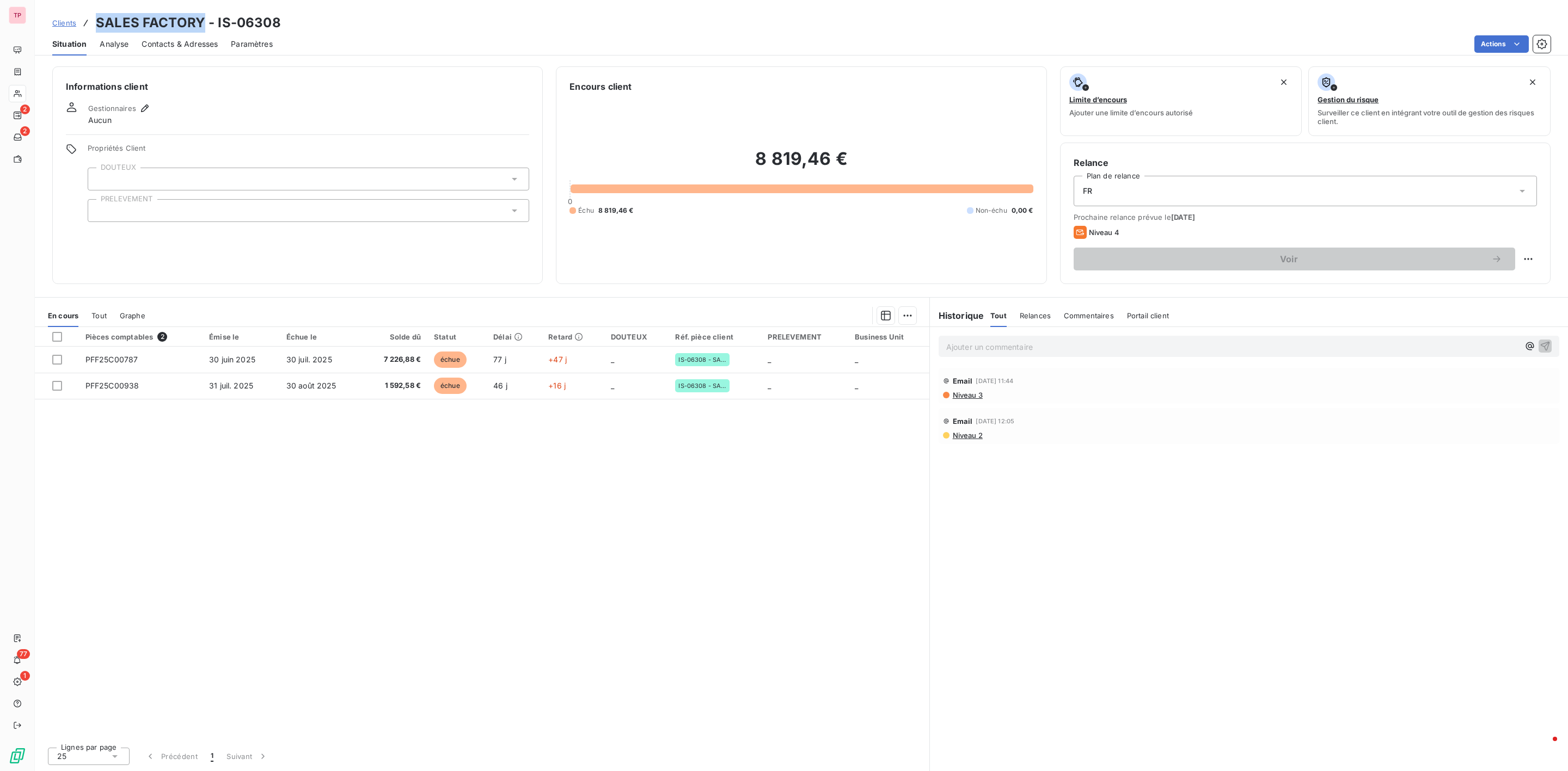
click at [201, 28] on h3 "SALES FACTORY - IS-06308" at bounding box center [188, 22] width 185 height 20
click at [62, 21] on span "Clients" at bounding box center [64, 22] width 24 height 8
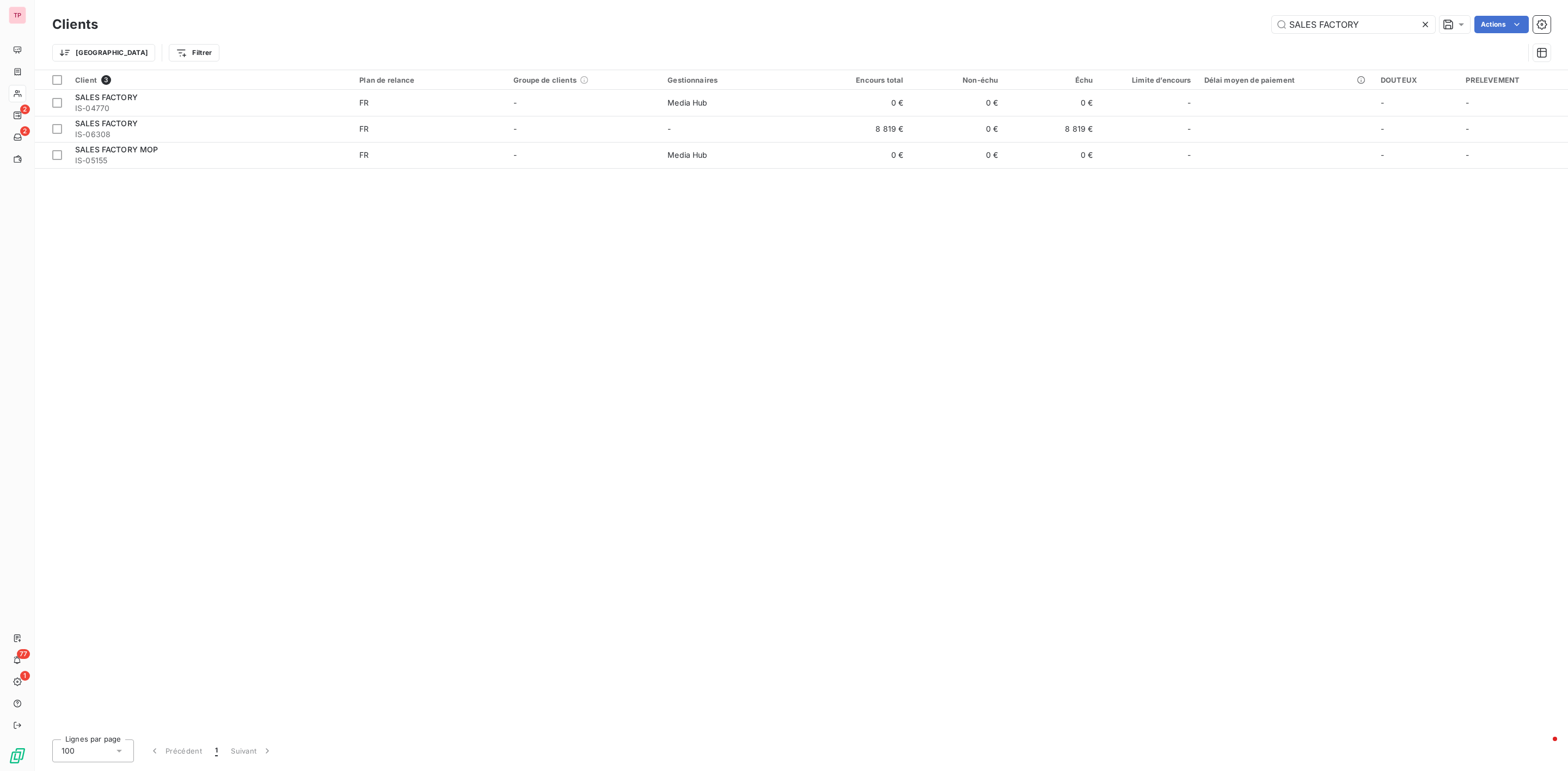
drag, startPoint x: 1230, startPoint y: 31, endPoint x: 1017, endPoint y: 2, distance: 215.0
click at [1017, 2] on div "Clients SALES FACTORY Actions Trier Filtrer" at bounding box center [801, 34] width 1533 height 70
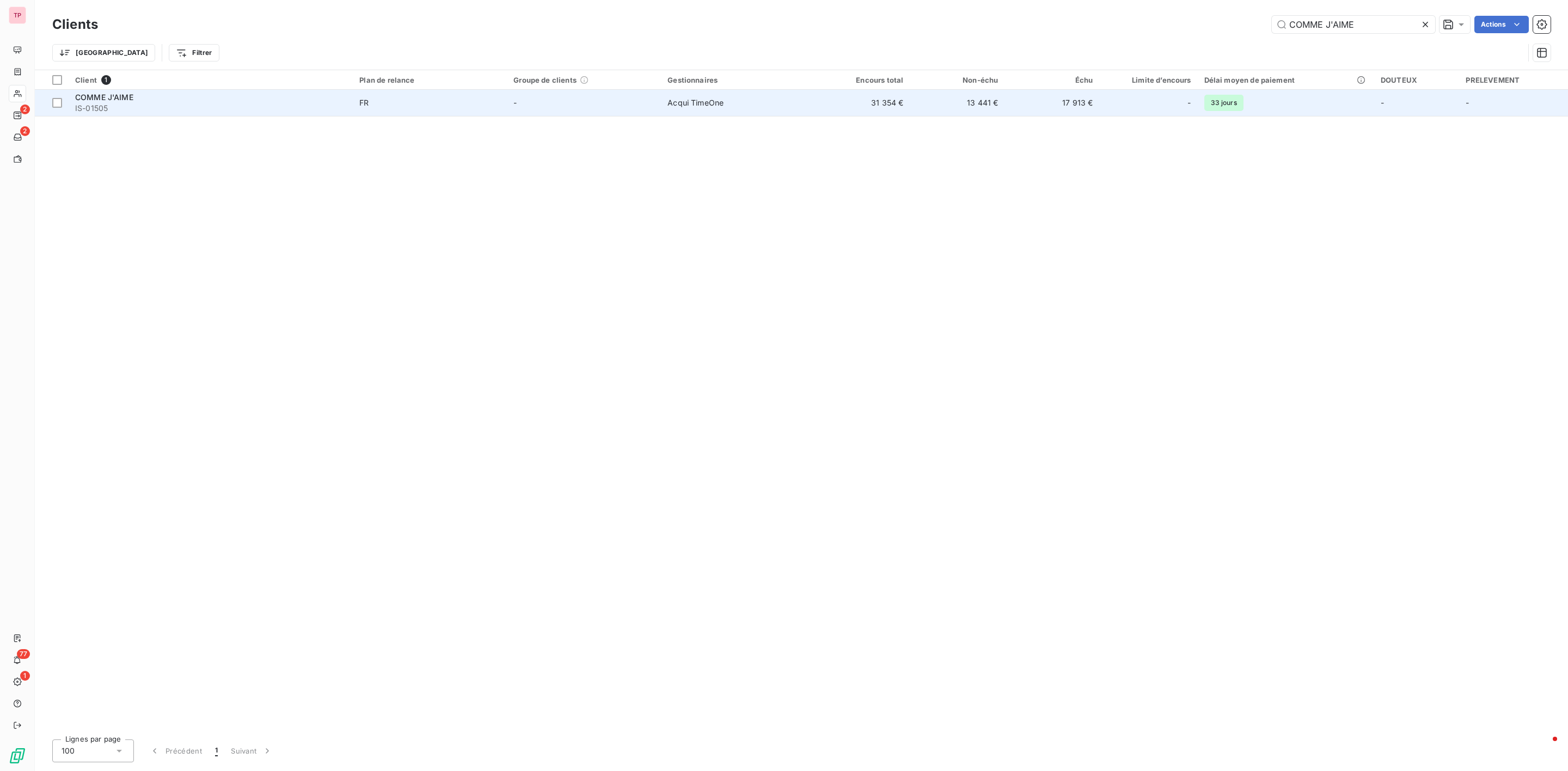
type input "COMME J'AIME"
click at [116, 101] on span "COMME J'AIME" at bounding box center [104, 98] width 59 height 9
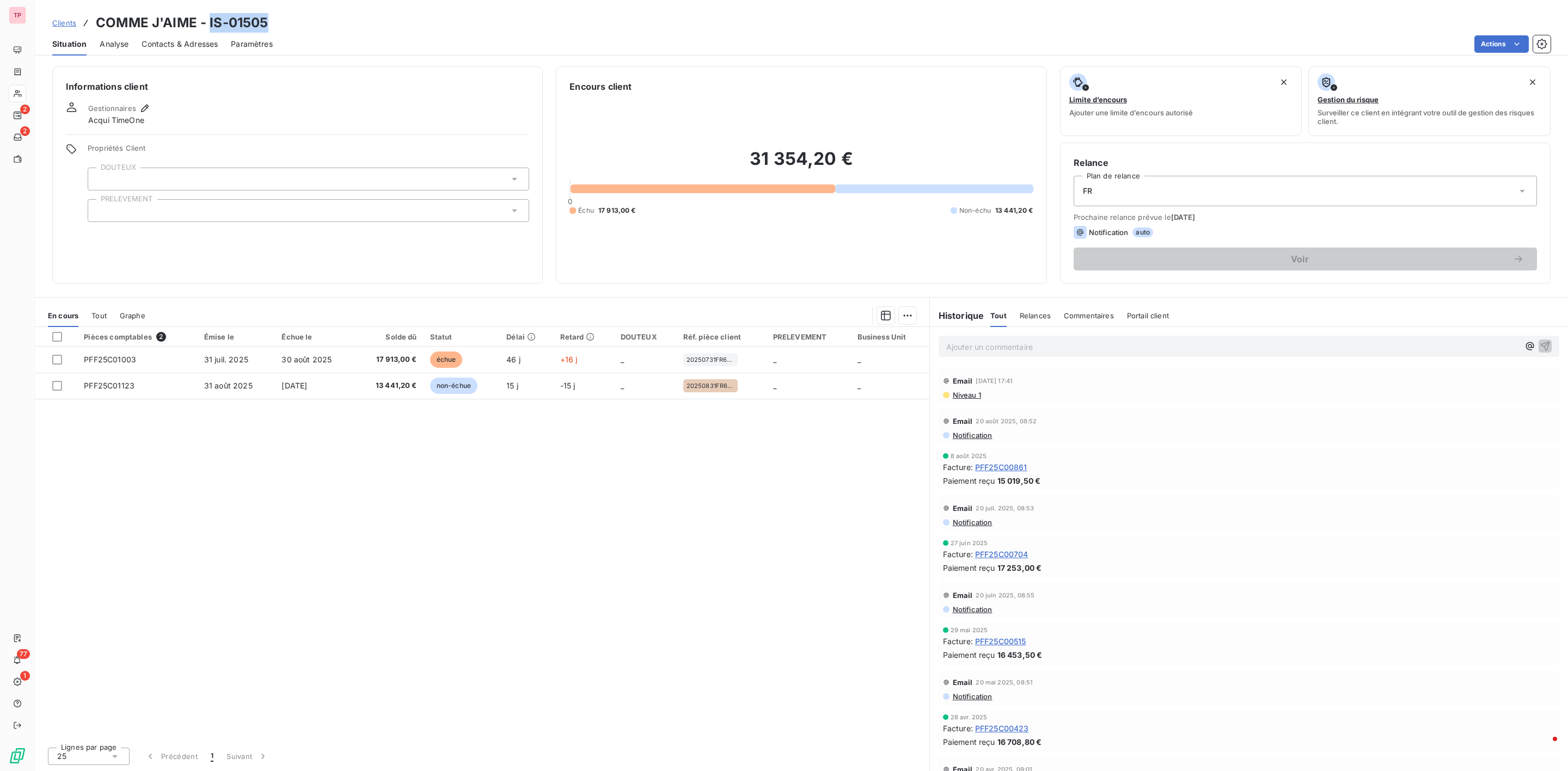
drag, startPoint x: 292, startPoint y: 17, endPoint x: 208, endPoint y: 21, distance: 84.1
click at [208, 21] on div "Clients COMME J'AIME - IS-01505" at bounding box center [801, 22] width 1533 height 20
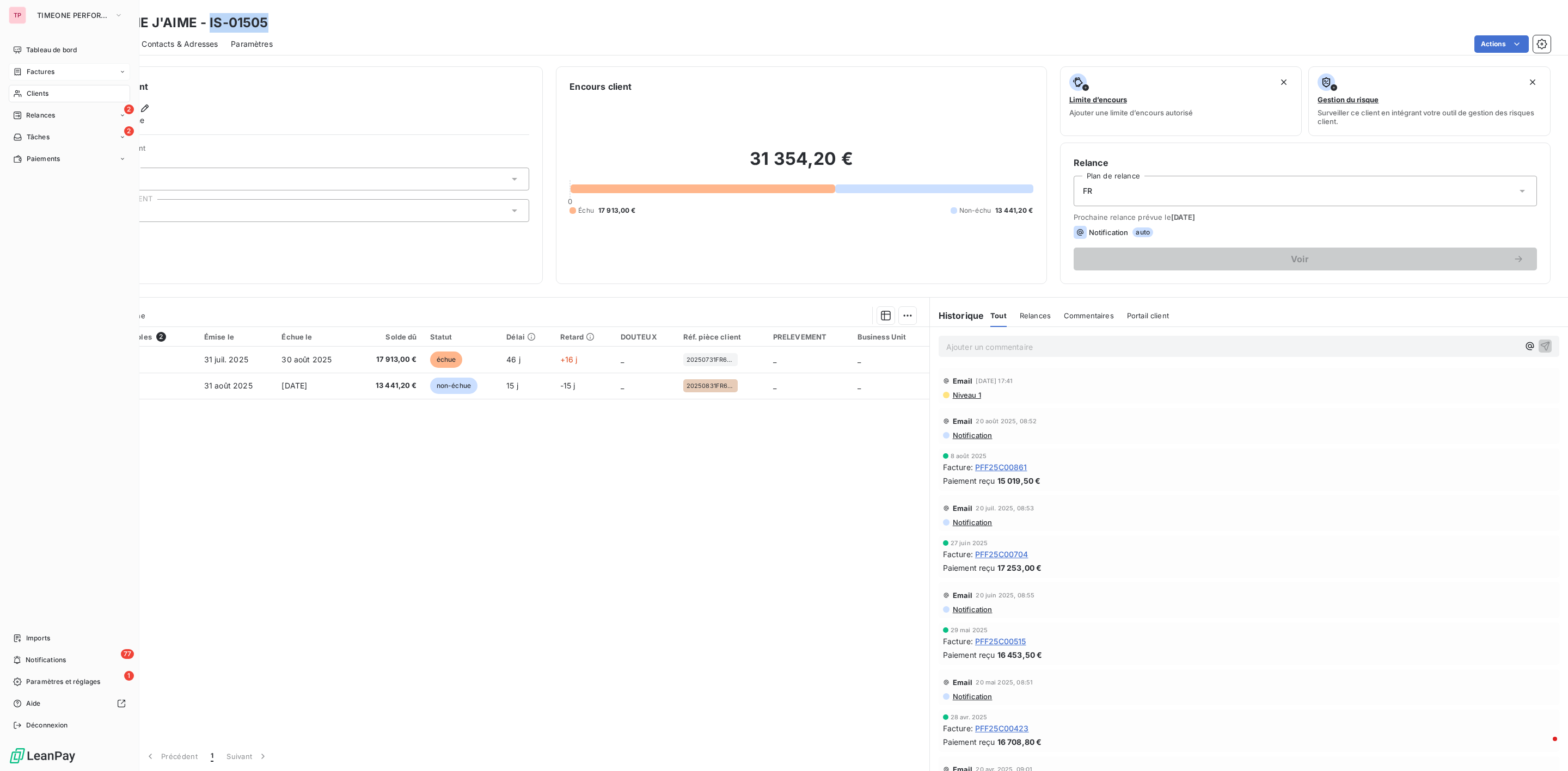
click at [45, 80] on div "Factures" at bounding box center [69, 72] width 122 height 18
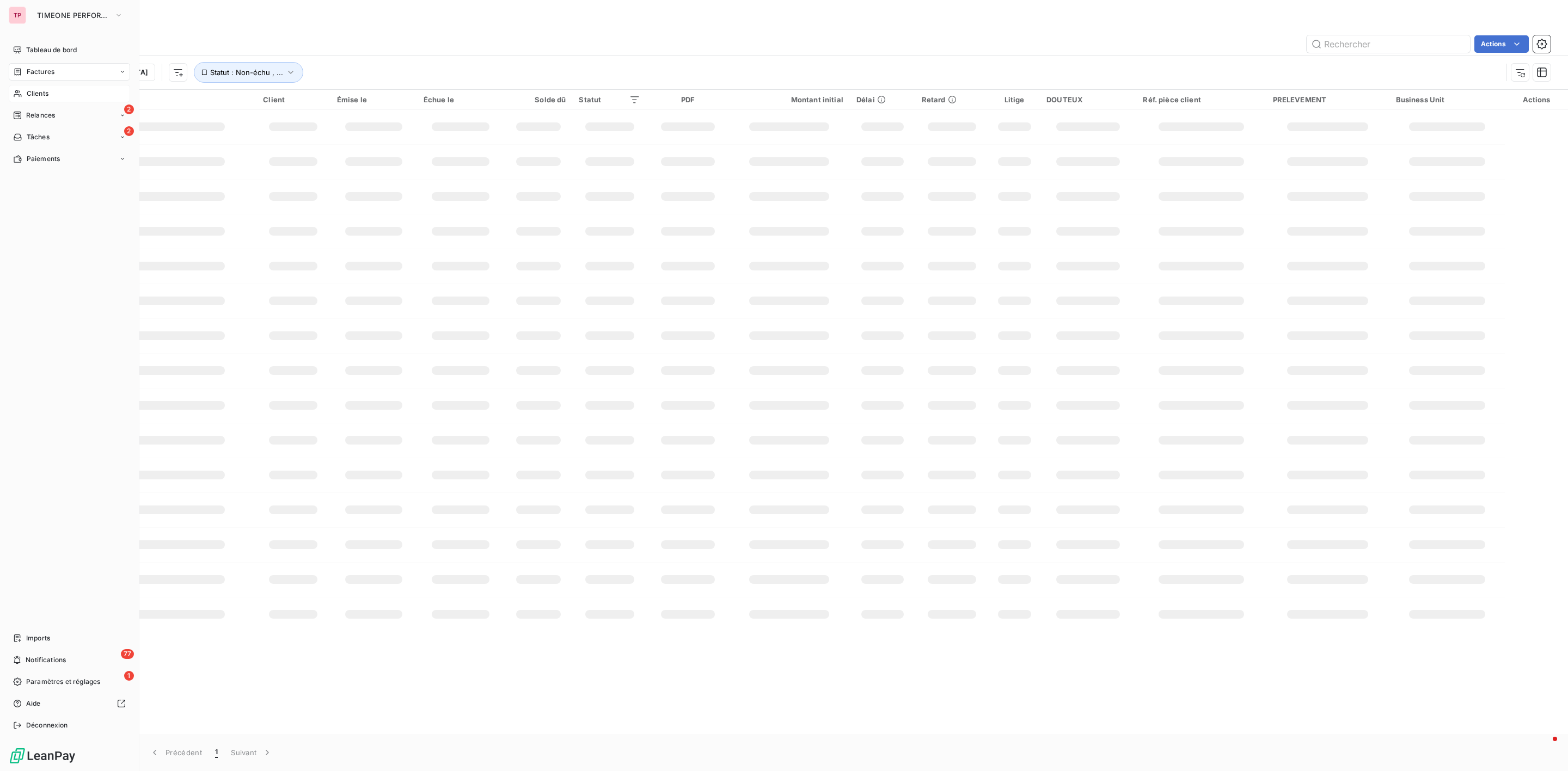
click at [47, 68] on span "Factures" at bounding box center [41, 72] width 28 height 10
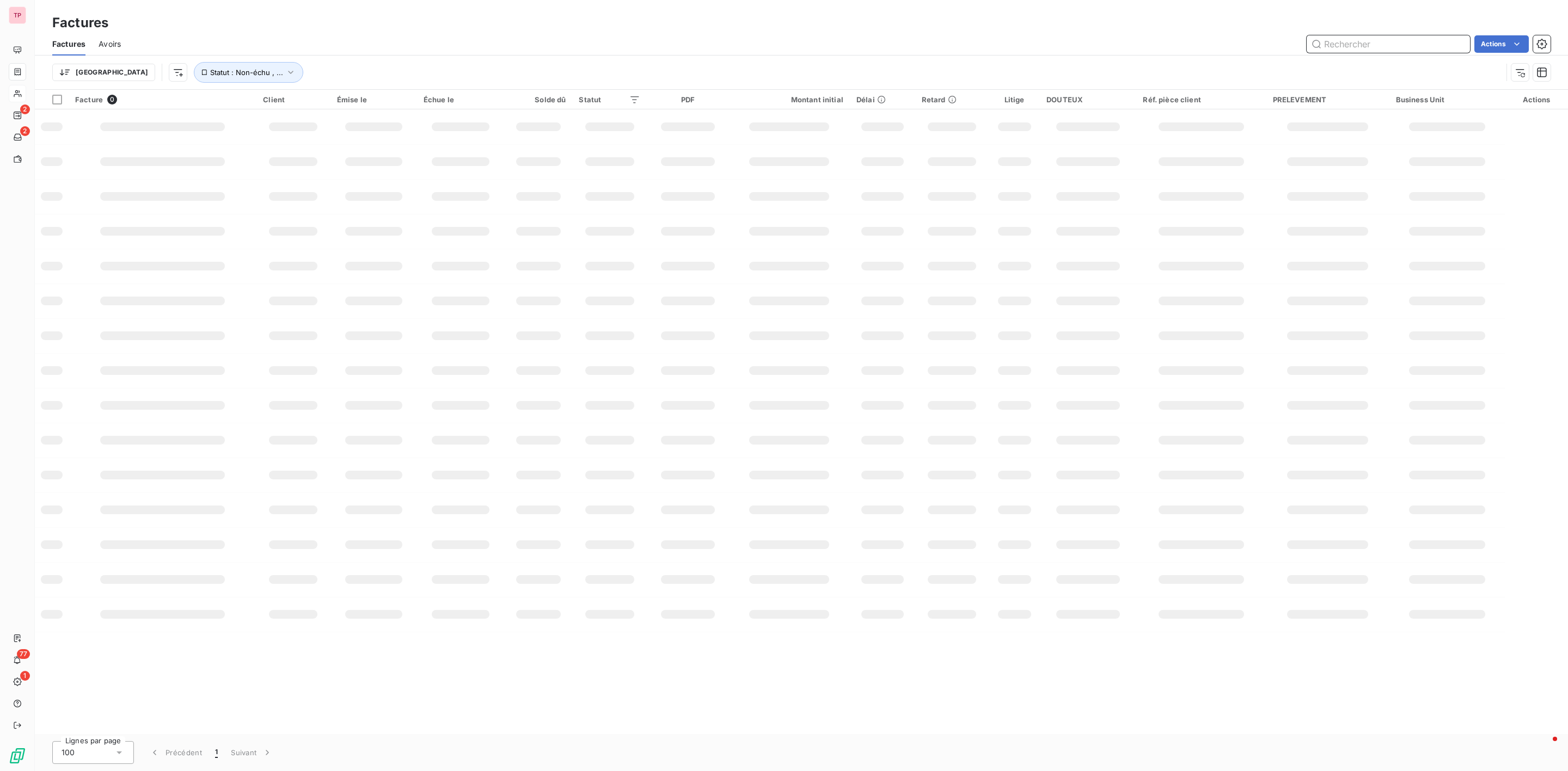
click at [1341, 43] on input "text" at bounding box center [1389, 44] width 164 height 18
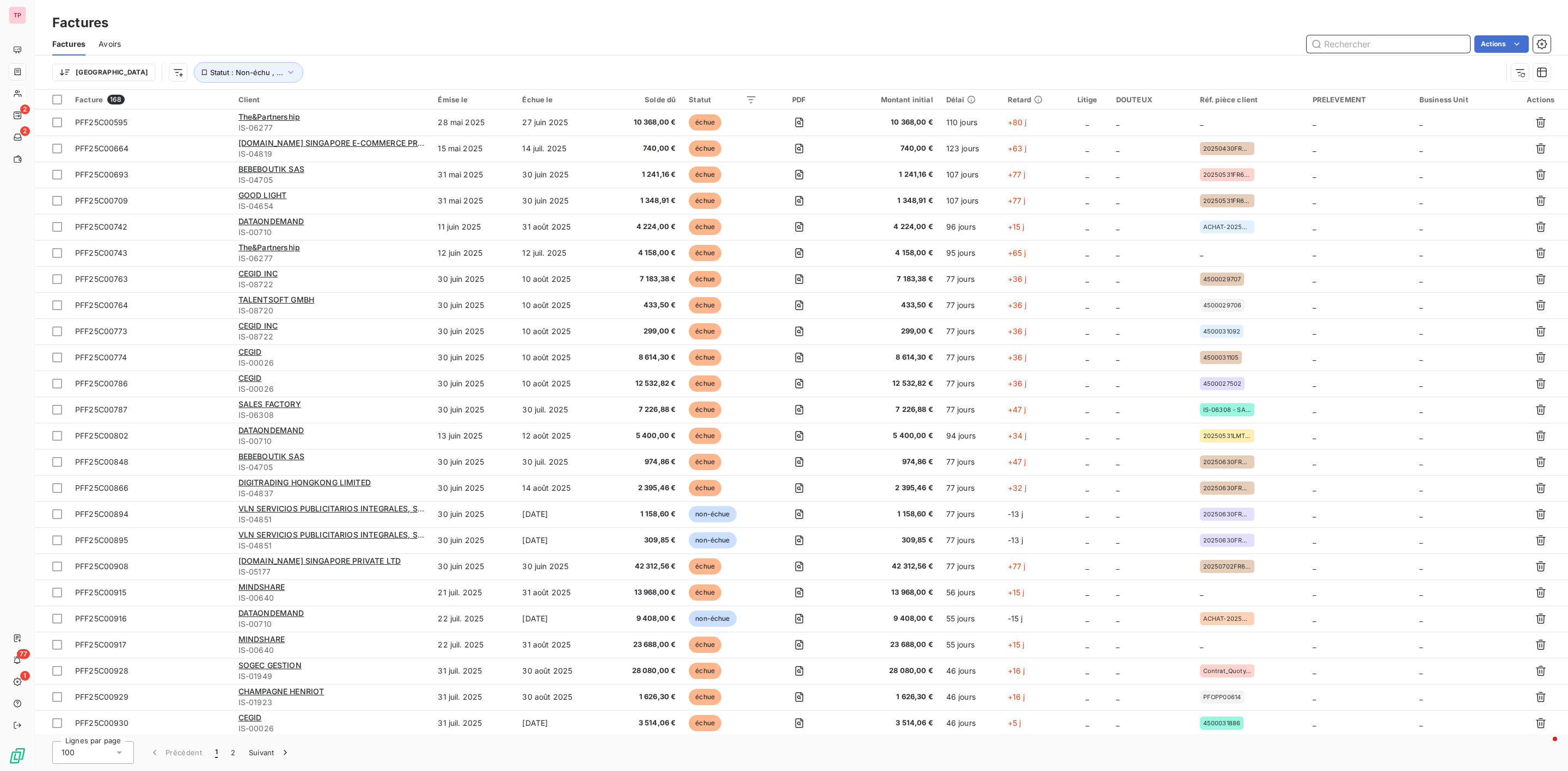
click at [1376, 48] on input "text" at bounding box center [1389, 44] width 164 height 18
paste input "PFF25C0928"
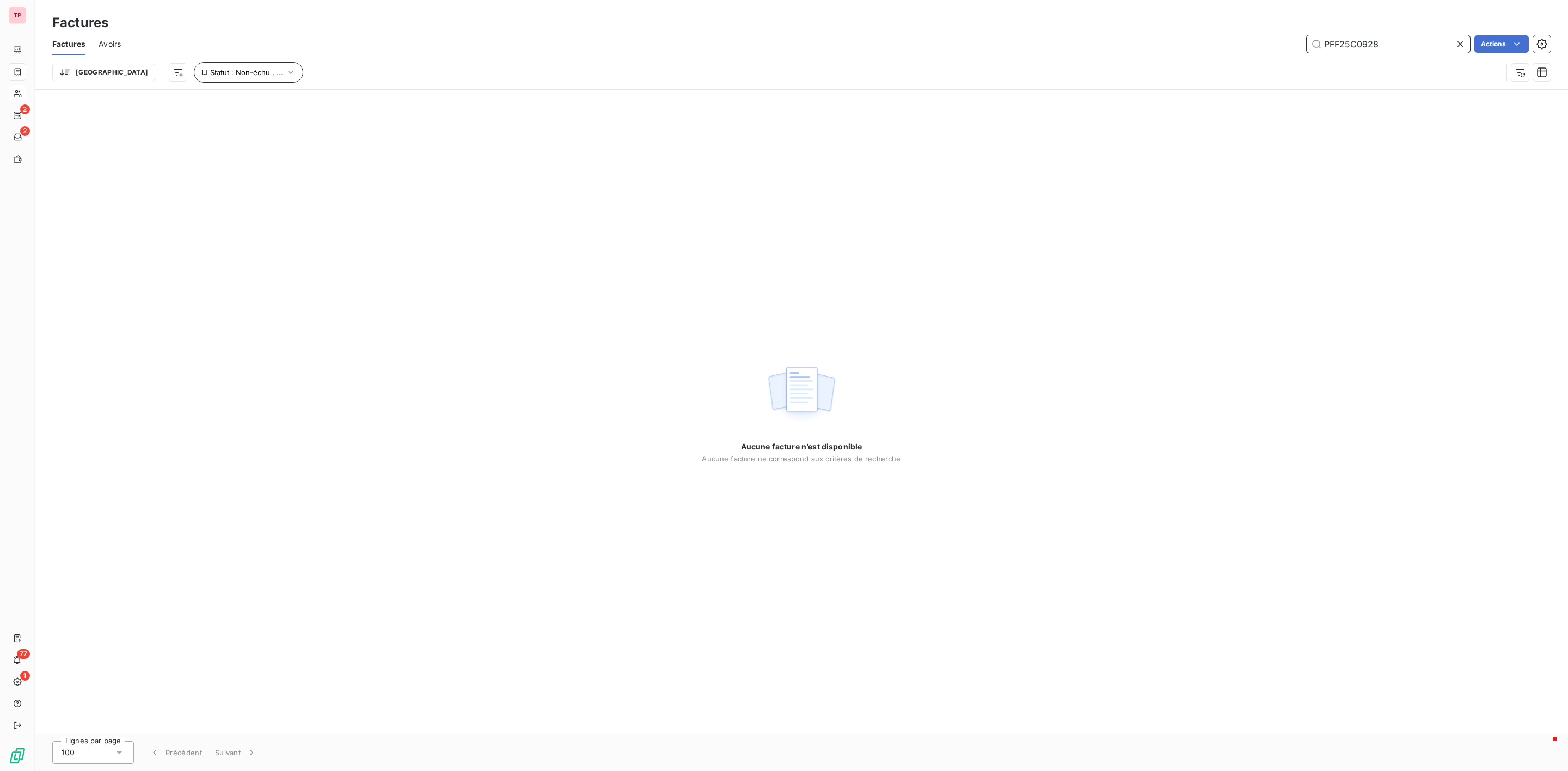
type input "PFF25C0928"
drag, startPoint x: 197, startPoint y: 71, endPoint x: 209, endPoint y: 77, distance: 13.4
click at [207, 78] on div "Trier Statut : Non-échu , ..." at bounding box center [801, 73] width 1498 height 33
click at [216, 72] on span "Statut : Non-échu , ..." at bounding box center [246, 72] width 73 height 8
drag, startPoint x: 802, startPoint y: 195, endPoint x: 1220, endPoint y: 100, distance: 428.7
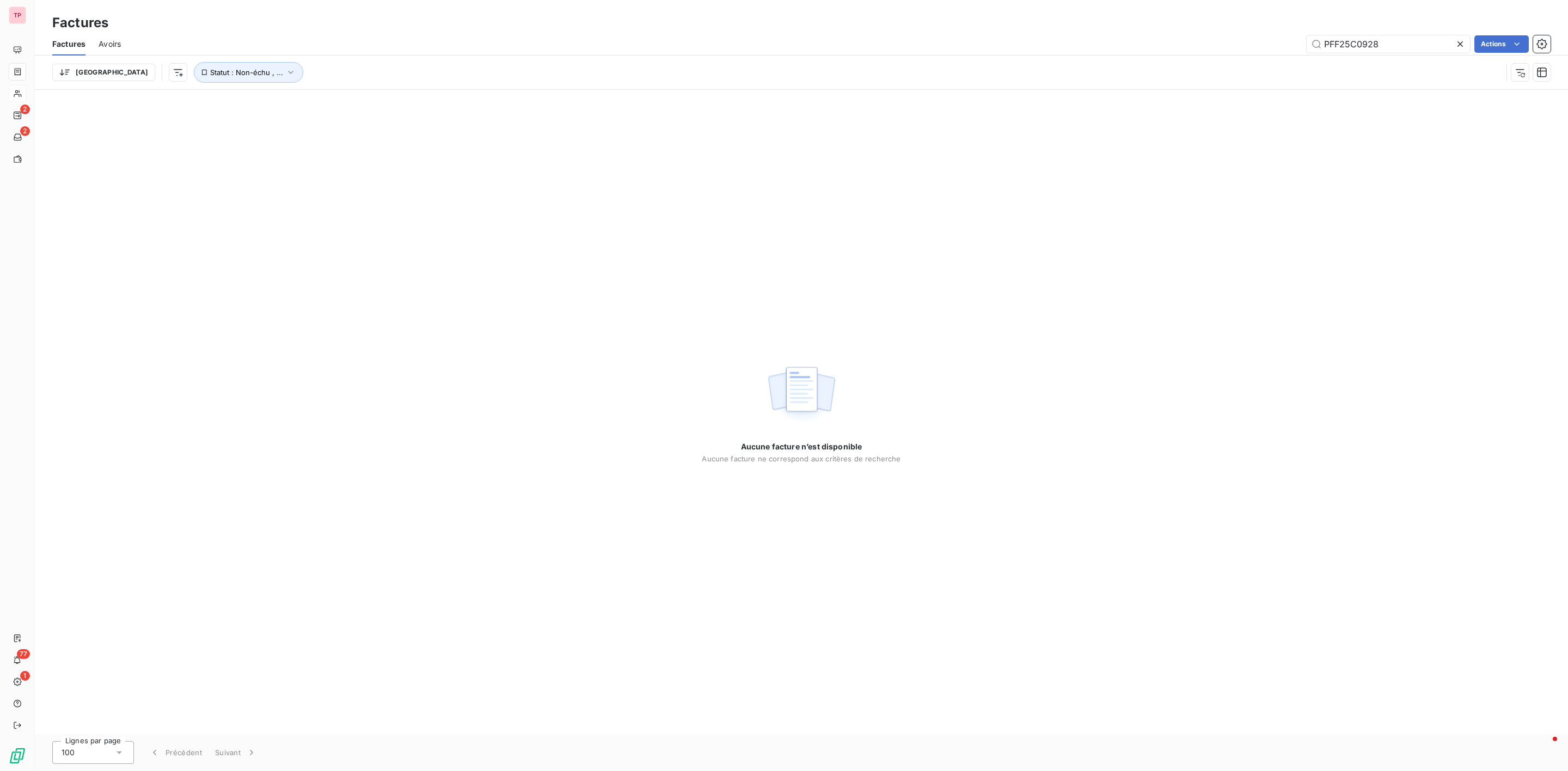
click at [816, 192] on div "Aucune facture n’est disponible Aucune facture ne correspond aux critères de re…" at bounding box center [801, 412] width 1533 height 645
click at [1408, 49] on input "PFF25C0928" at bounding box center [1389, 44] width 164 height 18
click at [1325, 41] on input "PFF25C0928" at bounding box center [1389, 44] width 164 height 18
drag, startPoint x: 1281, startPoint y: 343, endPoint x: 1268, endPoint y: 302, distance: 43.0
click at [1278, 314] on div "Aucune facture n’est disponible Aucune facture ne correspond aux critères de re…" at bounding box center [801, 412] width 1533 height 645
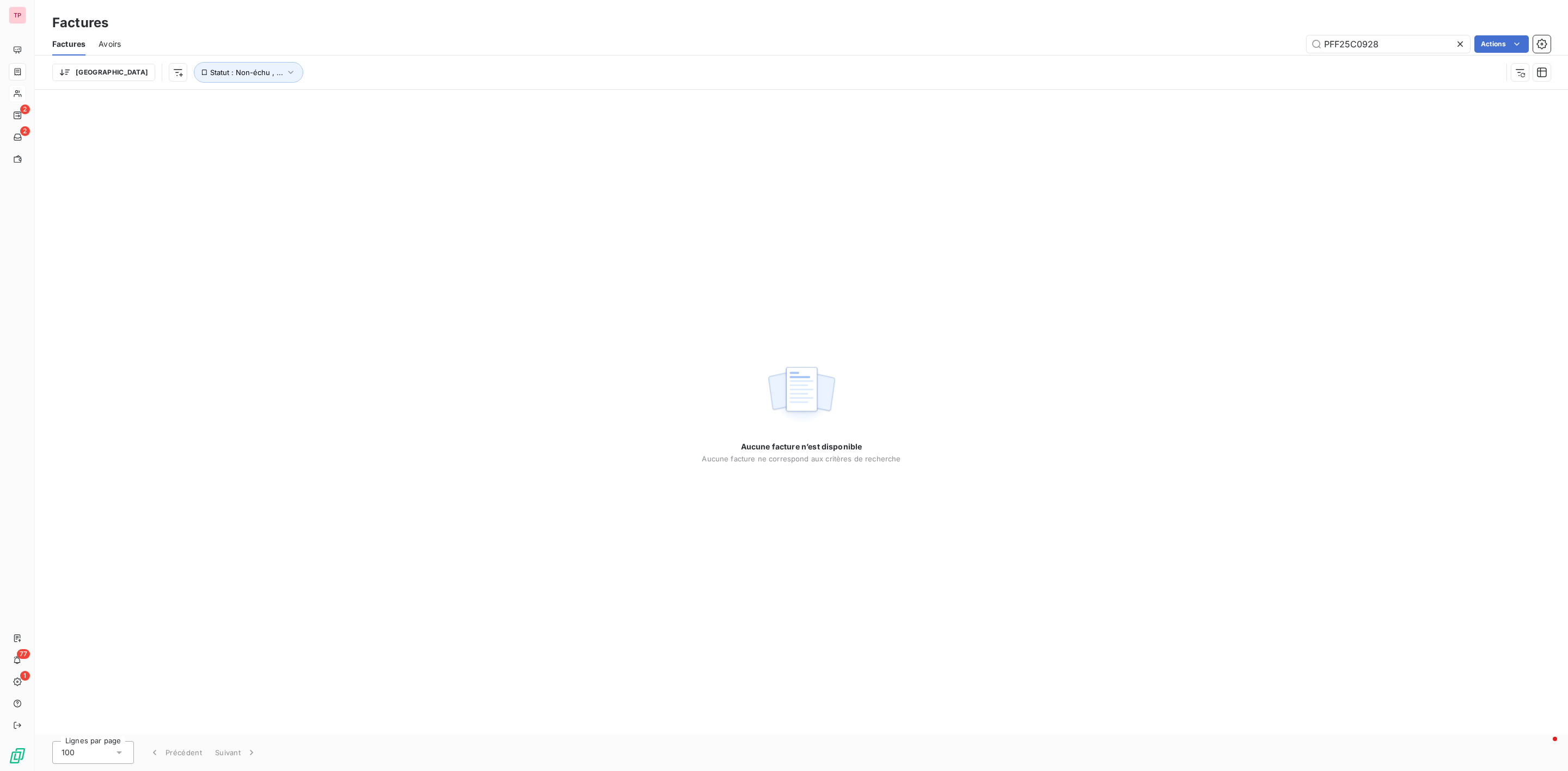
click at [1397, 56] on div "Trier Statut : Non-échu , ..." at bounding box center [801, 73] width 1498 height 33
drag, startPoint x: 726, startPoint y: 291, endPoint x: 725, endPoint y: 285, distance: 6.1
click at [728, 291] on div "Aucune facture n’est disponible Aucune facture ne correspond aux critères de re…" at bounding box center [801, 412] width 1533 height 645
click at [40, 97] on span "Clients" at bounding box center [37, 93] width 21 height 10
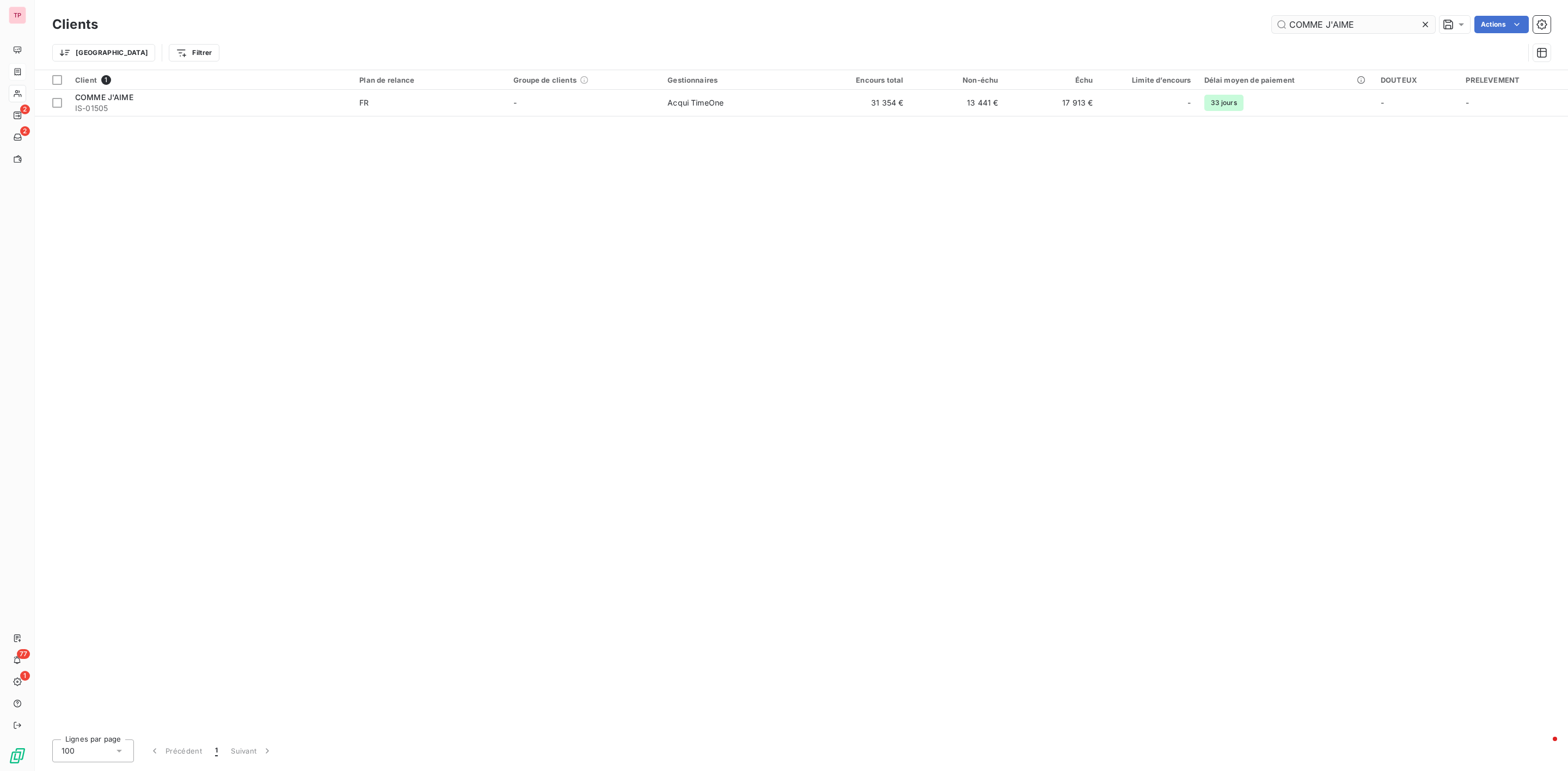
click at [1379, 27] on input "COMME J'AIME" at bounding box center [1353, 24] width 164 height 18
drag, startPoint x: 1379, startPoint y: 27, endPoint x: 1080, endPoint y: -18, distance: 302.4
click at [1080, 0] on html "TP 2 2 77 1 Clients COMME J'AIME Actions Trier Filtrer Client 1 Plan de relance…" at bounding box center [784, 385] width 1568 height 771
type input "SOGEC GES"
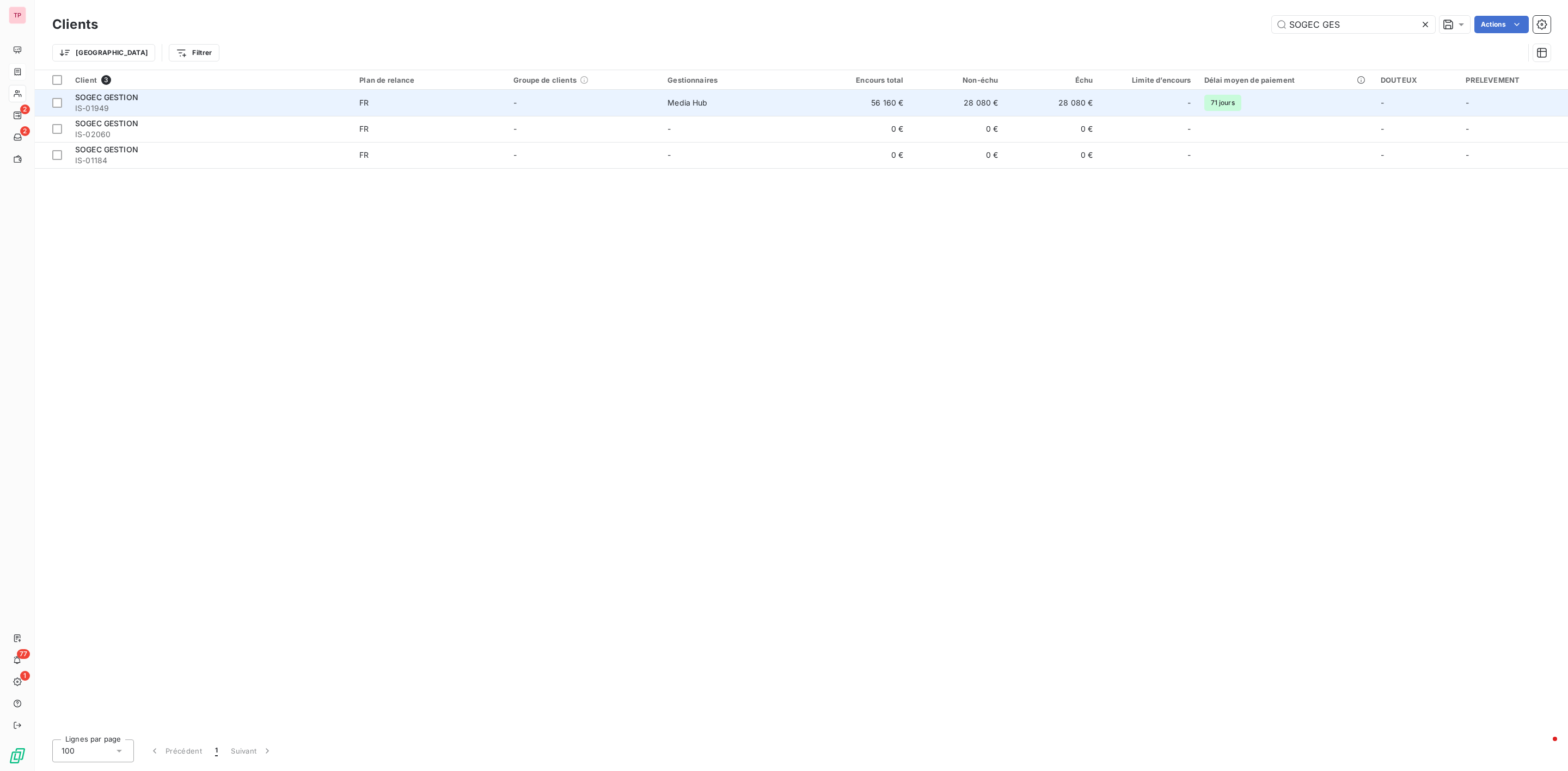
click at [108, 103] on span "IS-01949" at bounding box center [210, 109] width 271 height 11
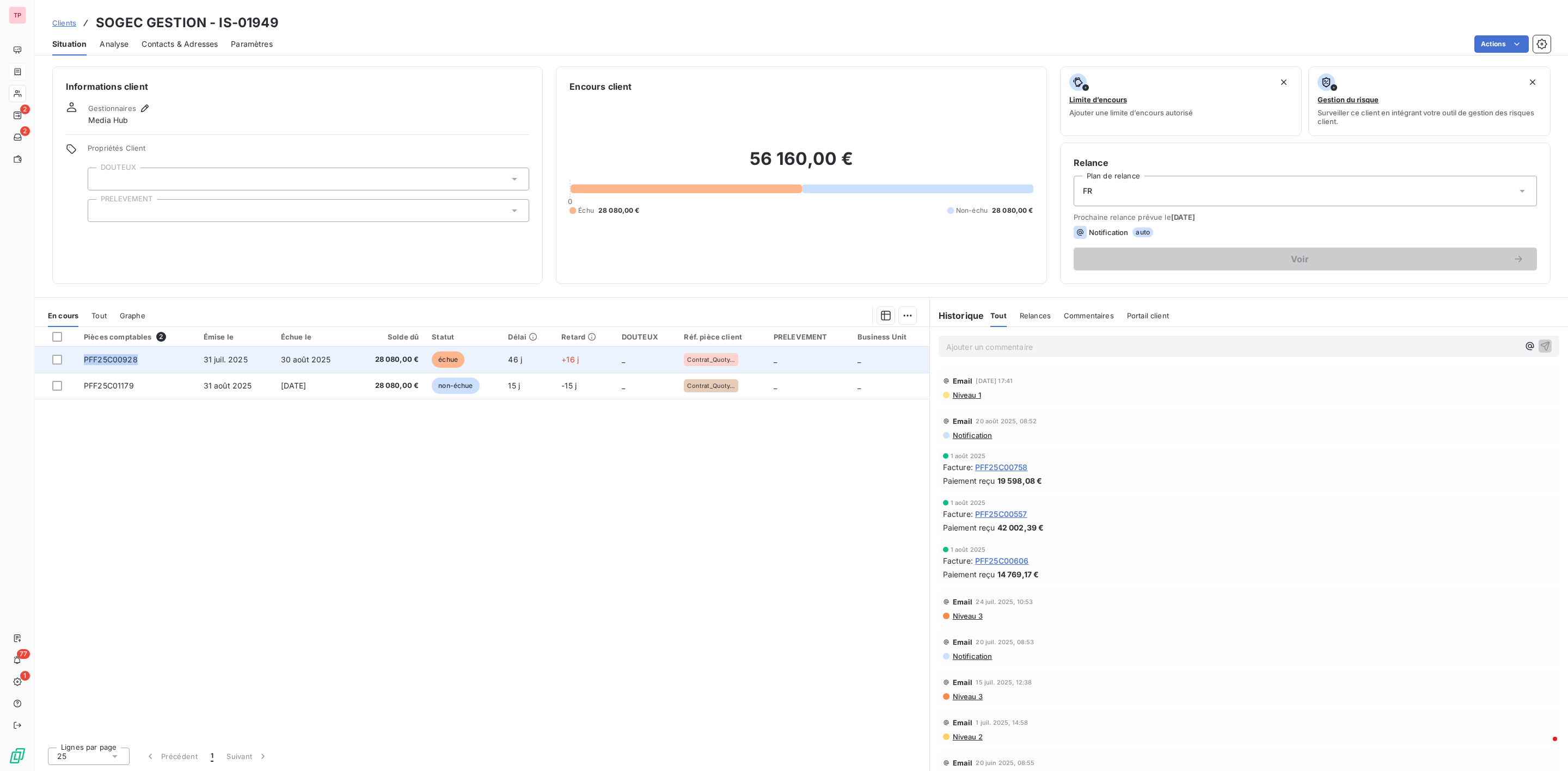
drag, startPoint x: 149, startPoint y: 363, endPoint x: 75, endPoint y: 362, distance: 74.0
click at [75, 362] on tr "PFF25C00928 31 juil. 2025 30 août 2025 28 080,00 € échue 46 j +16 j _ Contrat_Q…" at bounding box center [482, 360] width 895 height 26
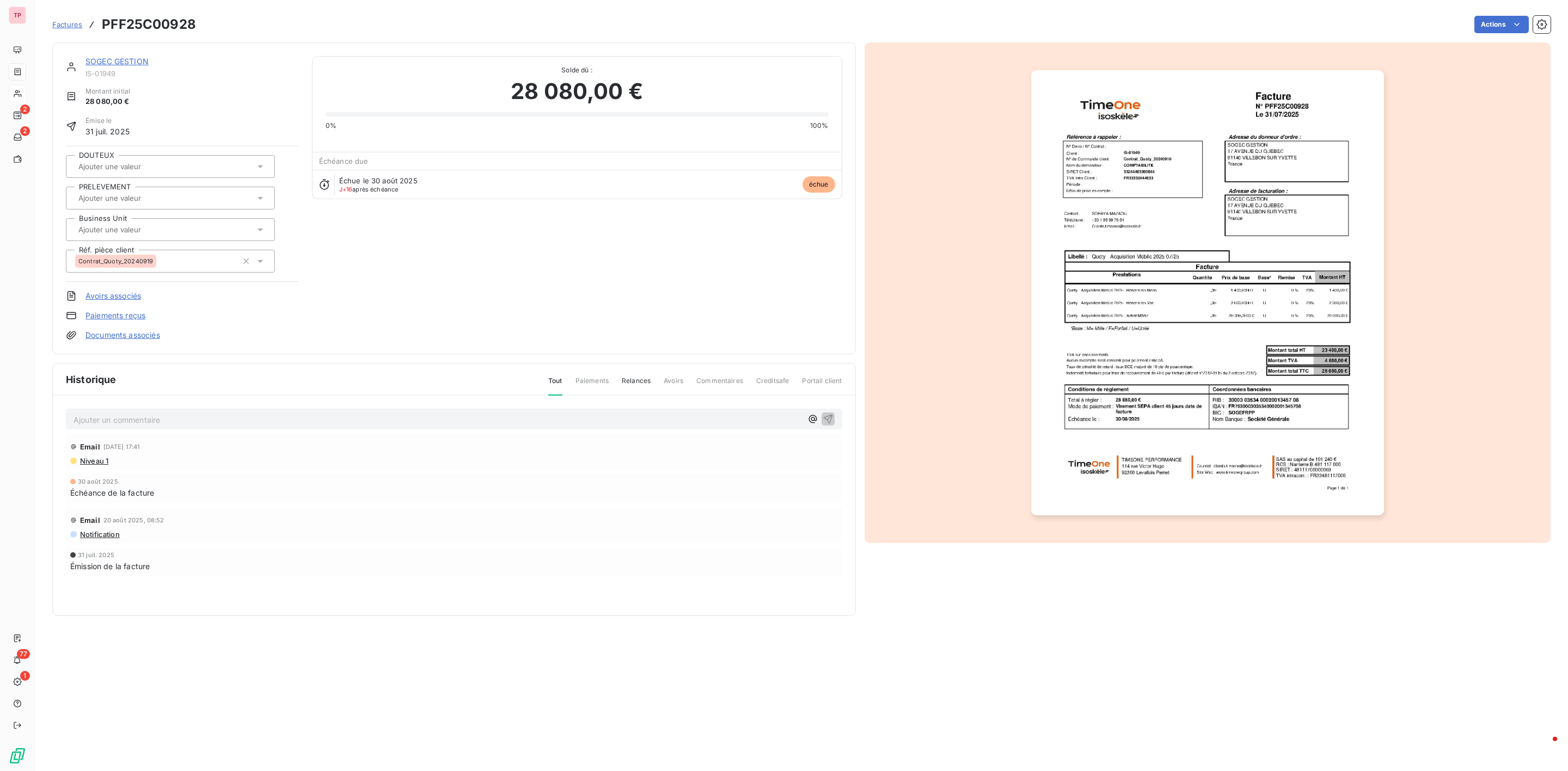
drag, startPoint x: 101, startPoint y: 360, endPoint x: 1161, endPoint y: 192, distance: 1073.2
click at [1161, 192] on img "button" at bounding box center [1207, 293] width 352 height 445
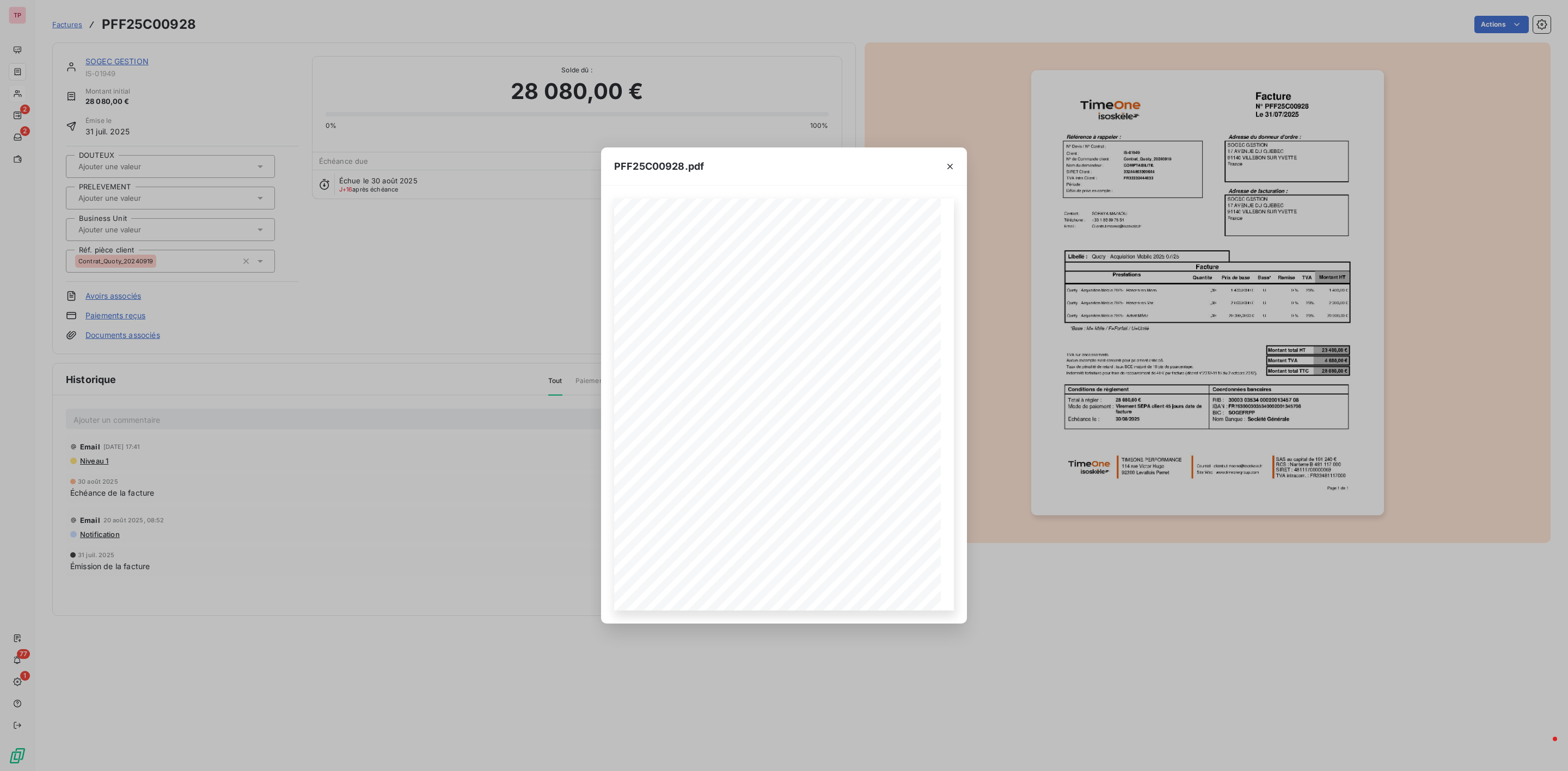
click at [1350, 86] on div "PFF25C00928.pdf Facture N° PFF25C00928 Le [DATE] Référence à rappeler : Adresse…" at bounding box center [784, 385] width 1568 height 771
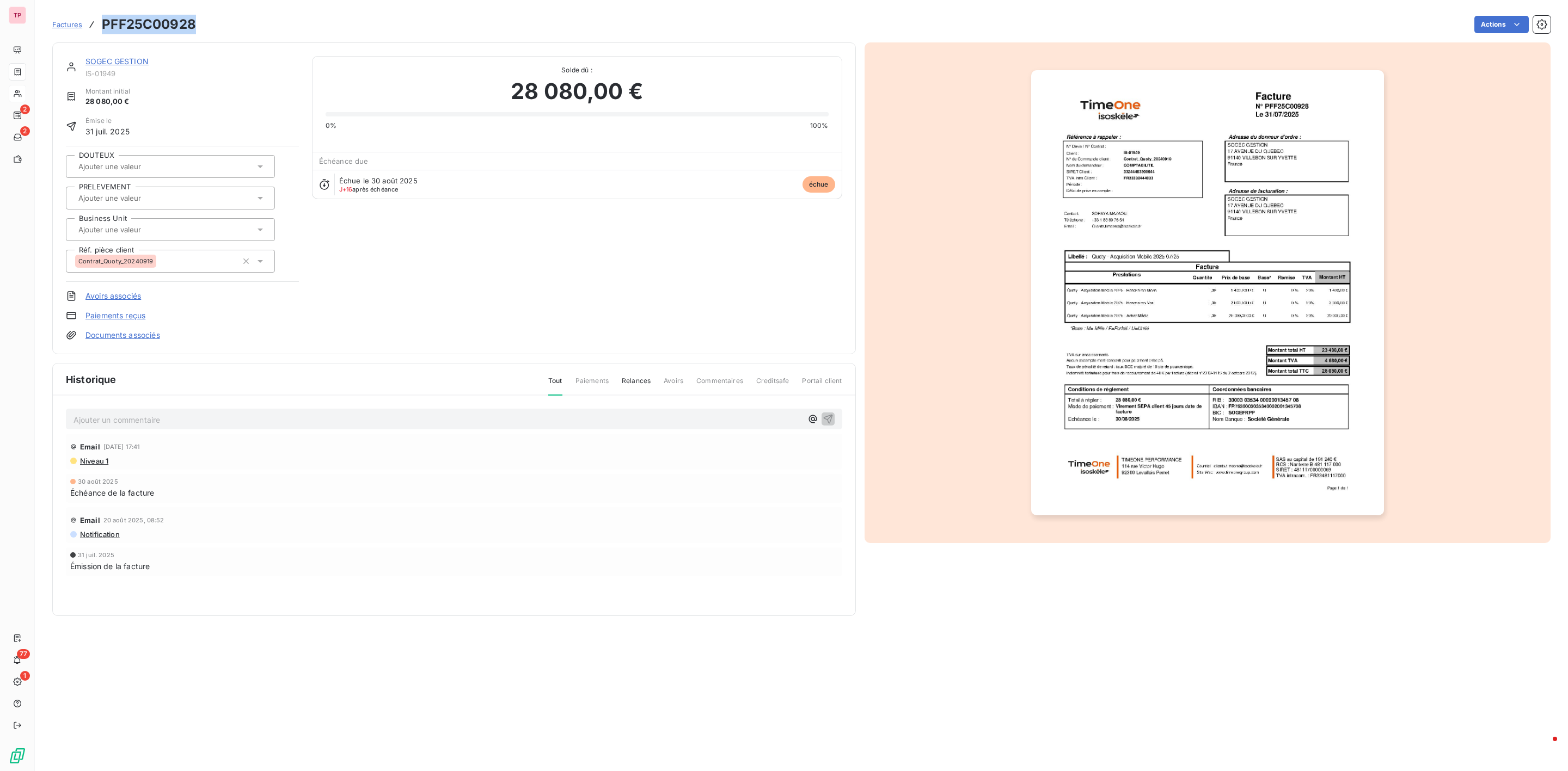
drag, startPoint x: 196, startPoint y: 28, endPoint x: 119, endPoint y: 23, distance: 77.2
click at [99, 24] on div "Factures PFF25C00928 Actions" at bounding box center [801, 24] width 1498 height 23
drag, startPoint x: 127, startPoint y: 75, endPoint x: 99, endPoint y: 77, distance: 28.1
click at [84, 75] on div "SOGEC GESTION IS-01949" at bounding box center [182, 66] width 233 height 21
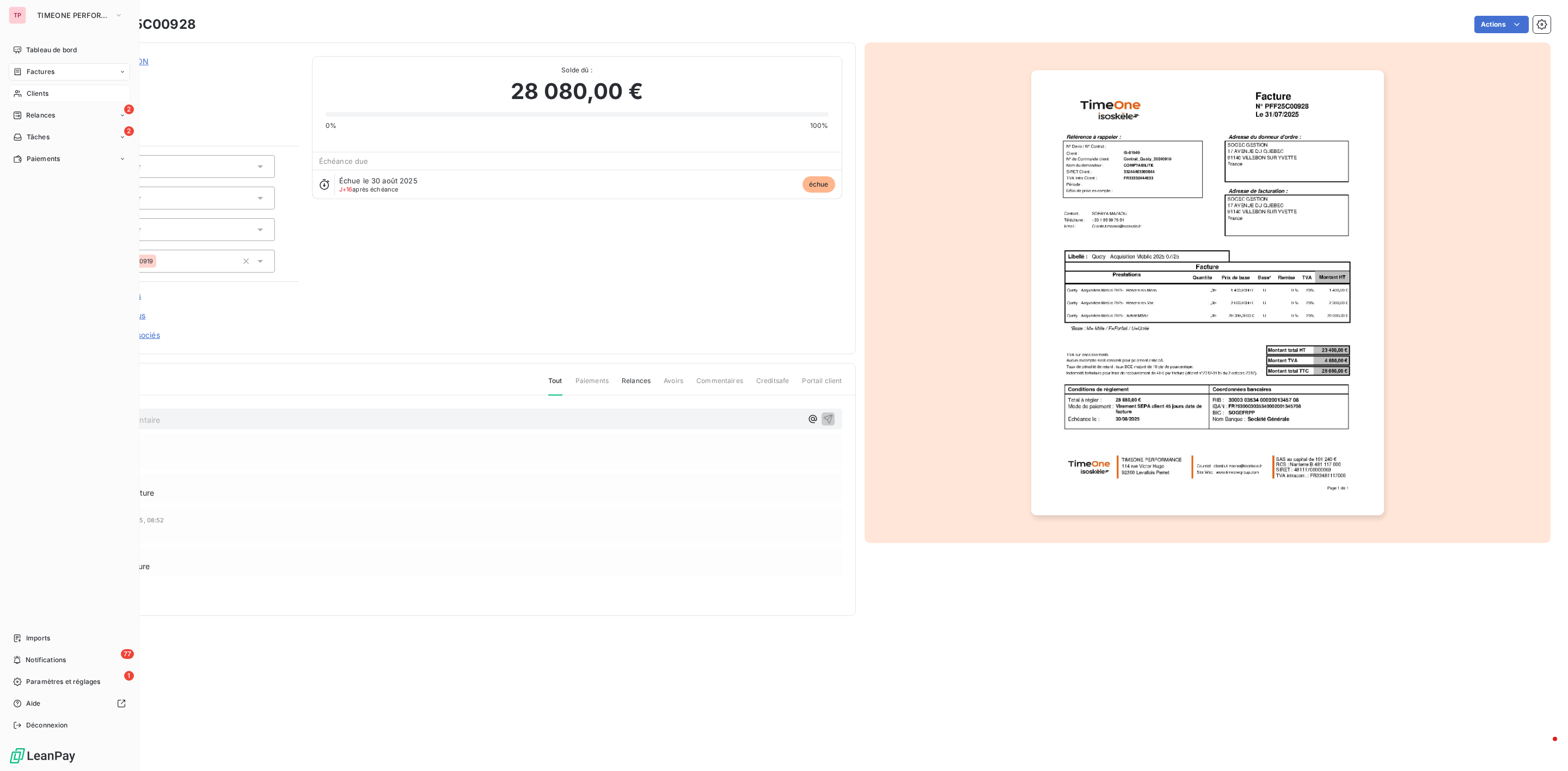
click at [43, 94] on span "Clients" at bounding box center [37, 93] width 21 height 10
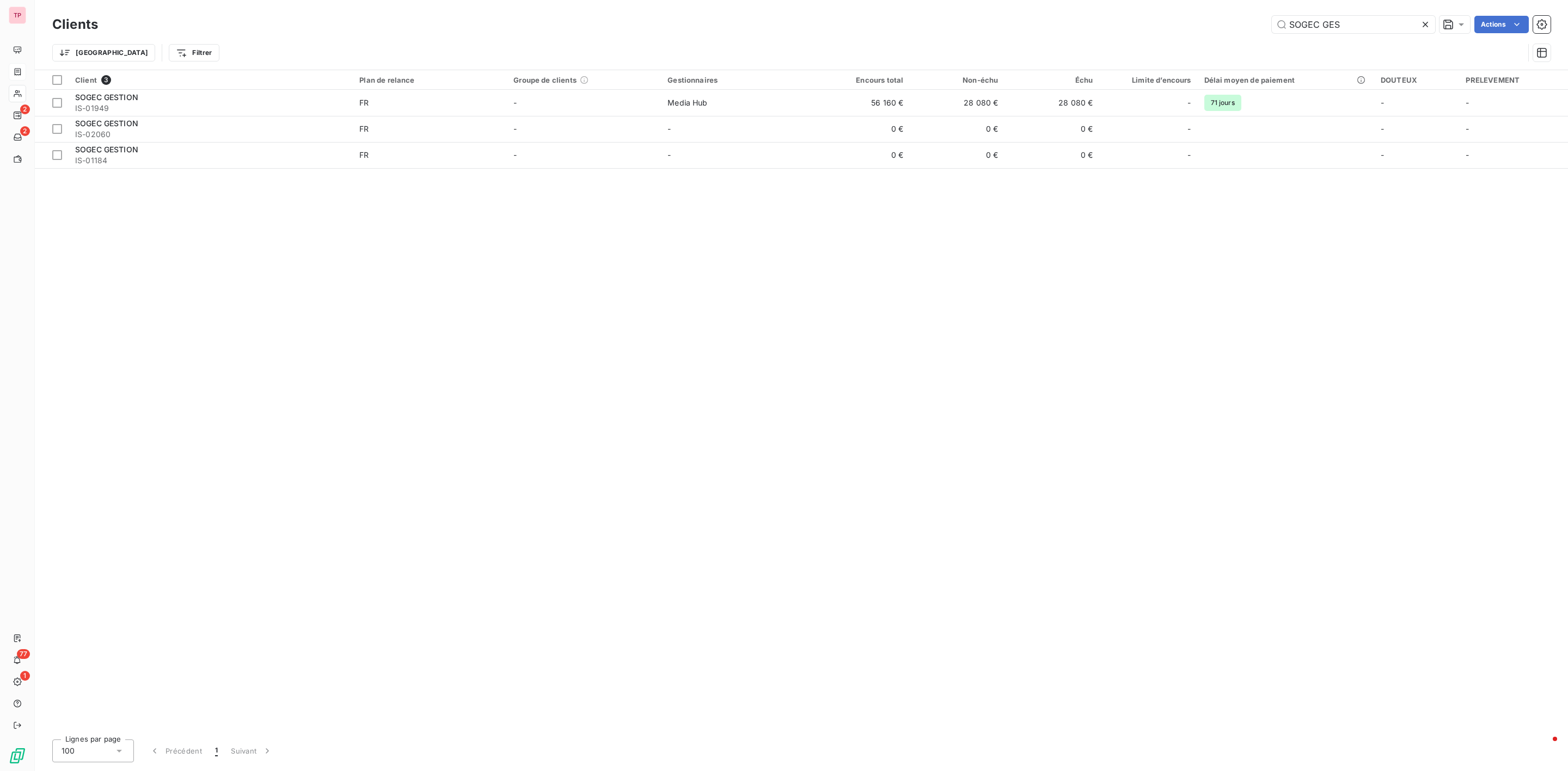
click at [1374, 14] on div "Clients SOGEC GES Actions" at bounding box center [801, 24] width 1498 height 23
drag, startPoint x: 1366, startPoint y: 26, endPoint x: 1168, endPoint y: -13, distance: 201.8
click at [1168, 0] on html "TP 2 2 77 1 Clients SOGEC GES Actions Trier Filtrer Client 3 Plan de relance Gr…" at bounding box center [784, 385] width 1568 height 771
paste input "BNP PARIBAS SA"
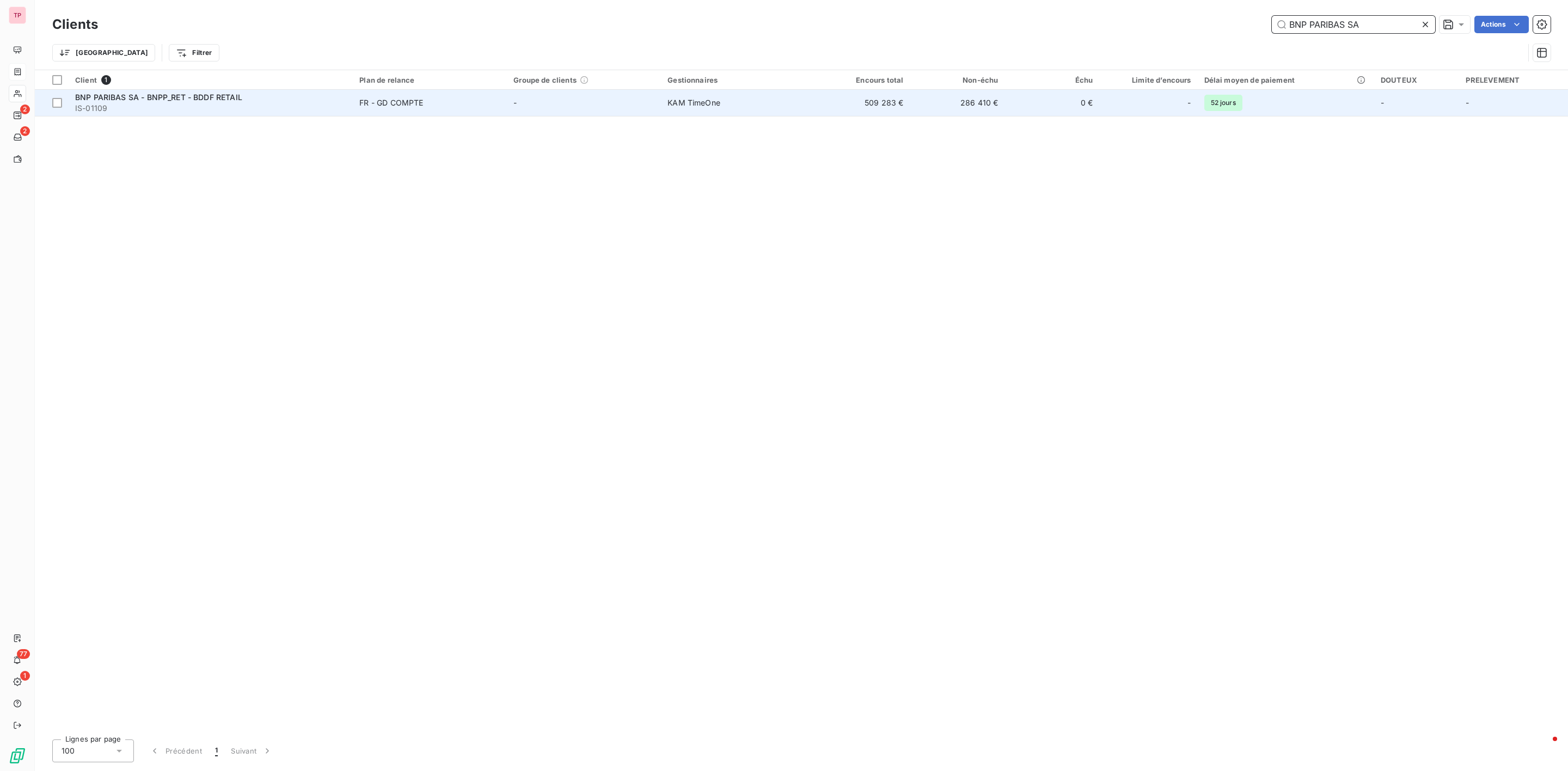
type input "BNP PARIBAS SA"
click at [224, 105] on span "IS-01109" at bounding box center [210, 109] width 271 height 11
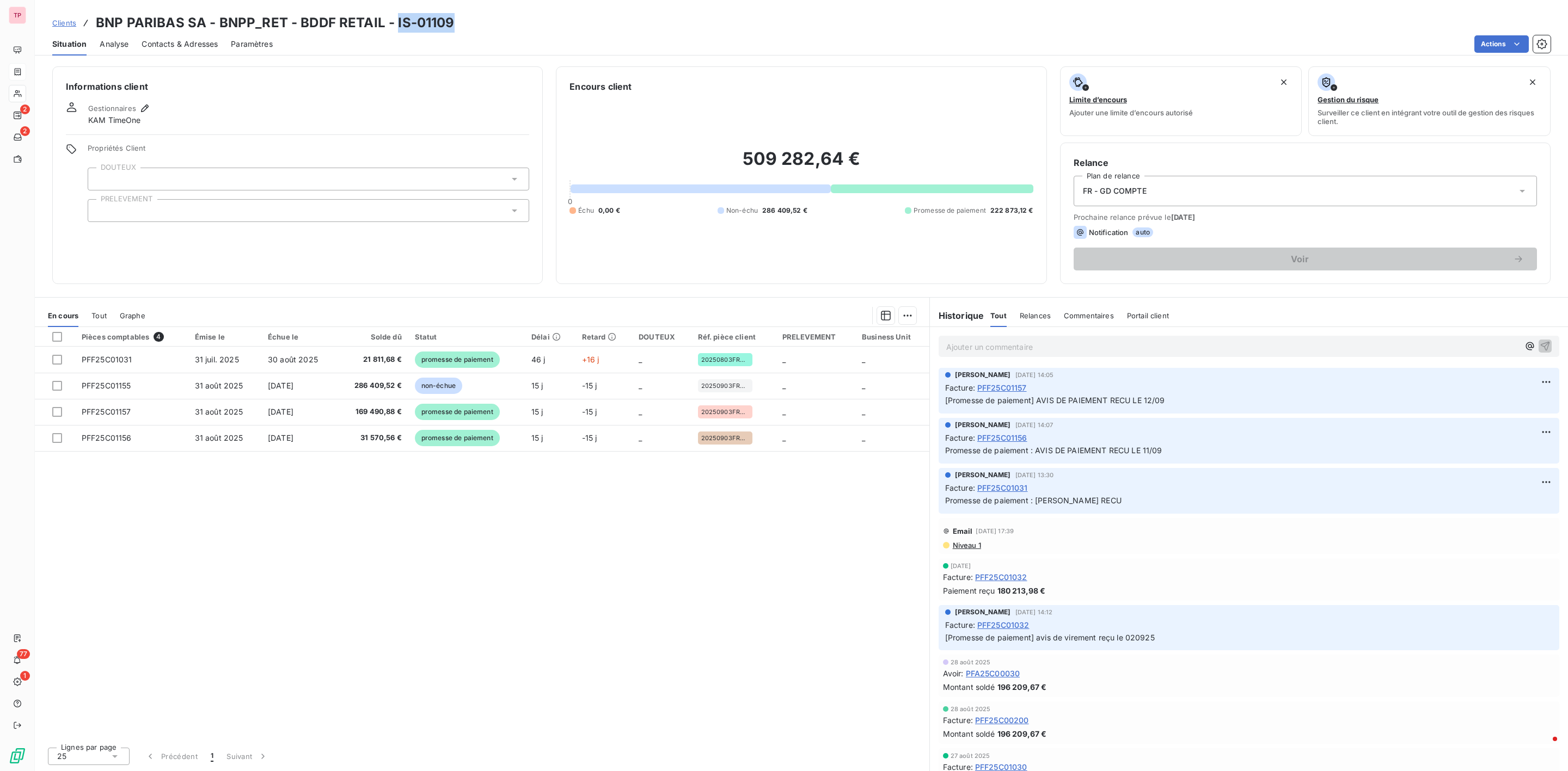
drag, startPoint x: 459, startPoint y: 18, endPoint x: 395, endPoint y: 7, distance: 64.9
click at [395, 7] on div "Clients BNP PARIBAS SA - BNPP_RET - BDDF RETAIL - IS-01109 Situation Analyse Co…" at bounding box center [801, 28] width 1533 height 56
click at [61, 28] on div "Clients BNP PARIBAS SA - BNPP_RET - BDDF RETAIL - IS-01109" at bounding box center [253, 22] width 403 height 20
click at [61, 21] on span "Clients" at bounding box center [64, 22] width 24 height 8
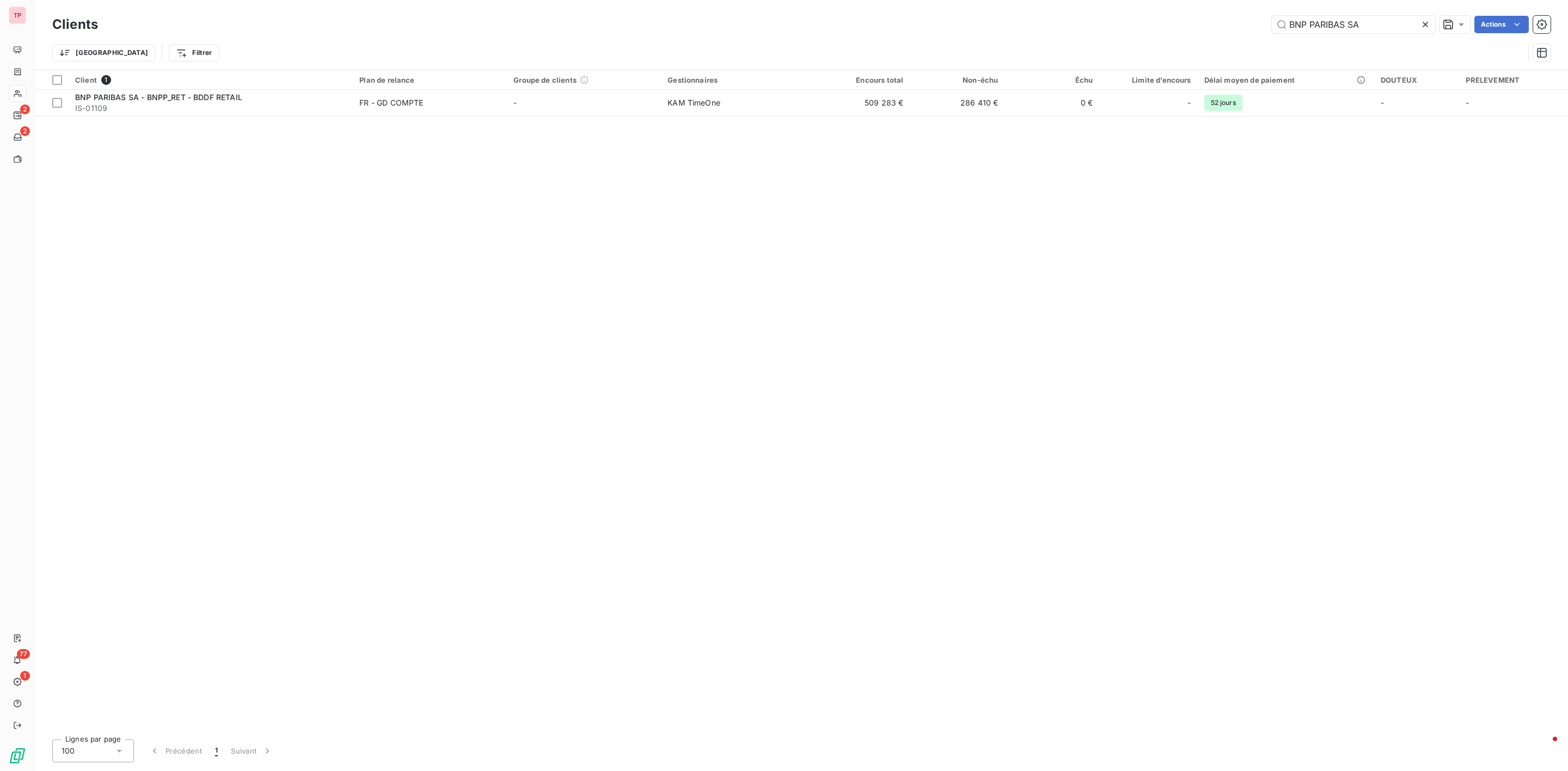
drag, startPoint x: 1364, startPoint y: 21, endPoint x: 1255, endPoint y: 18, distance: 109.0
click at [1255, 18] on div "BNP PARIBAS SA Actions" at bounding box center [831, 24] width 1440 height 18
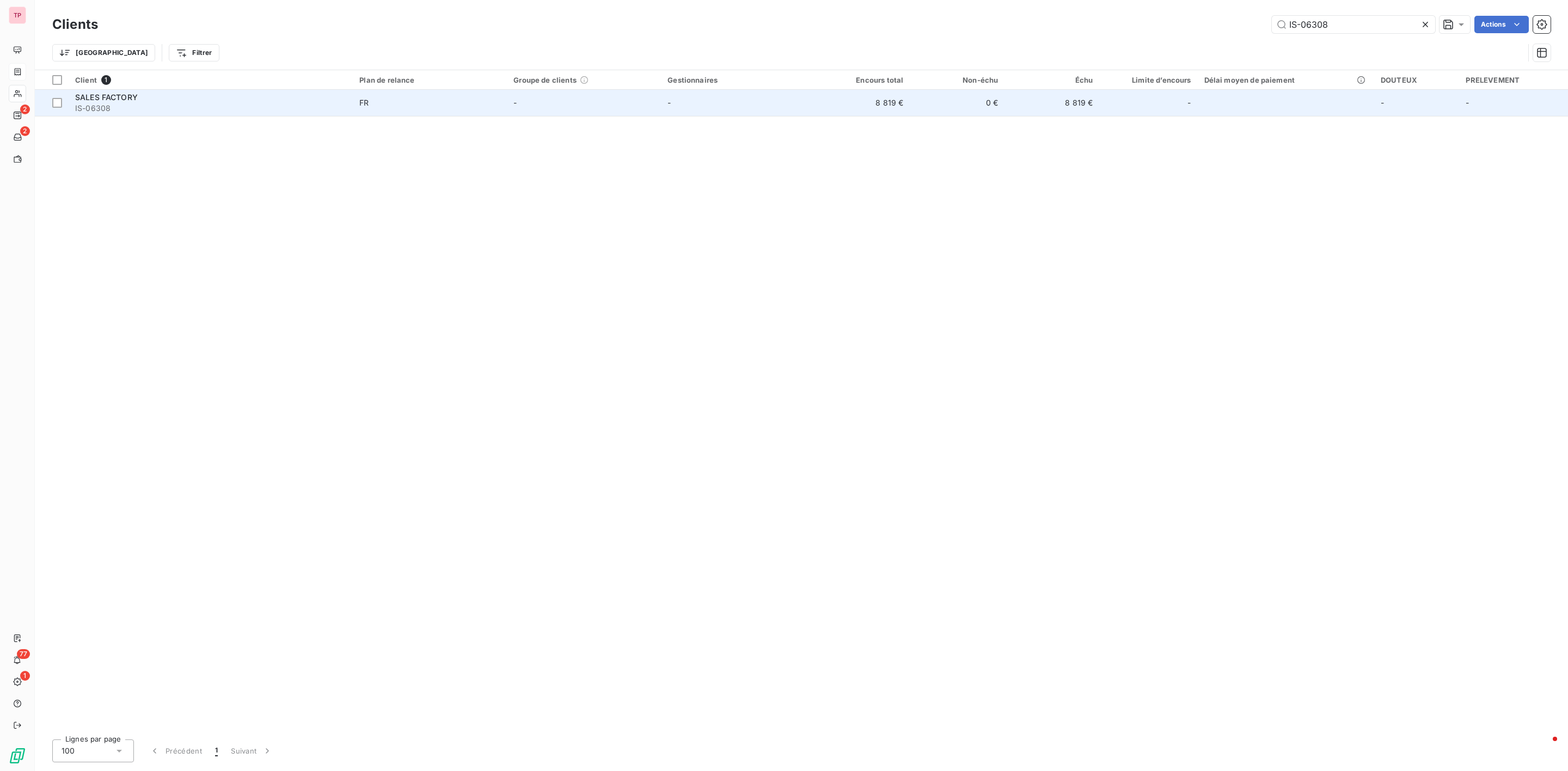
type input "IS-06308"
click at [180, 106] on span "IS-06308" at bounding box center [210, 109] width 271 height 11
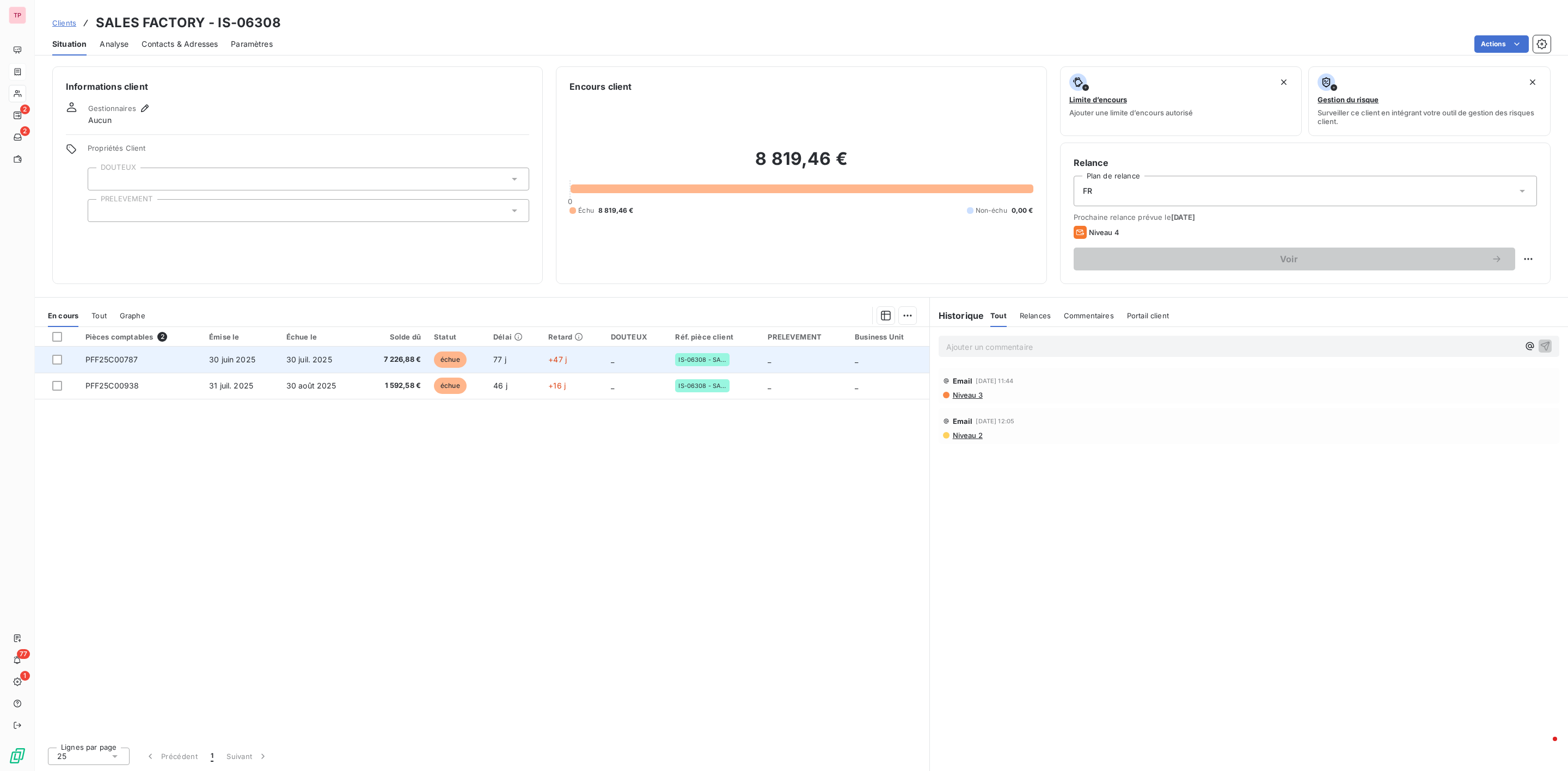
click at [104, 362] on span "PFF25C00787" at bounding box center [112, 360] width 53 height 9
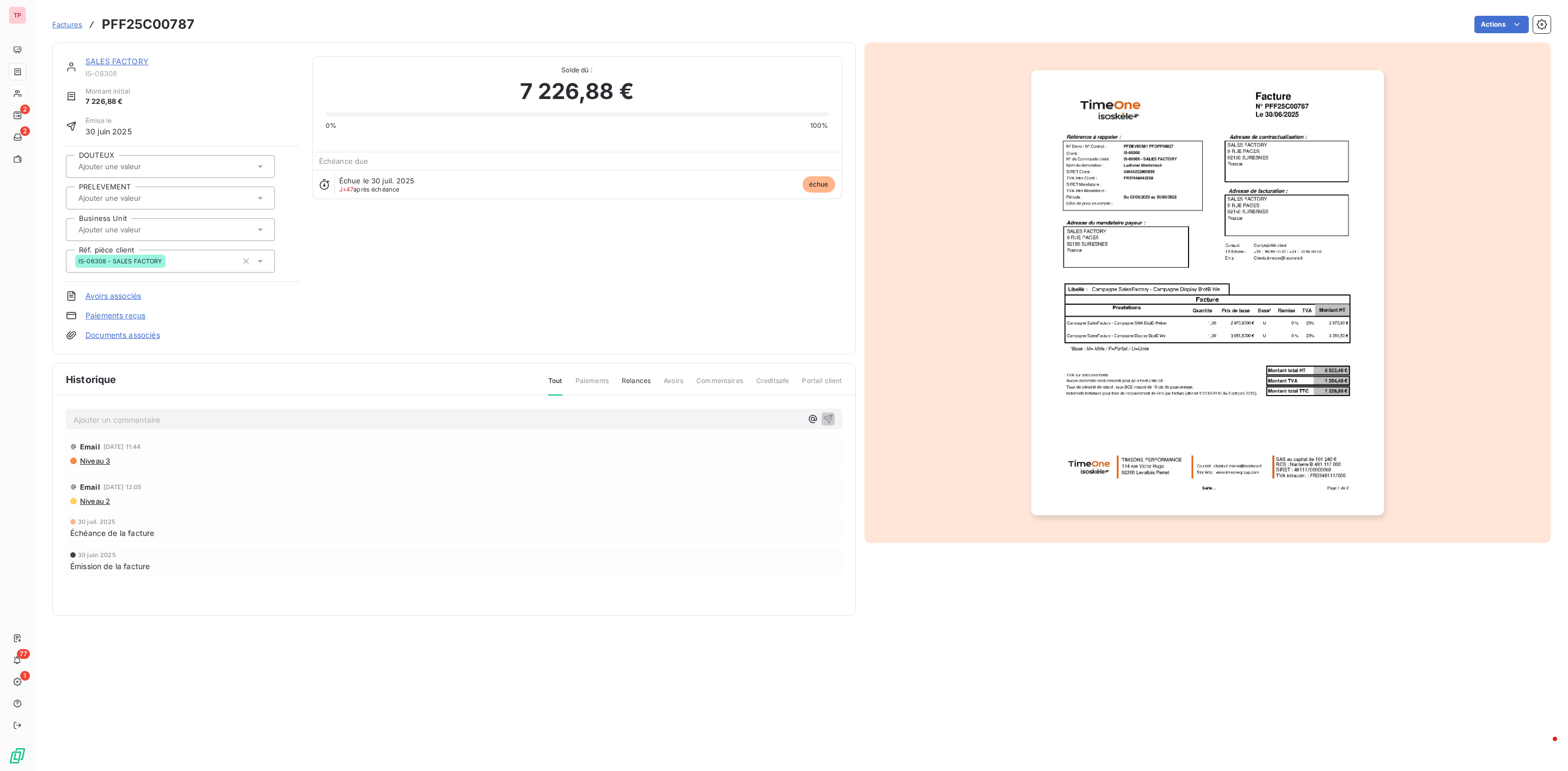
click at [1132, 181] on img "button" at bounding box center [1207, 293] width 352 height 445
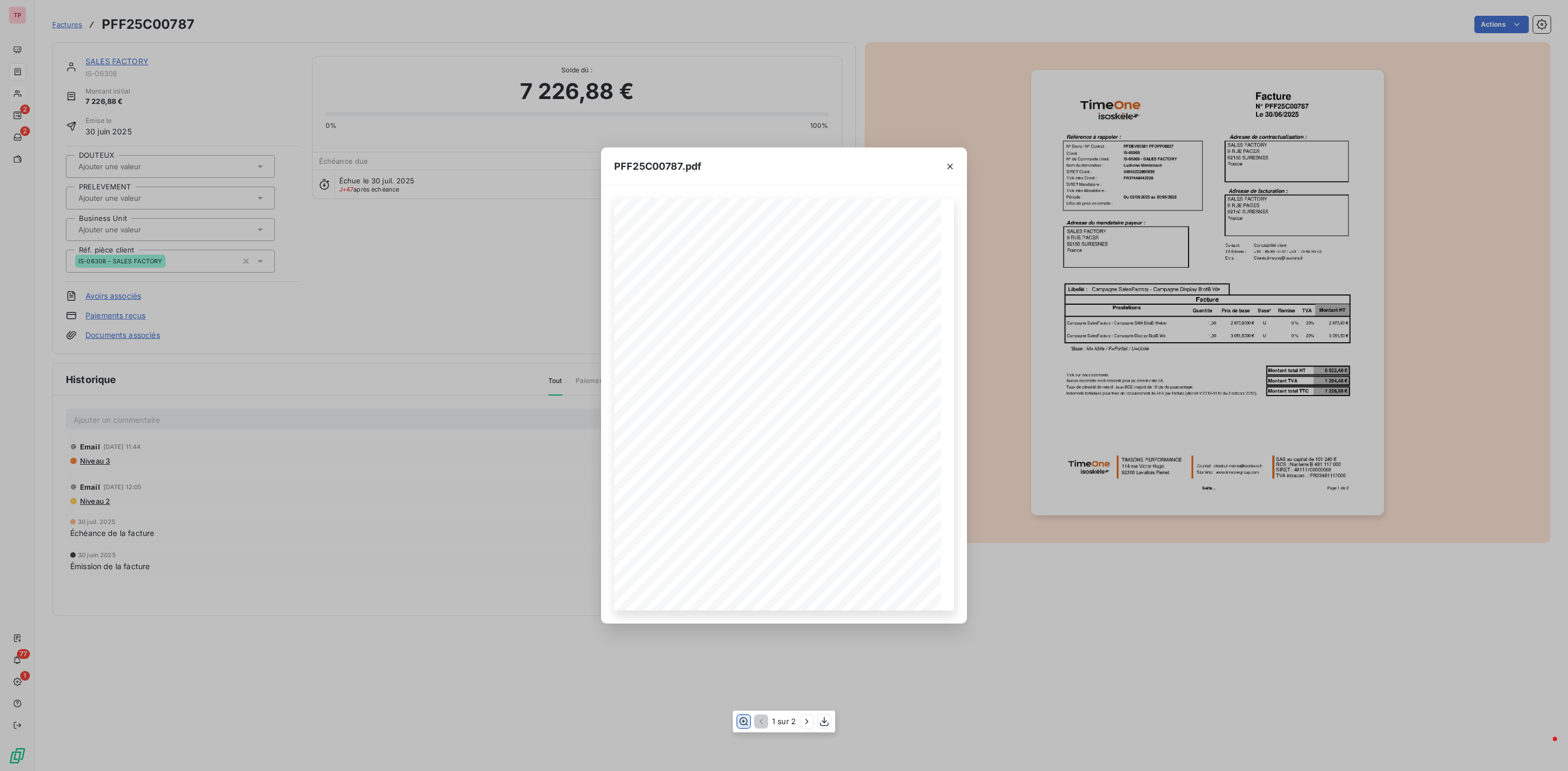
click at [738, 723] on icon "button" at bounding box center [744, 722] width 11 height 11
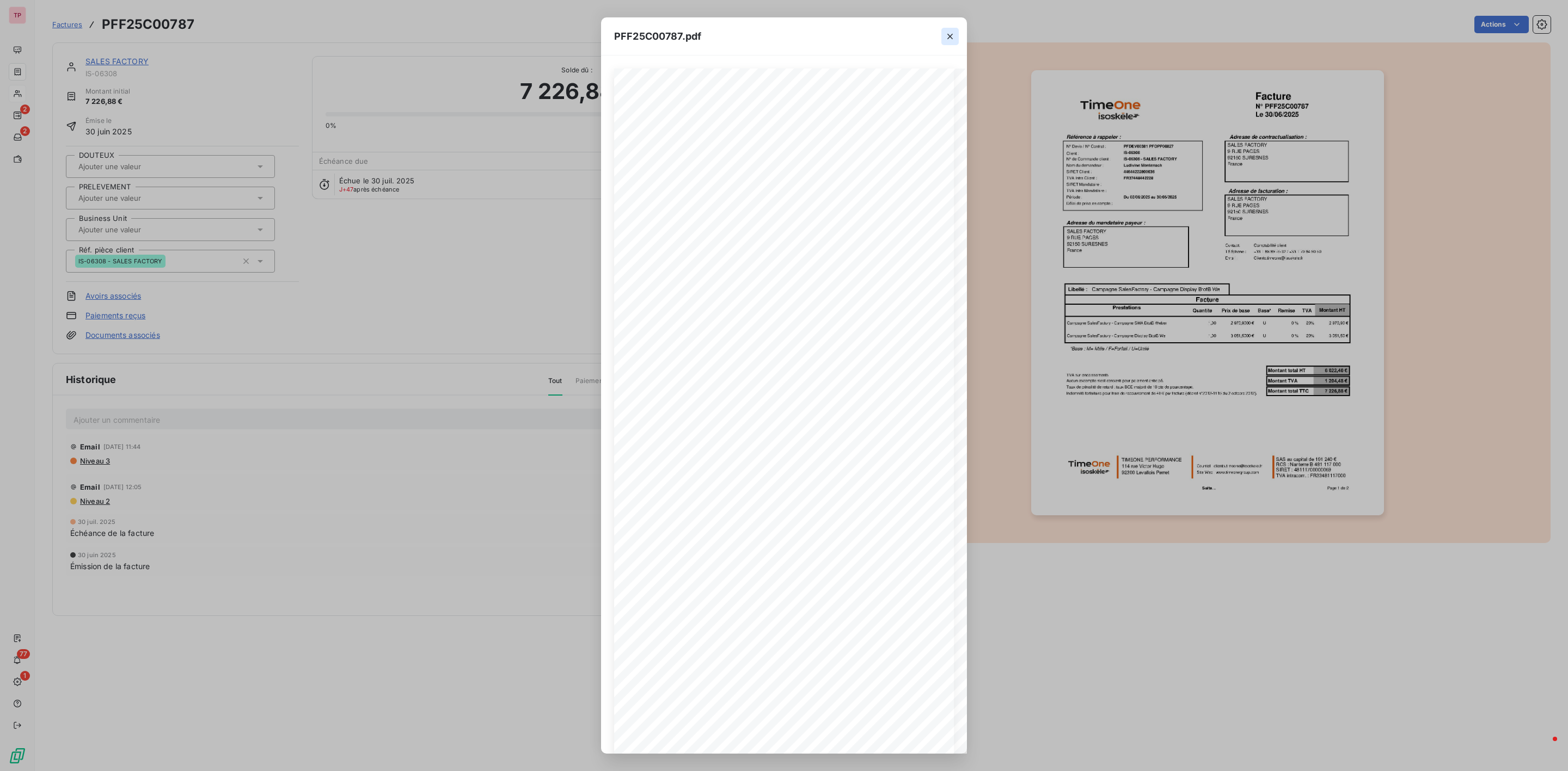
click at [945, 33] on icon "button" at bounding box center [950, 36] width 11 height 11
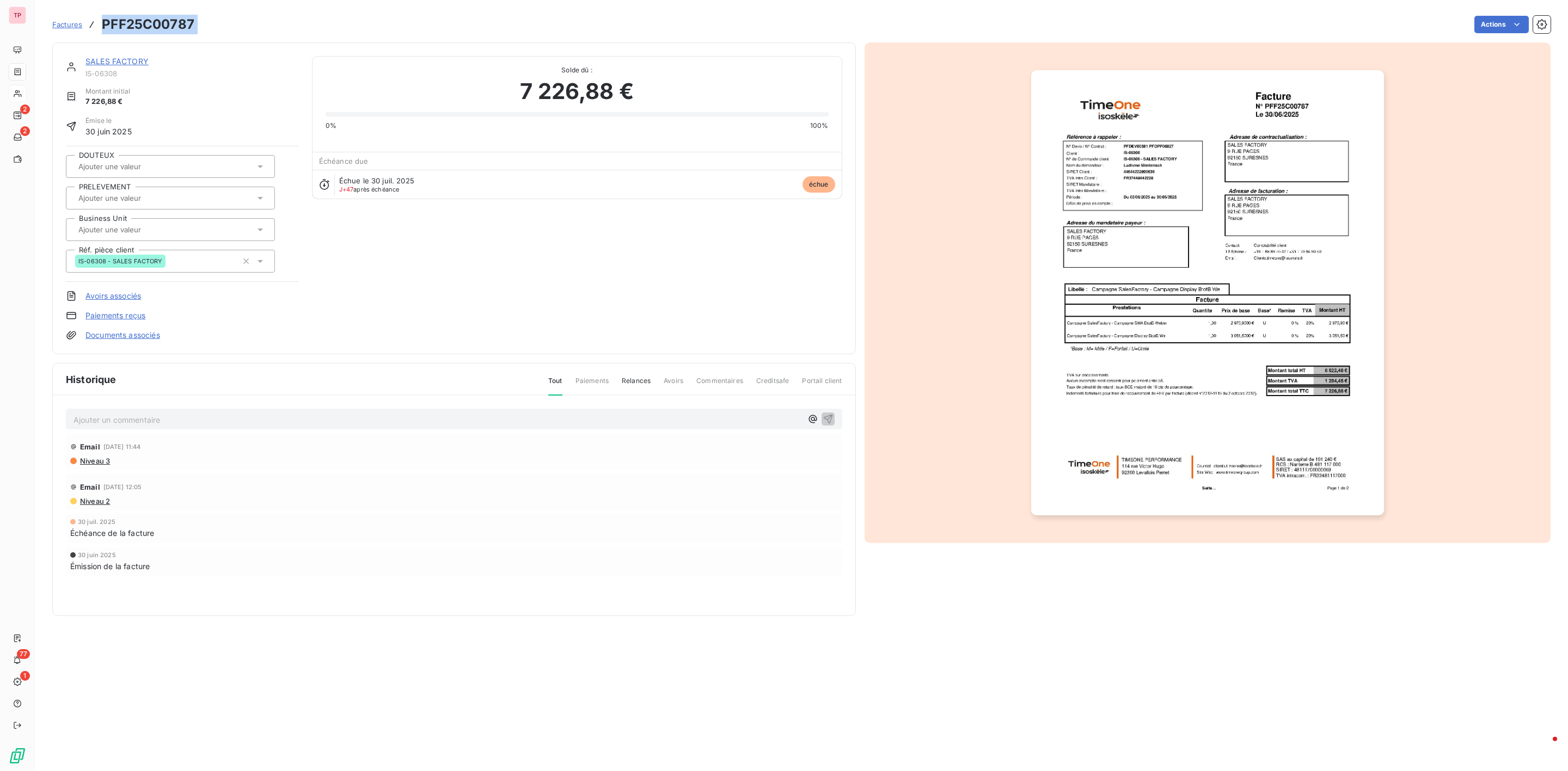
drag, startPoint x: 211, startPoint y: 24, endPoint x: 95, endPoint y: 21, distance: 116.0
click at [95, 21] on div "Factures PFF25C00787 Actions" at bounding box center [801, 24] width 1498 height 23
click at [122, 62] on link "SALES FACTORY" at bounding box center [117, 61] width 63 height 9
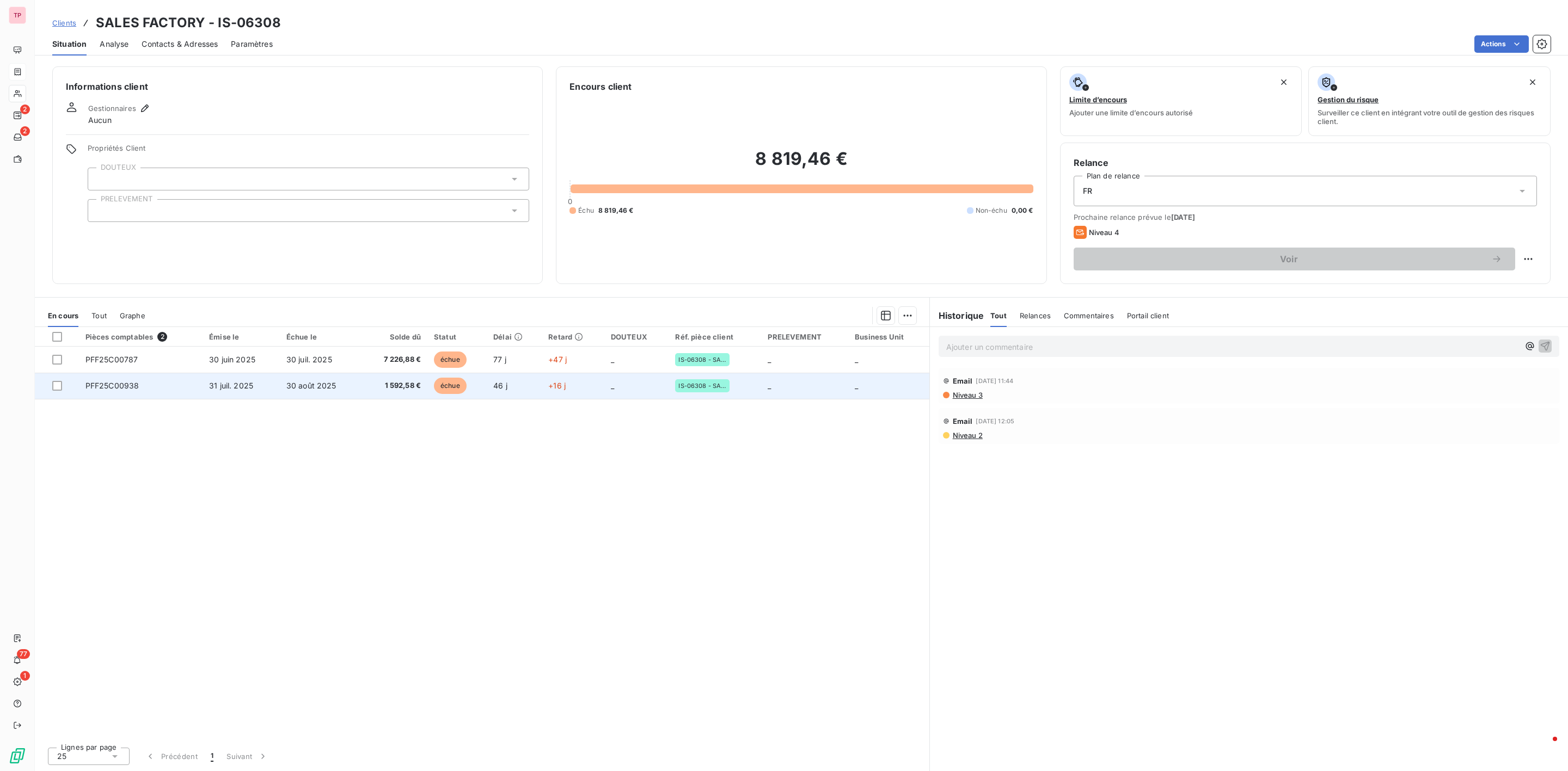
click at [114, 388] on span "PFF25C00938" at bounding box center [113, 386] width 54 height 9
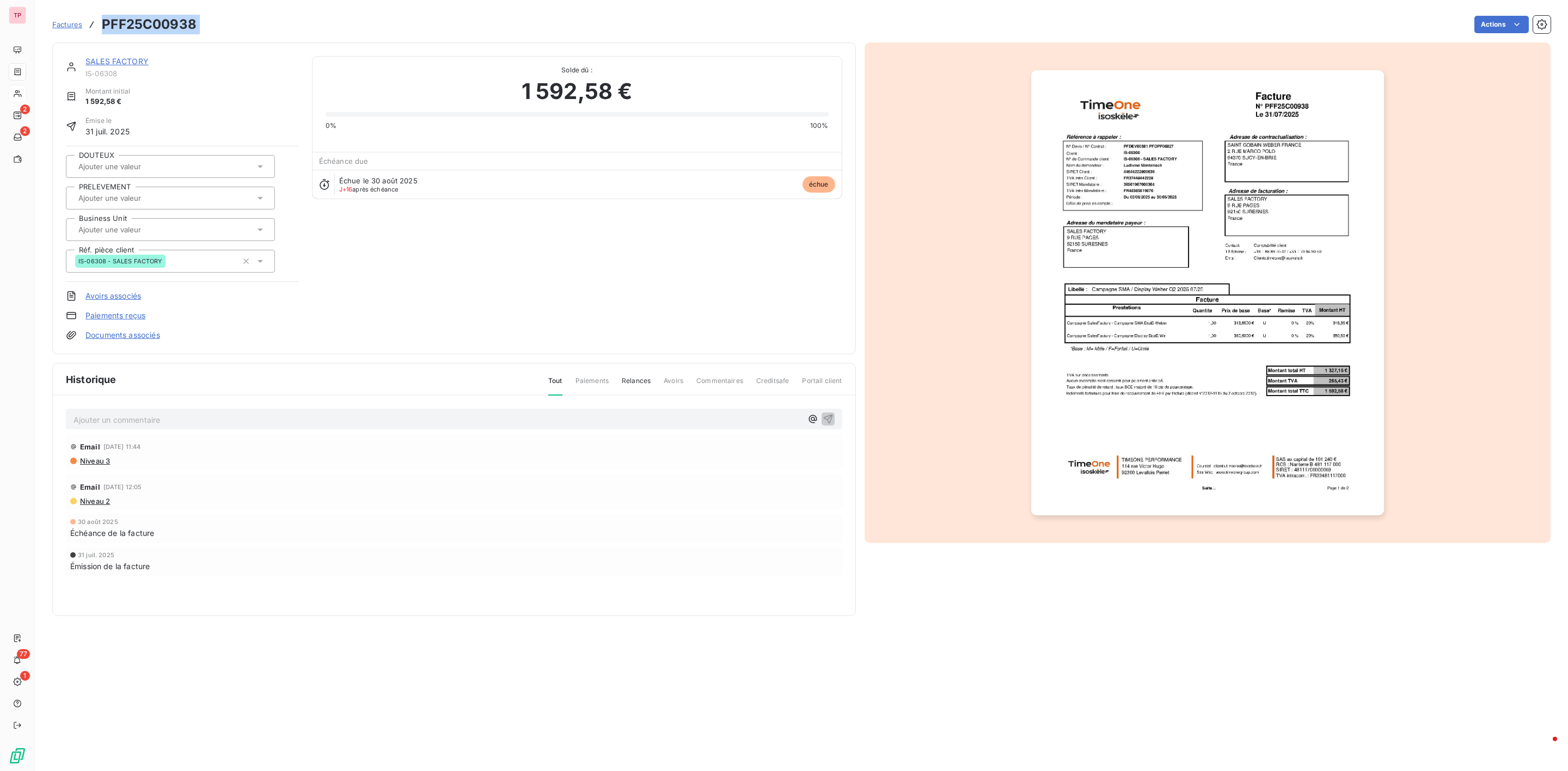
drag, startPoint x: 203, startPoint y: 30, endPoint x: 100, endPoint y: 26, distance: 103.1
click at [100, 26] on div "Factures PFF25C00938 Actions" at bounding box center [801, 24] width 1498 height 23
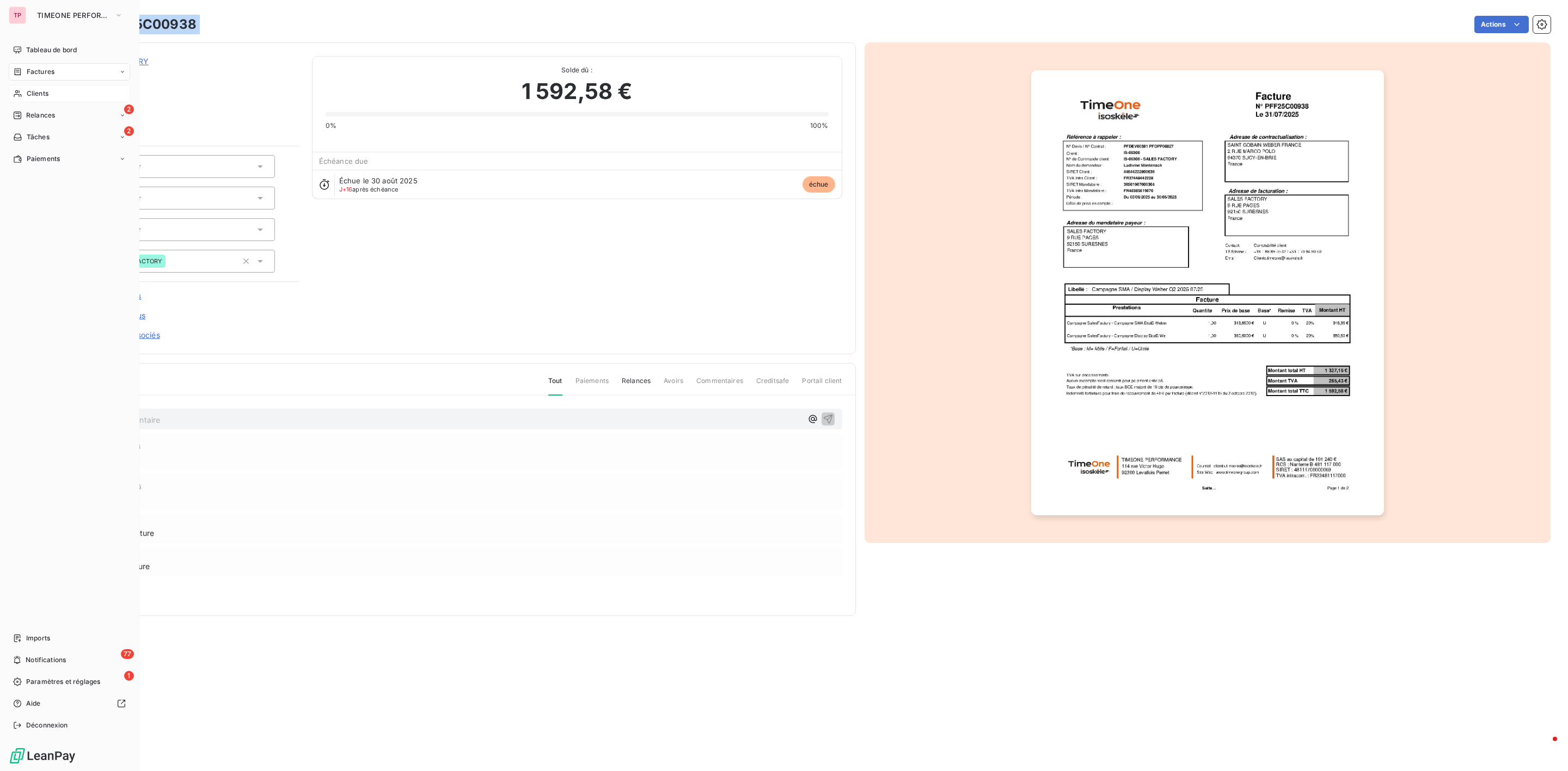
click at [64, 670] on nav "Imports 77 Notifications 1 Paramètres et réglages Aide Déconnexion" at bounding box center [69, 682] width 122 height 104
click at [61, 689] on div "1 Paramètres et réglages" at bounding box center [69, 682] width 122 height 18
